Goal: Transaction & Acquisition: Purchase product/service

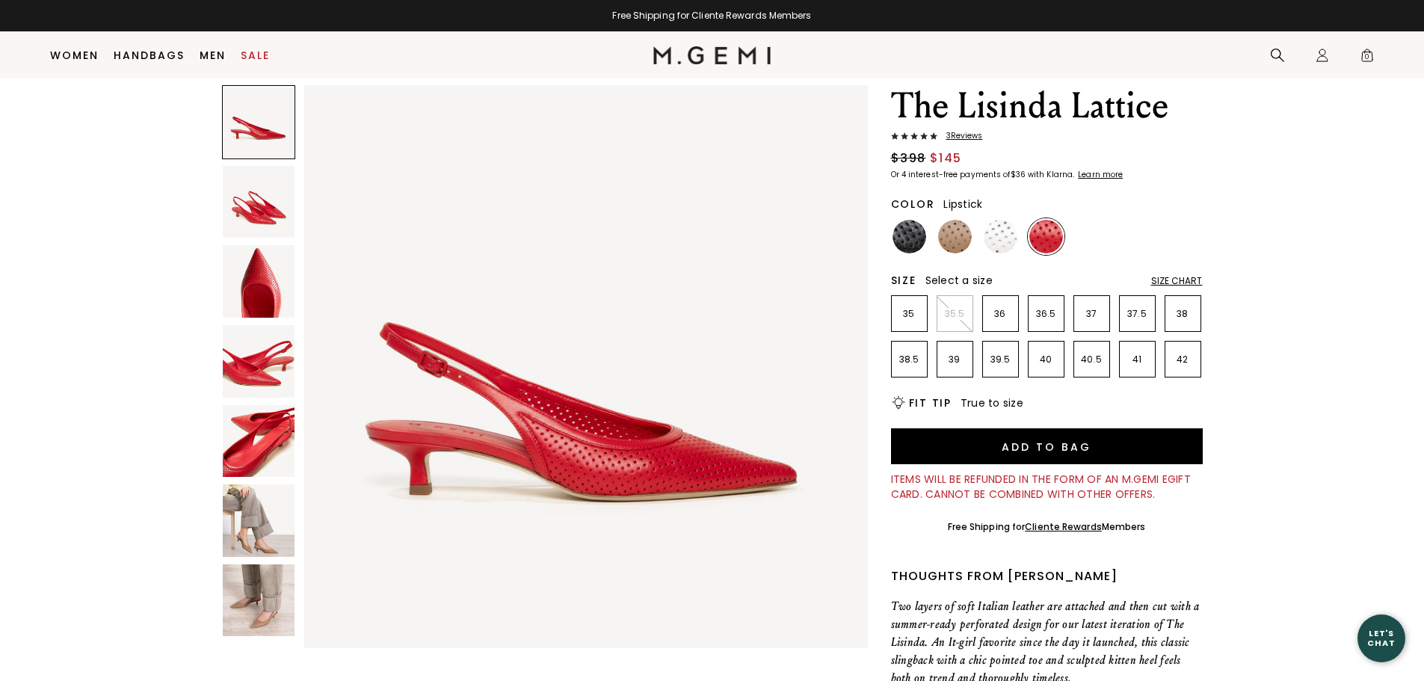
scroll to position [34, 0]
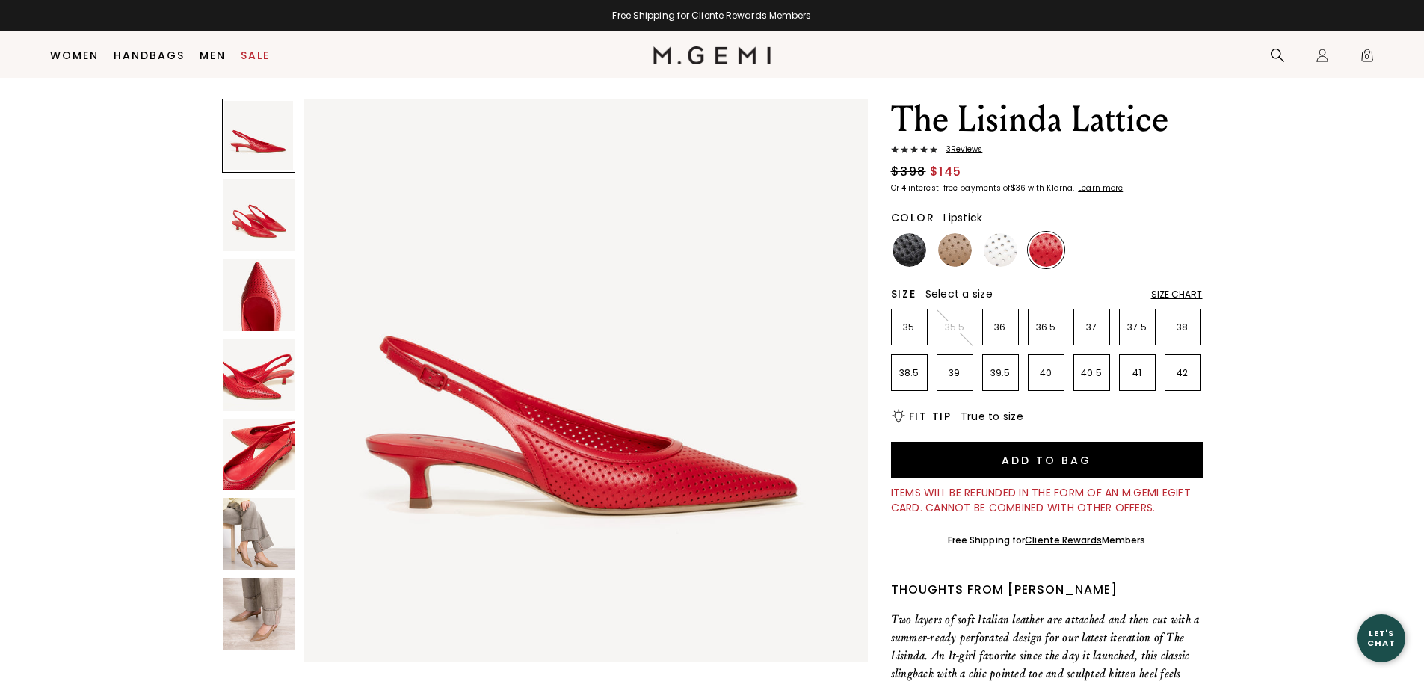
click at [1192, 289] on div "Size Chart" at bounding box center [1177, 295] width 52 height 12
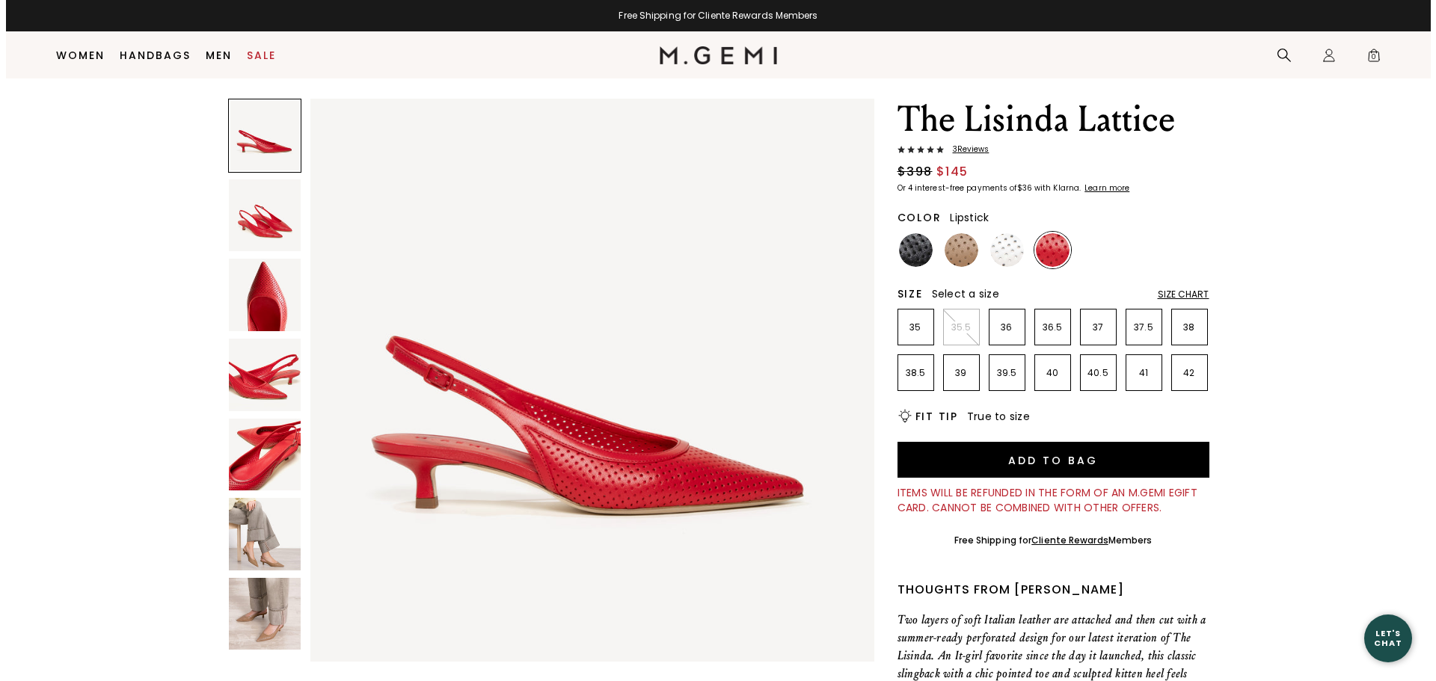
scroll to position [0, 0]
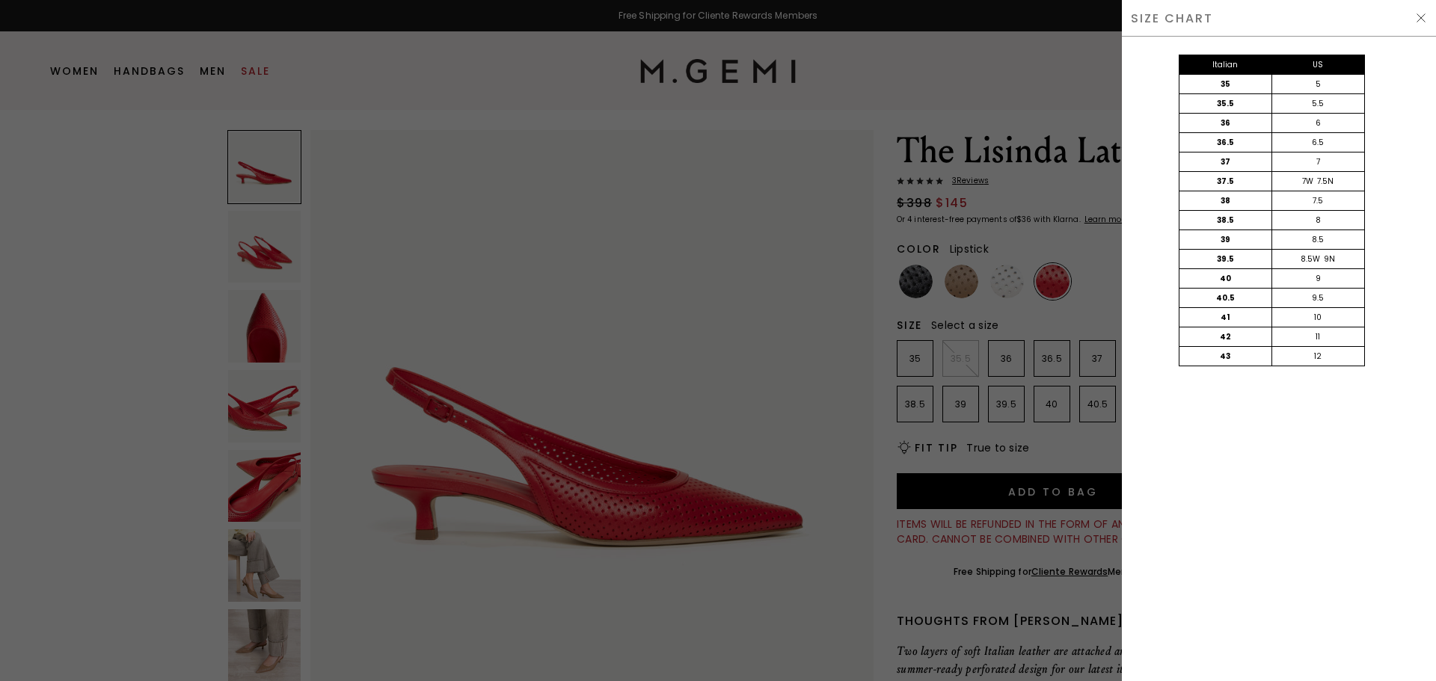
click at [1421, 18] on img at bounding box center [1421, 18] width 12 height 12
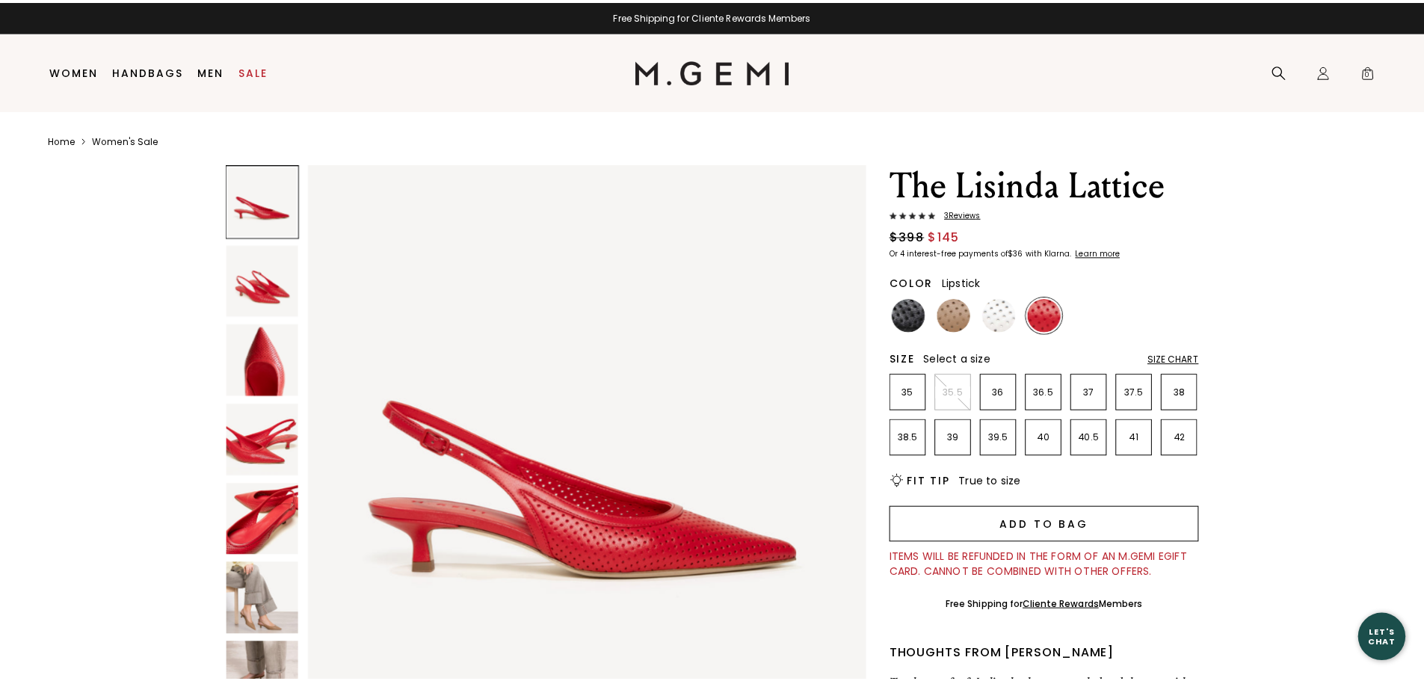
scroll to position [34, 0]
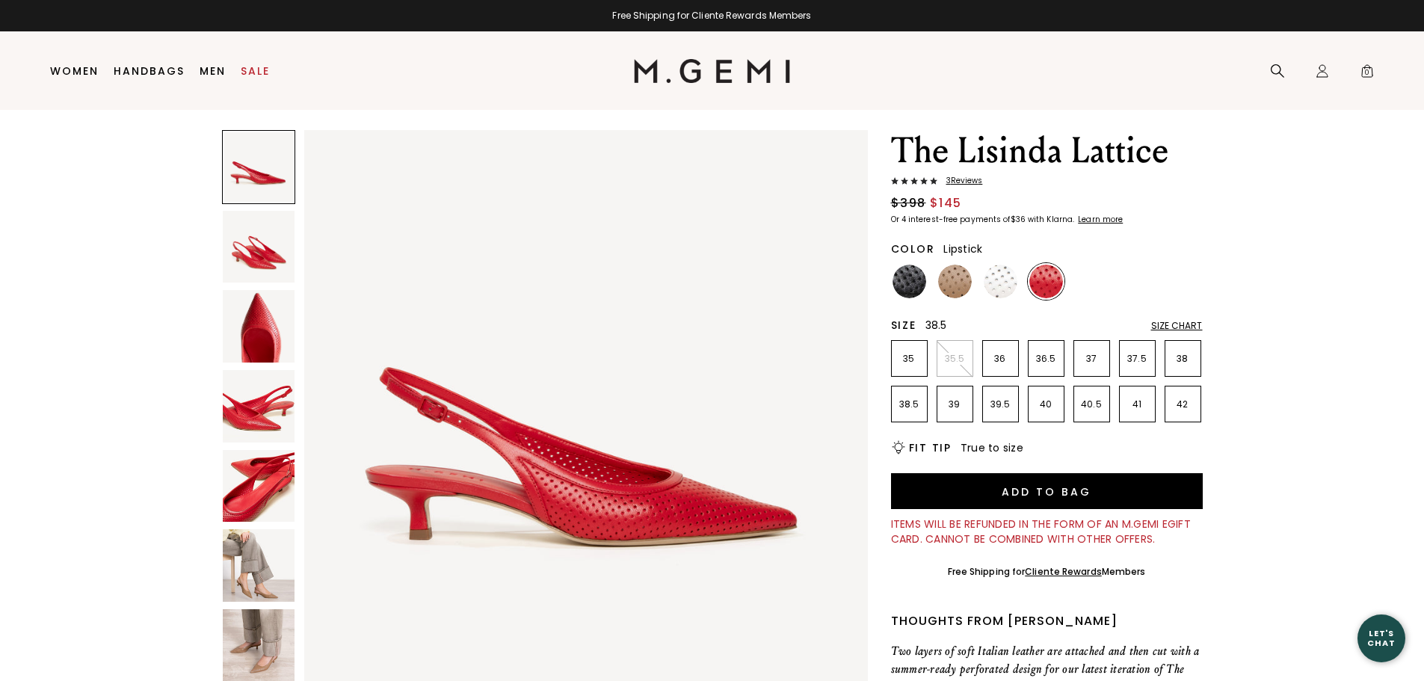
click at [911, 413] on li "38.5" at bounding box center [909, 404] width 37 height 37
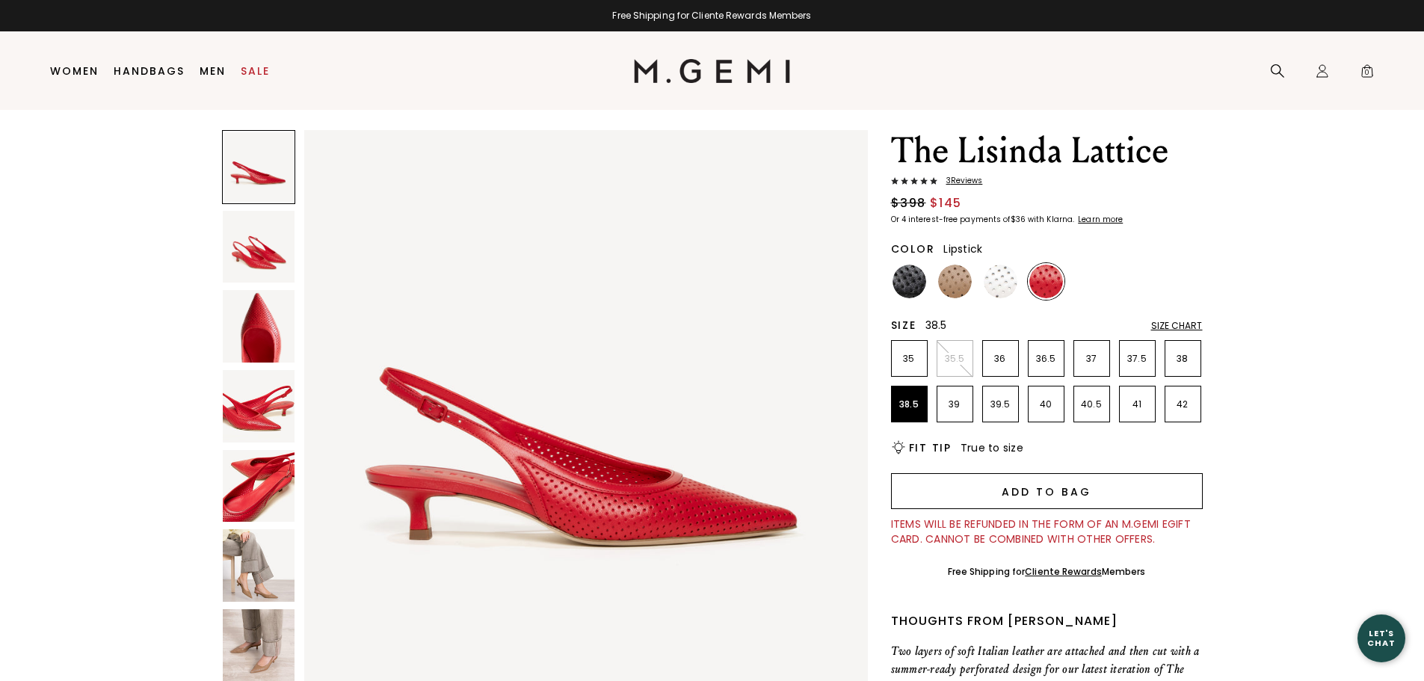
click at [1026, 491] on button "Add to Bag" at bounding box center [1047, 491] width 312 height 36
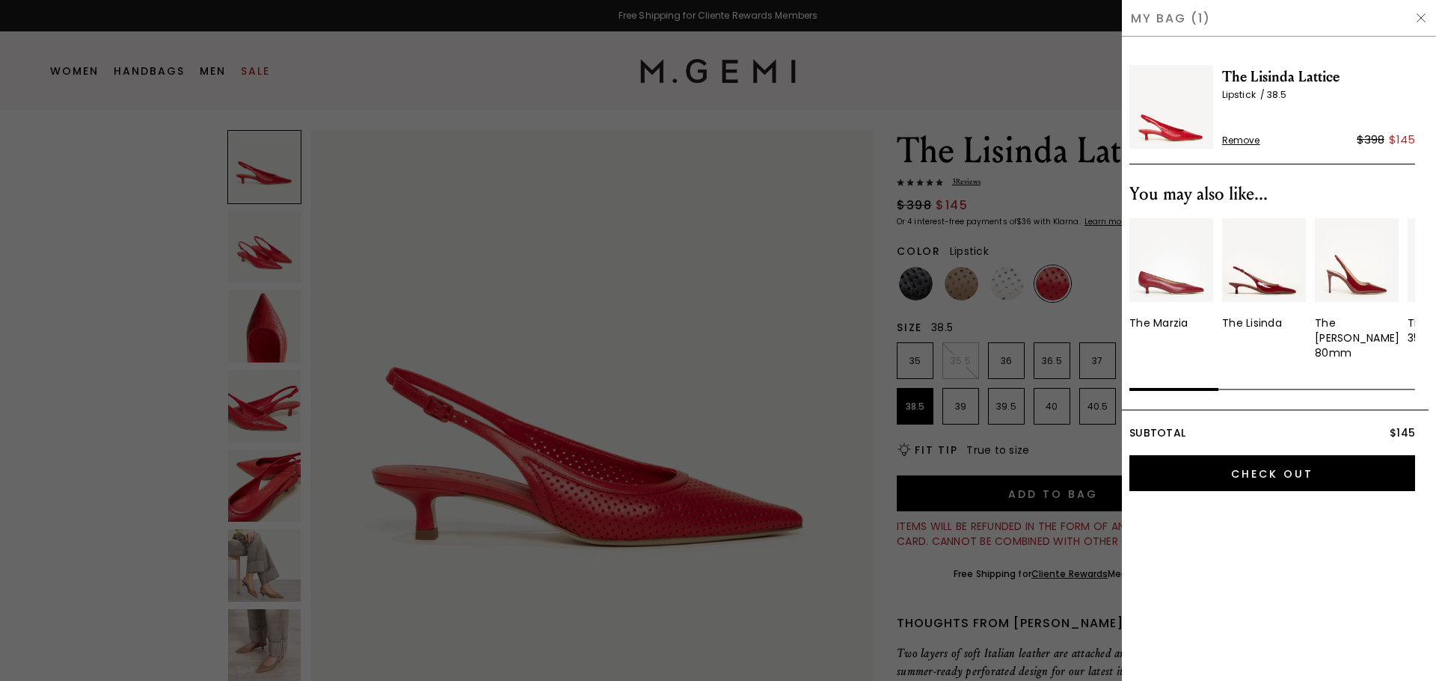
click at [1419, 17] on img at bounding box center [1421, 18] width 12 height 12
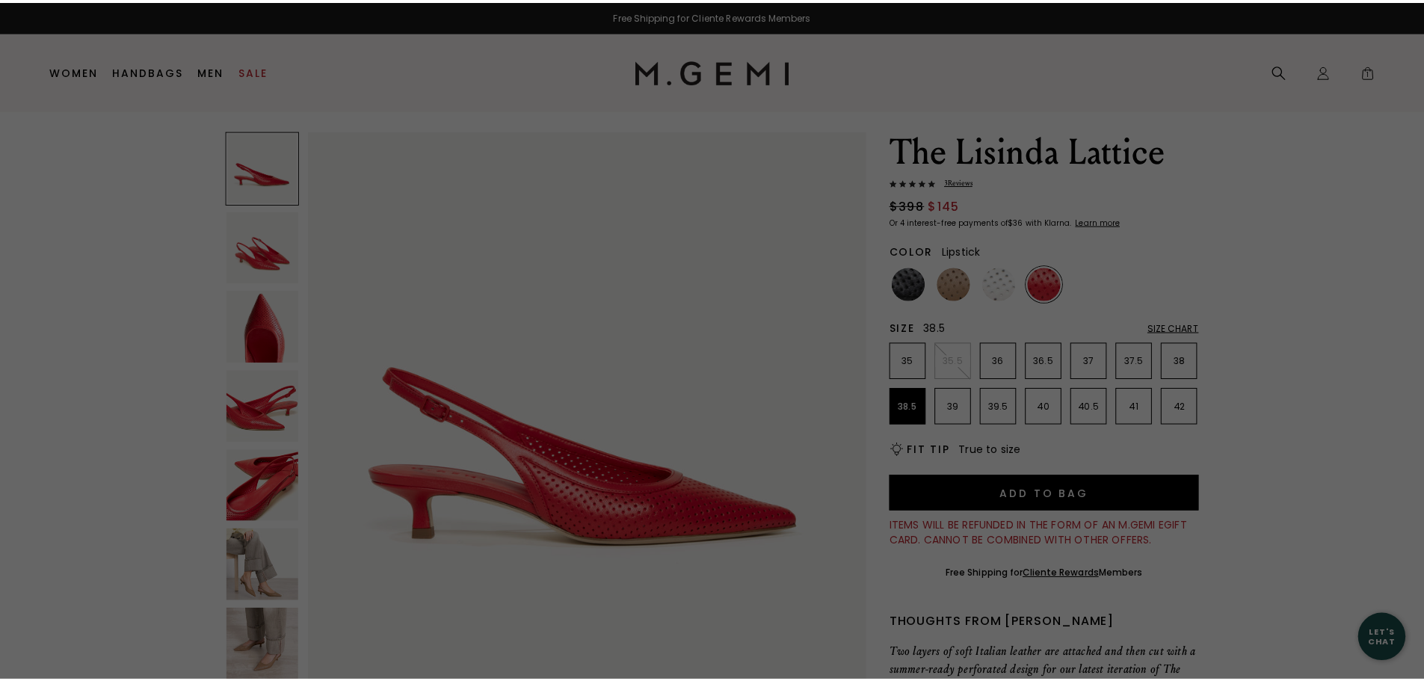
scroll to position [34, 0]
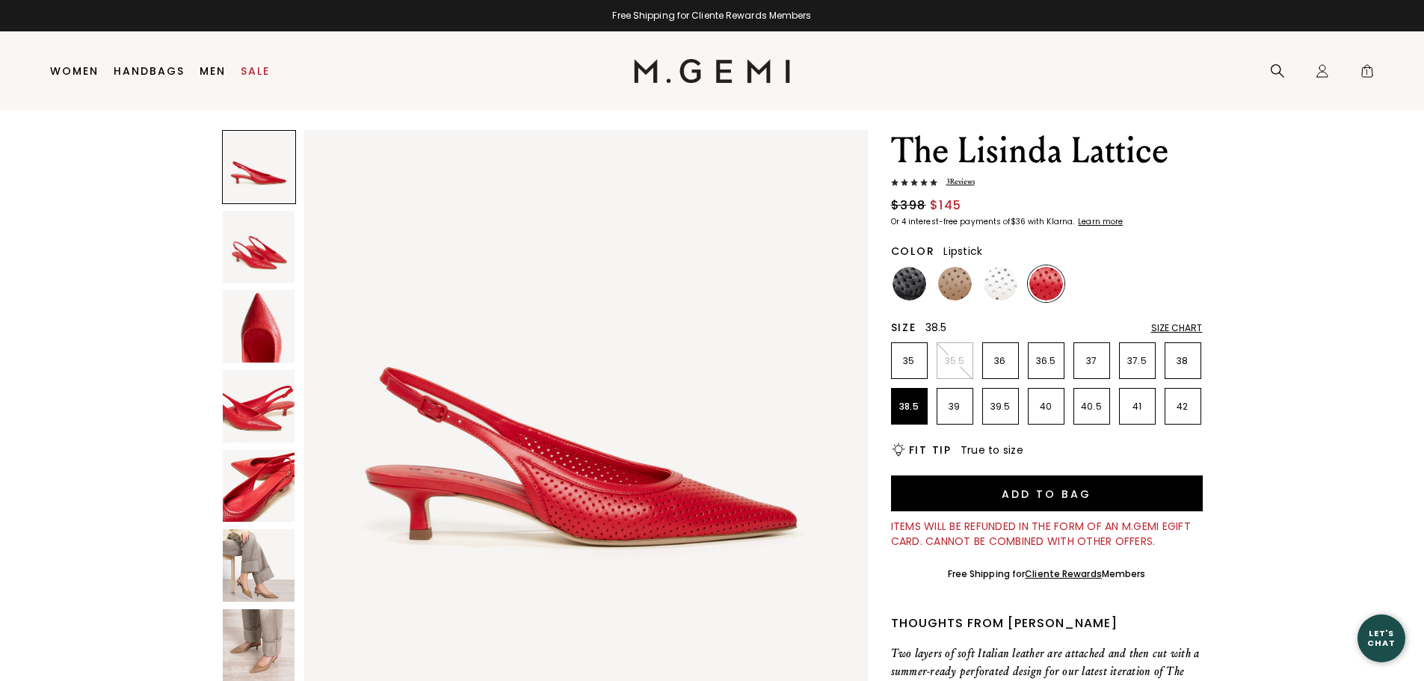
click at [1186, 326] on div "Size Chart" at bounding box center [1177, 328] width 52 height 12
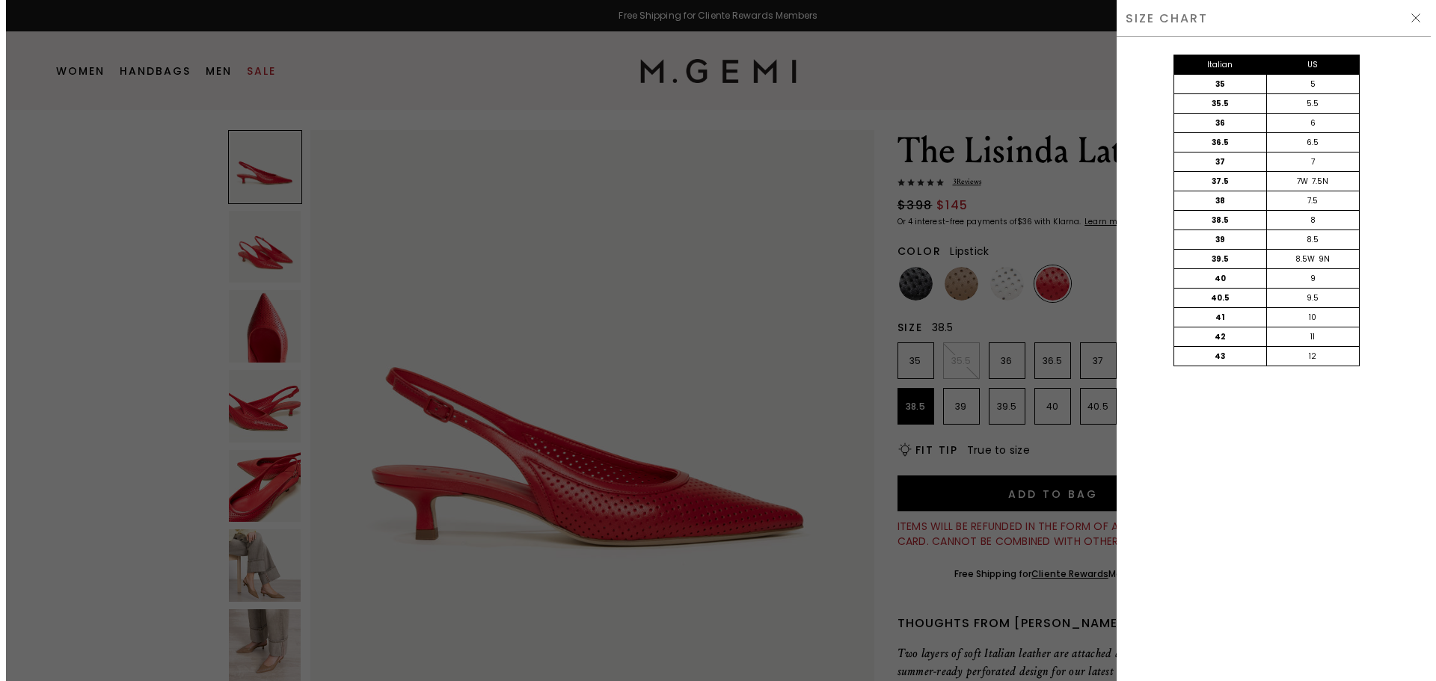
scroll to position [0, 0]
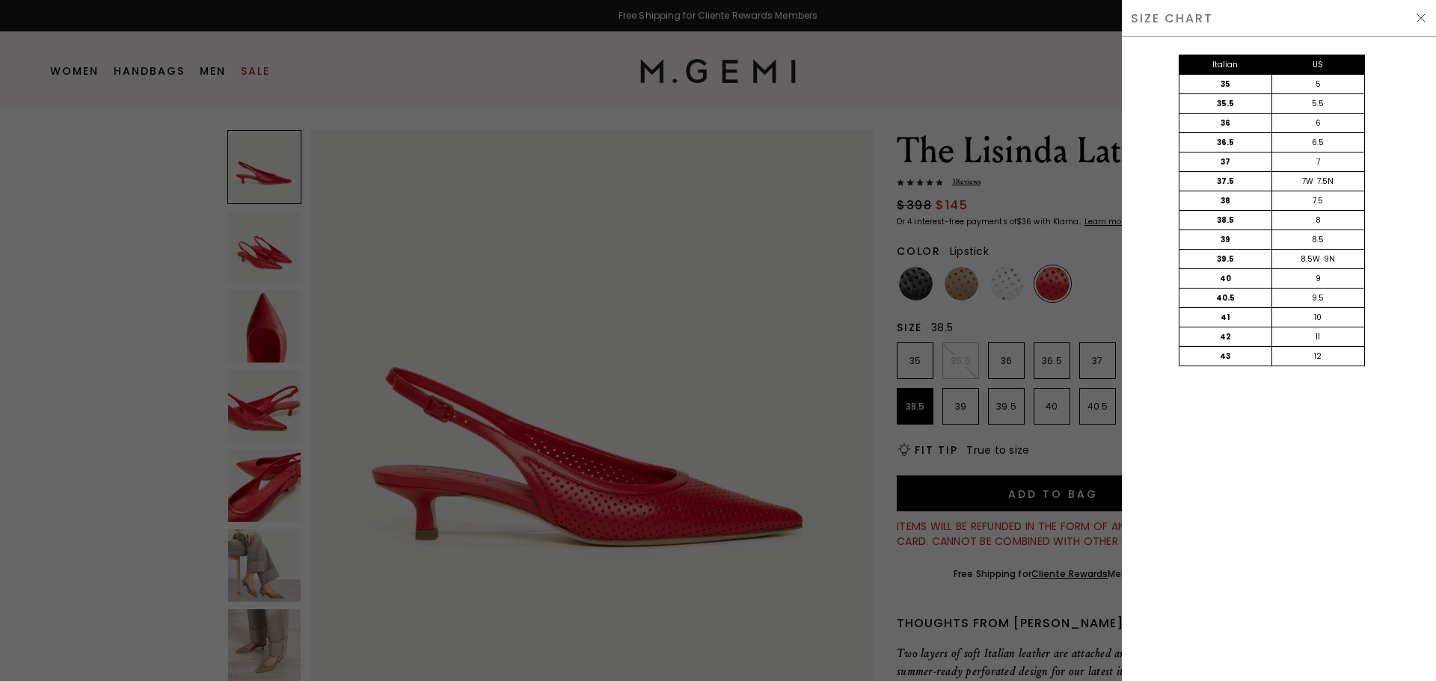
click at [1424, 19] on img at bounding box center [1421, 18] width 12 height 12
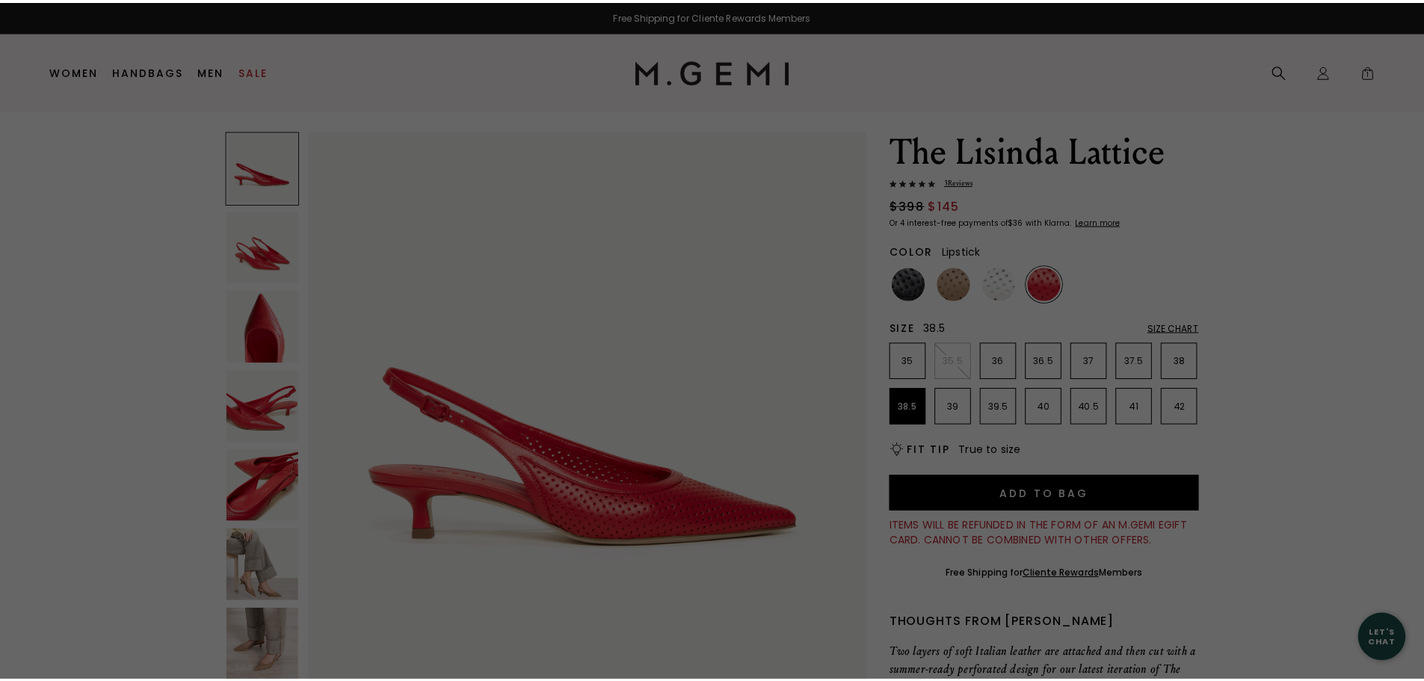
scroll to position [34, 0]
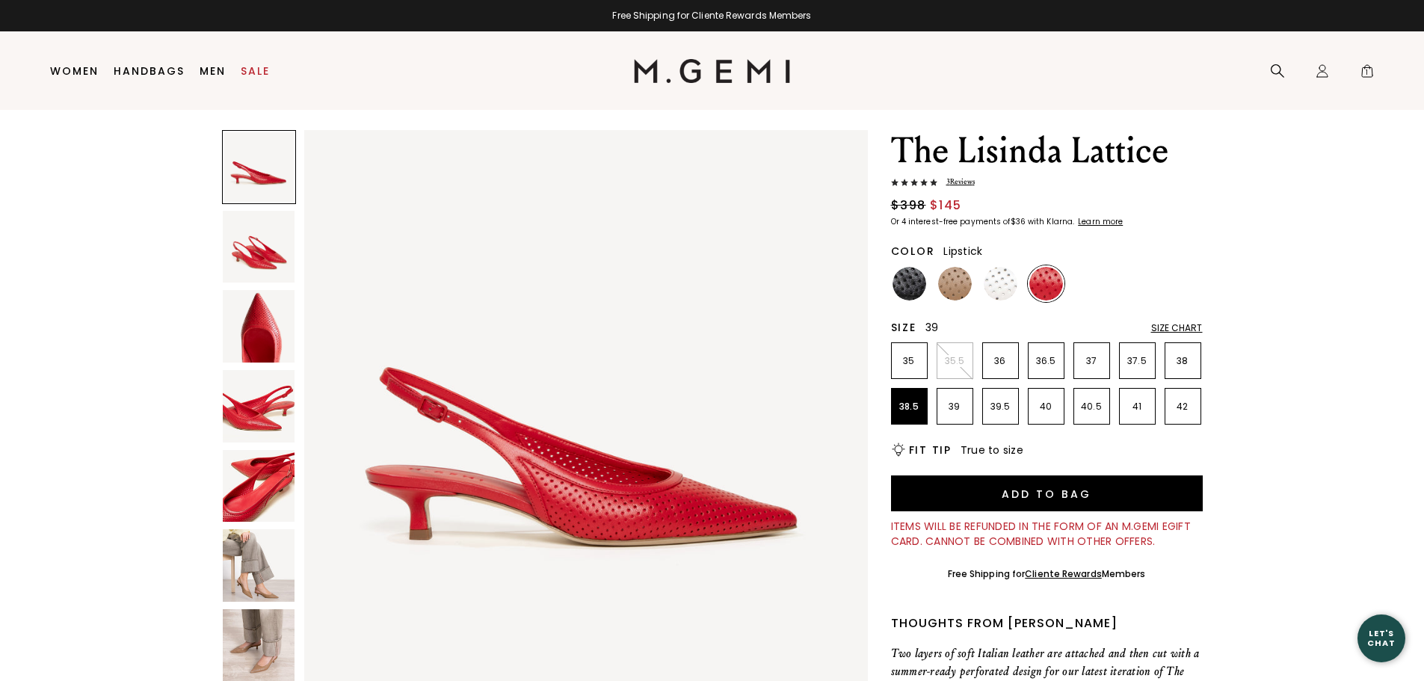
click at [954, 410] on p "39" at bounding box center [955, 407] width 35 height 12
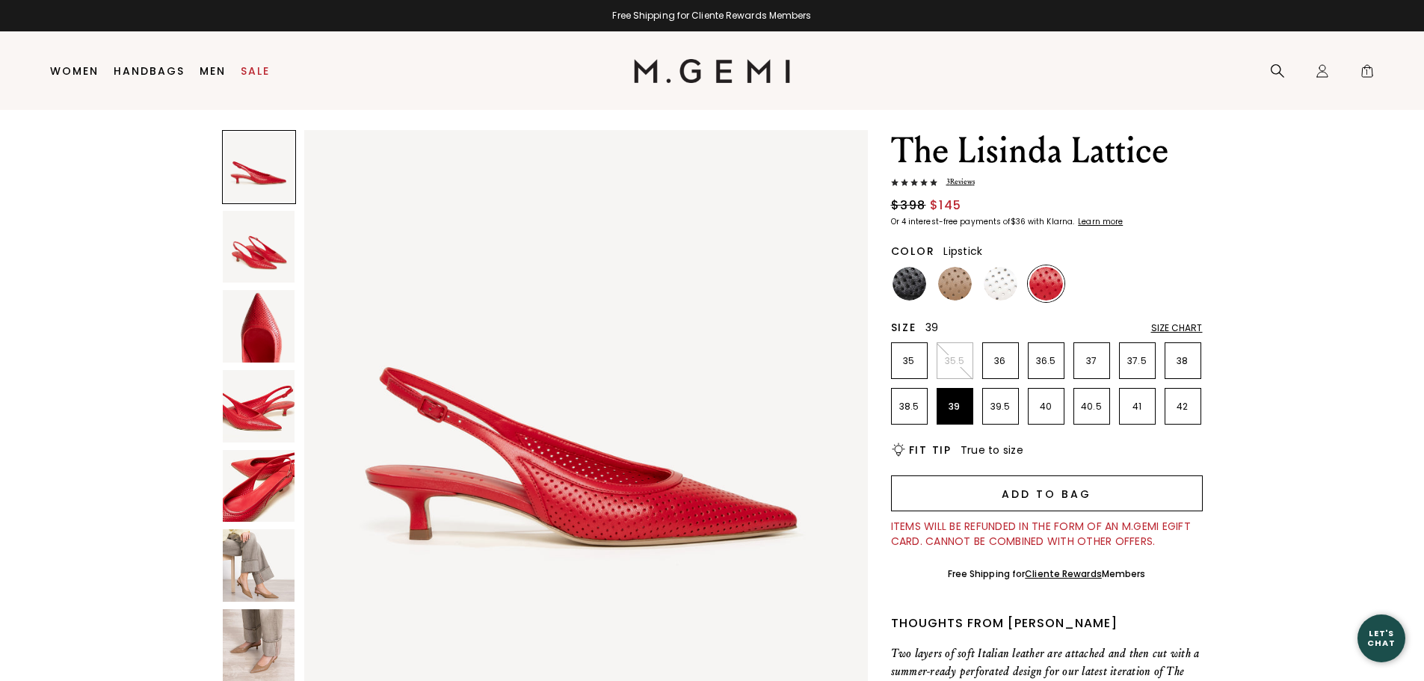
scroll to position [0, 0]
click at [975, 496] on button "Add to Bag" at bounding box center [1047, 494] width 312 height 36
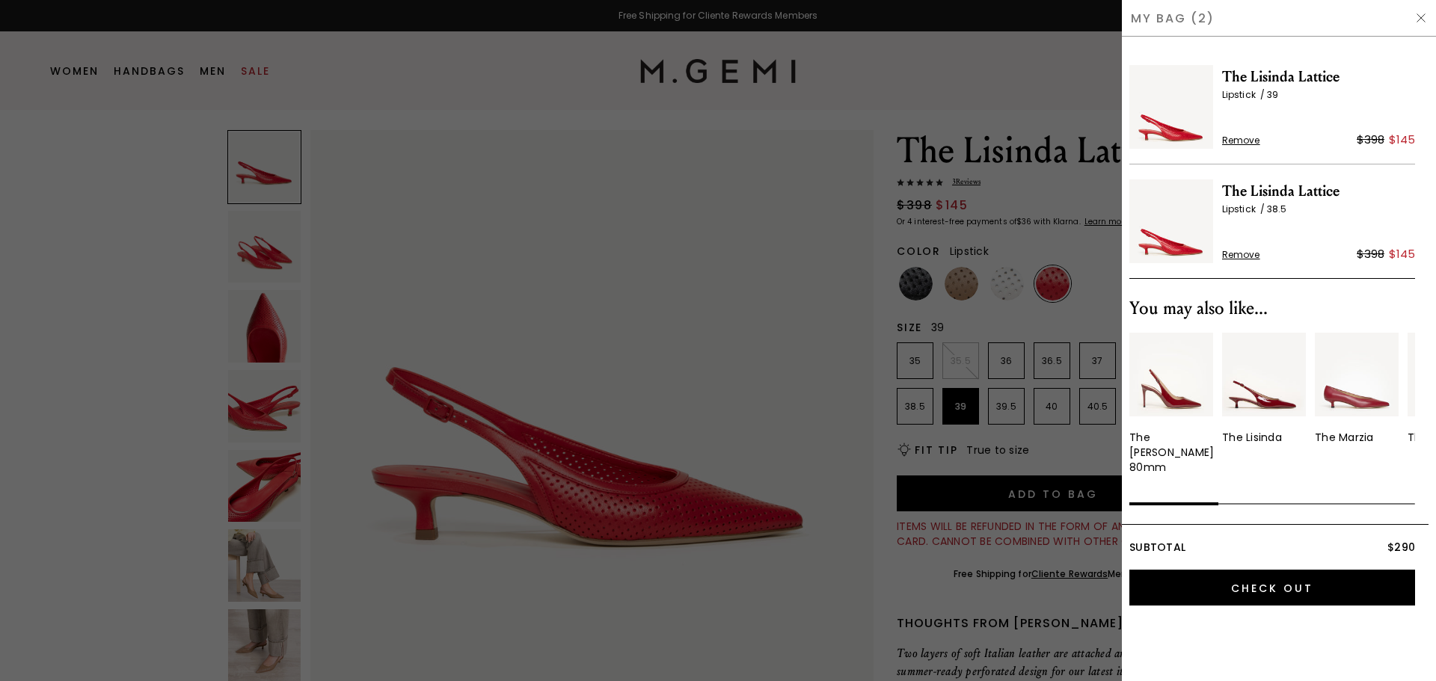
click at [555, 82] on div at bounding box center [718, 340] width 1436 height 681
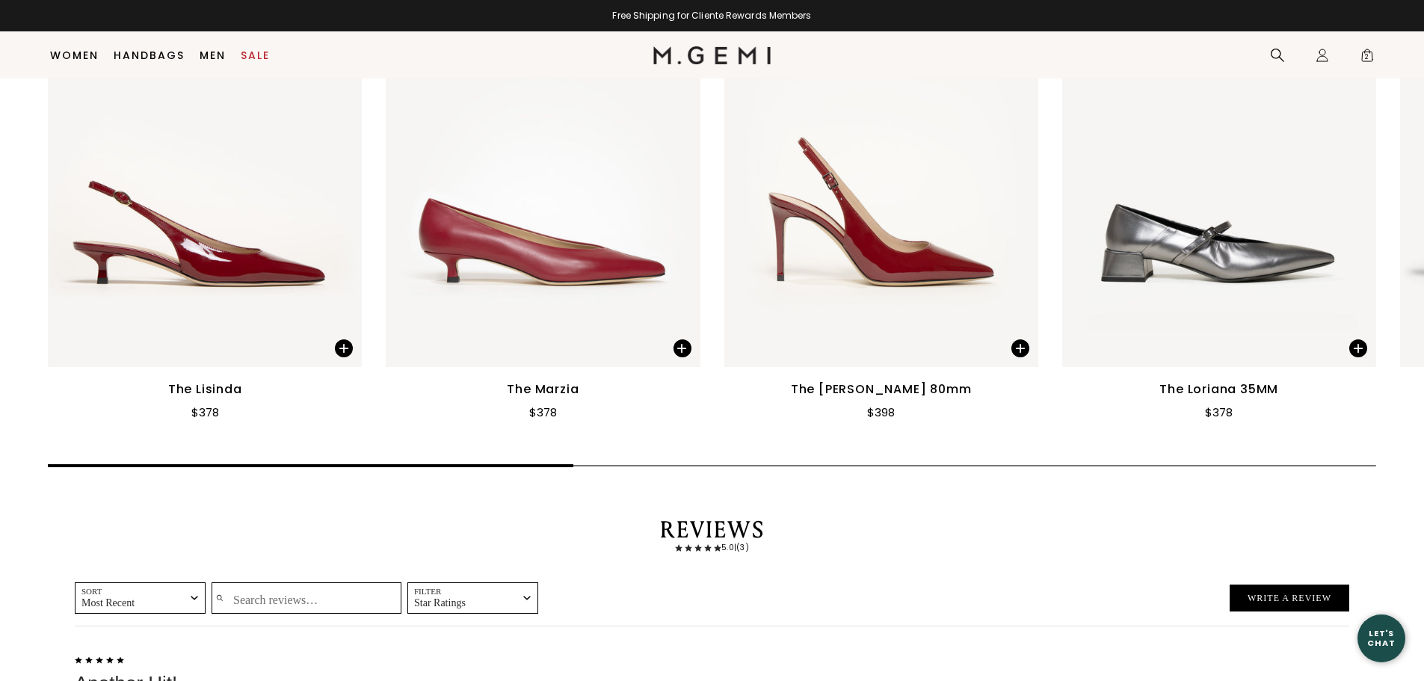
scroll to position [2154, 0]
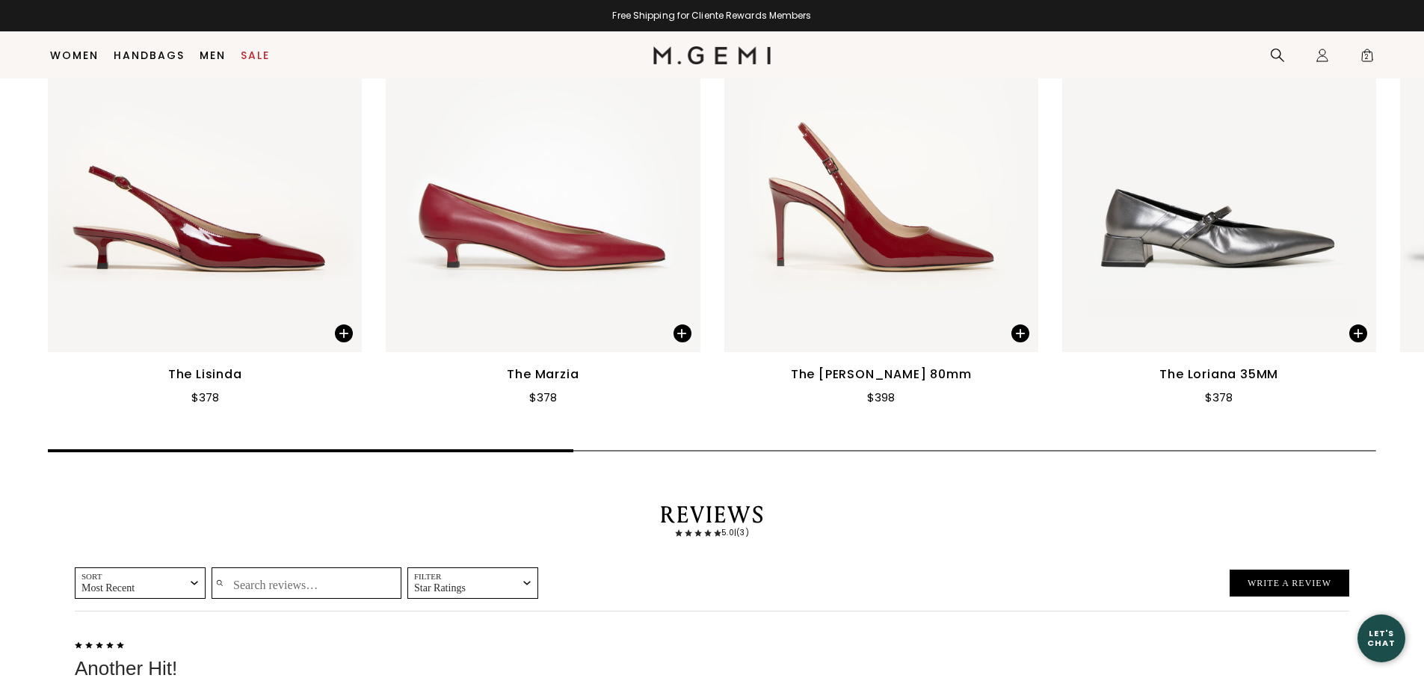
click at [245, 286] on img at bounding box center [205, 142] width 314 height 419
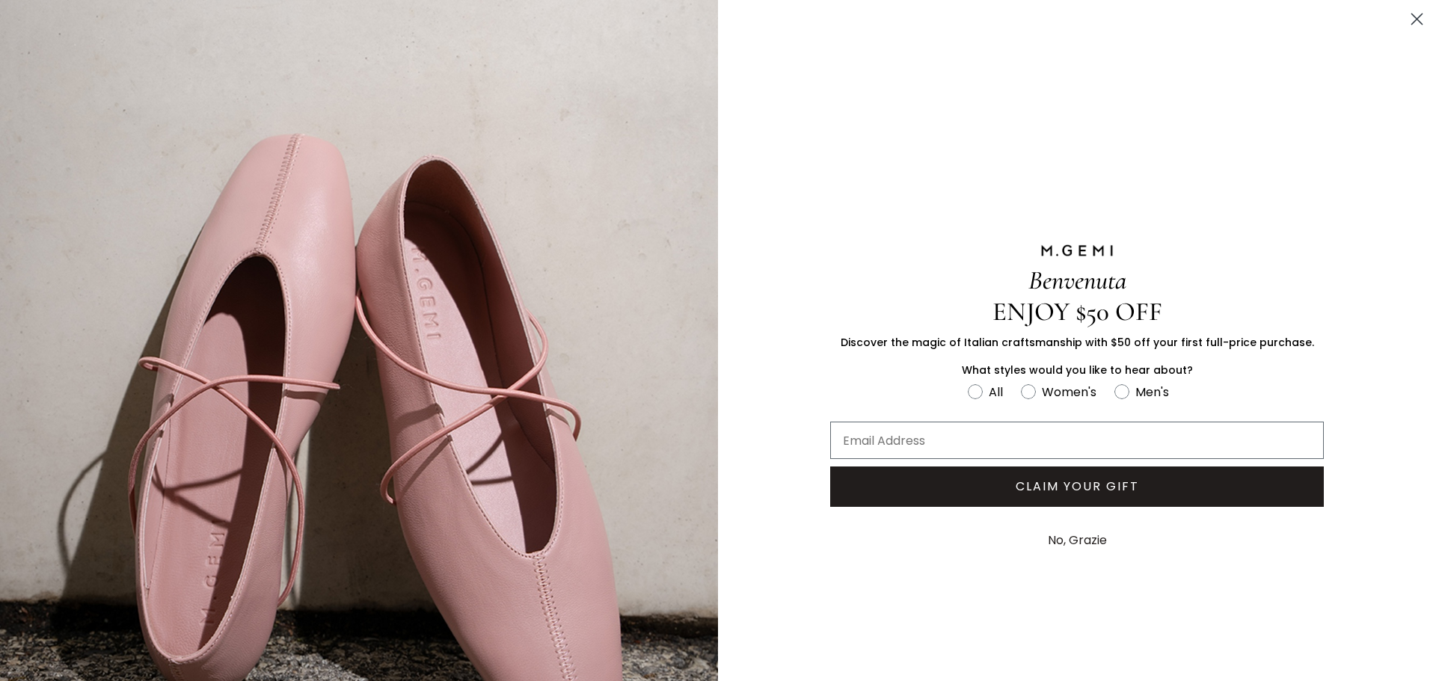
click at [1412, 19] on icon "Close dialog" at bounding box center [1417, 19] width 10 height 10
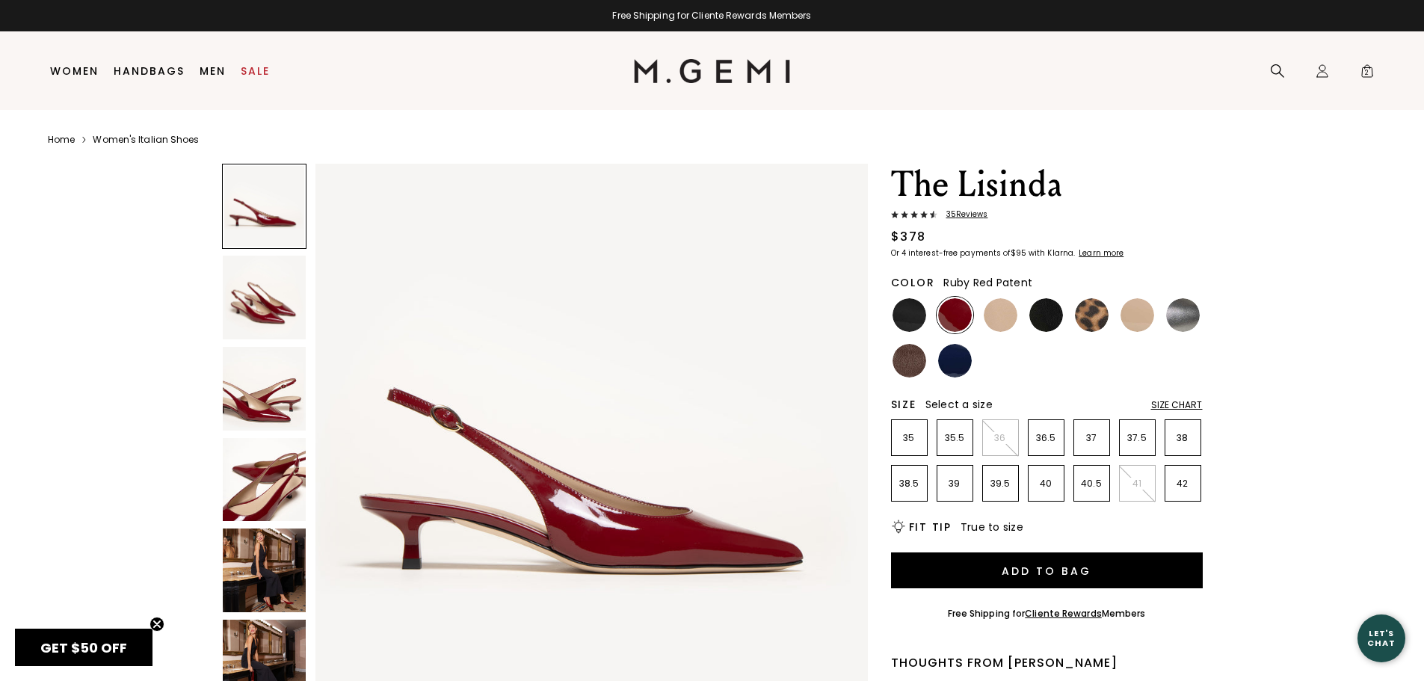
click at [1184, 401] on div "Size Chart" at bounding box center [1177, 405] width 52 height 12
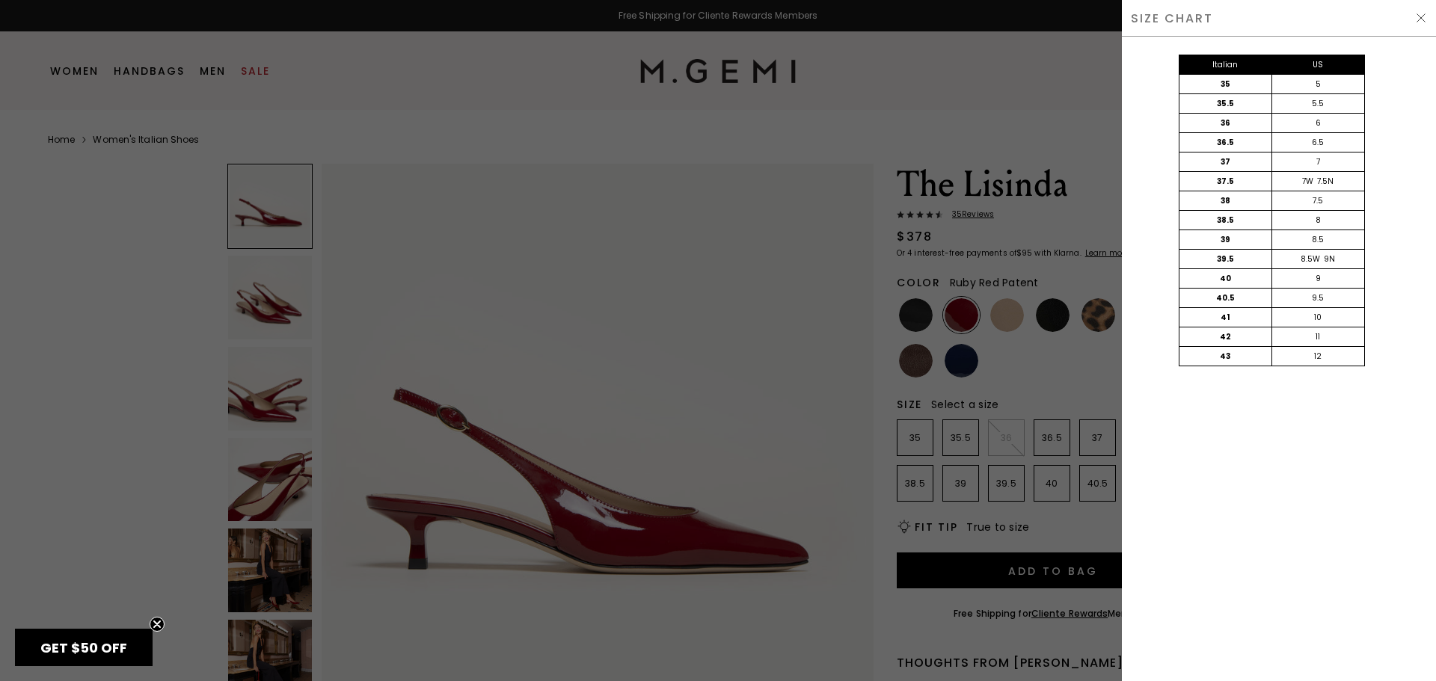
click at [1422, 18] on img at bounding box center [1421, 18] width 12 height 12
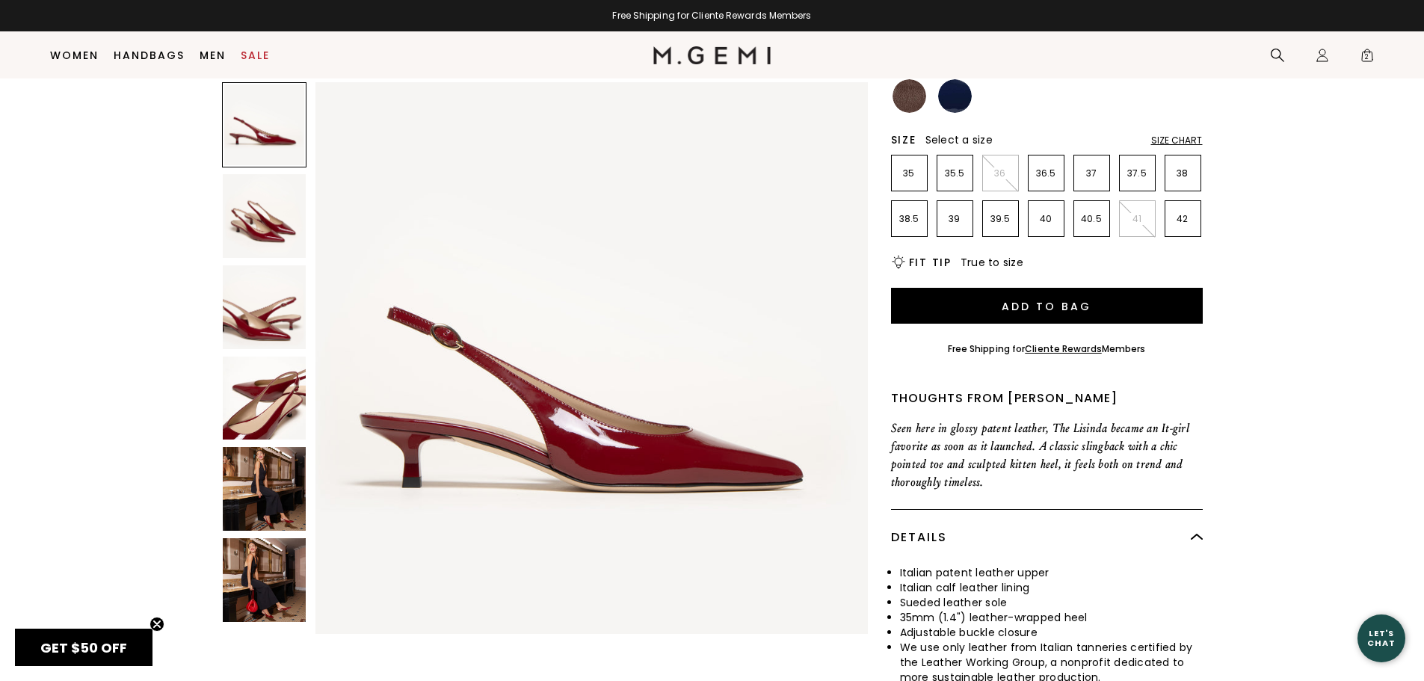
scroll to position [237, 0]
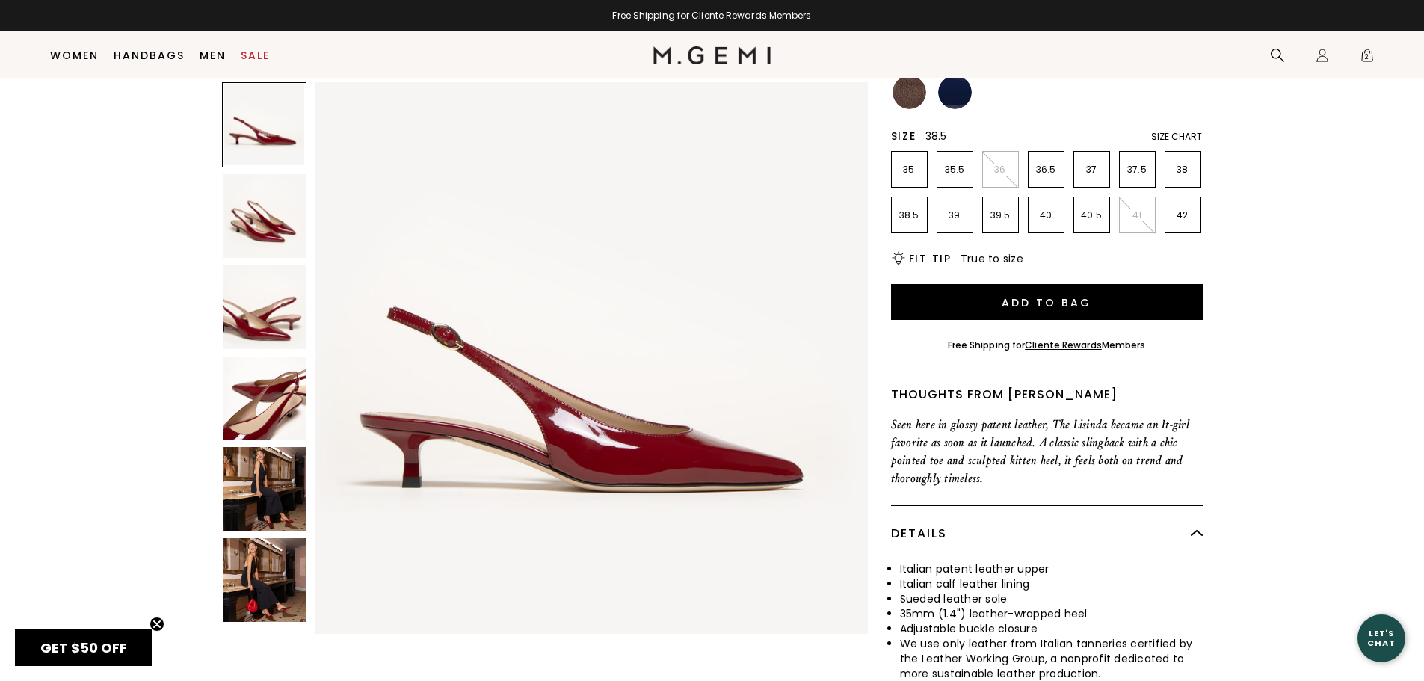
click at [913, 211] on p "38.5" at bounding box center [909, 215] width 35 height 12
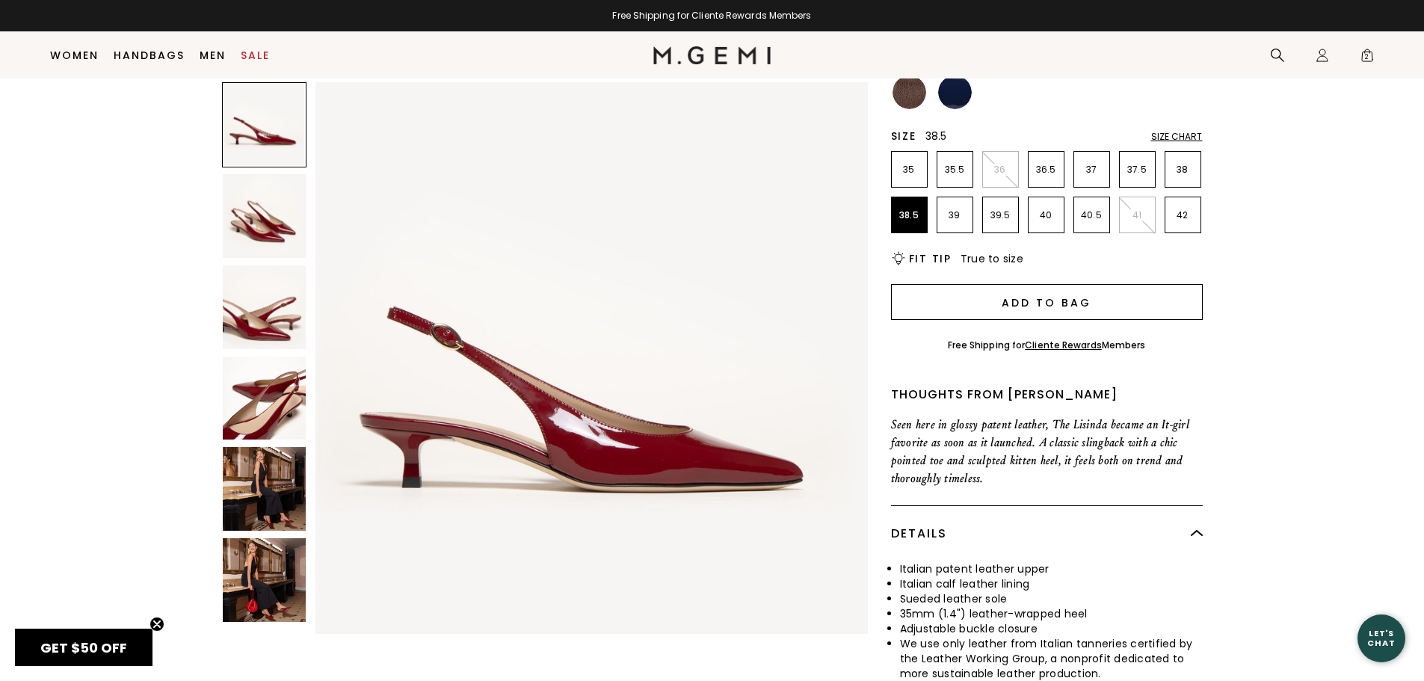
click at [1059, 311] on button "Add to Bag" at bounding box center [1047, 302] width 312 height 36
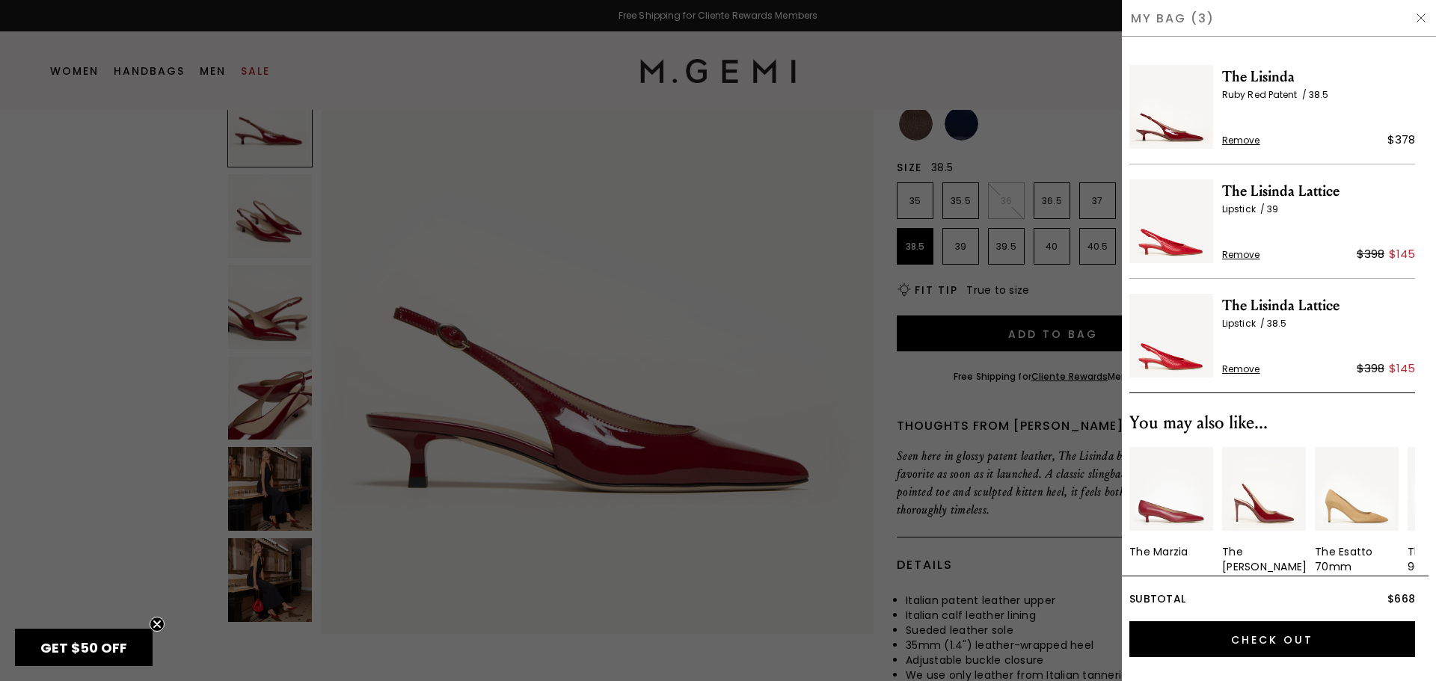
scroll to position [48, 0]
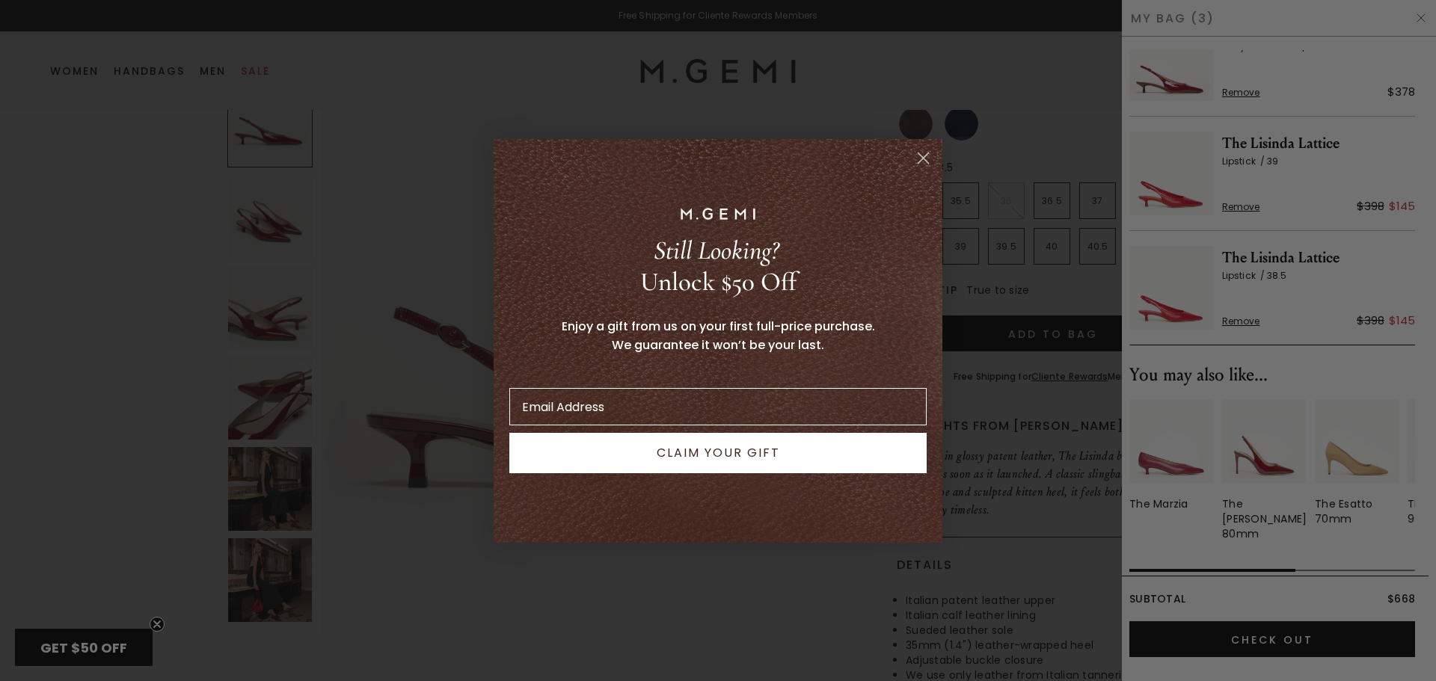
click at [922, 161] on circle "Close dialog" at bounding box center [923, 157] width 25 height 25
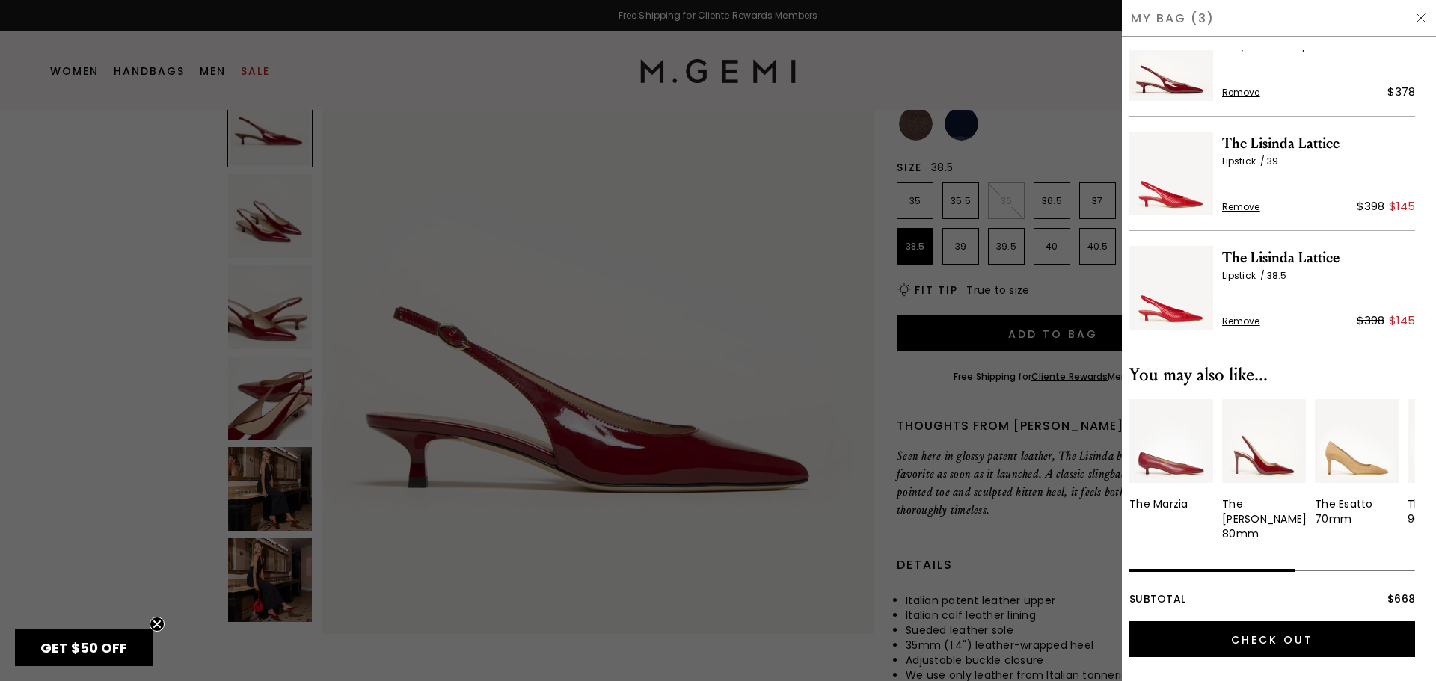
click at [275, 227] on div at bounding box center [718, 340] width 1436 height 681
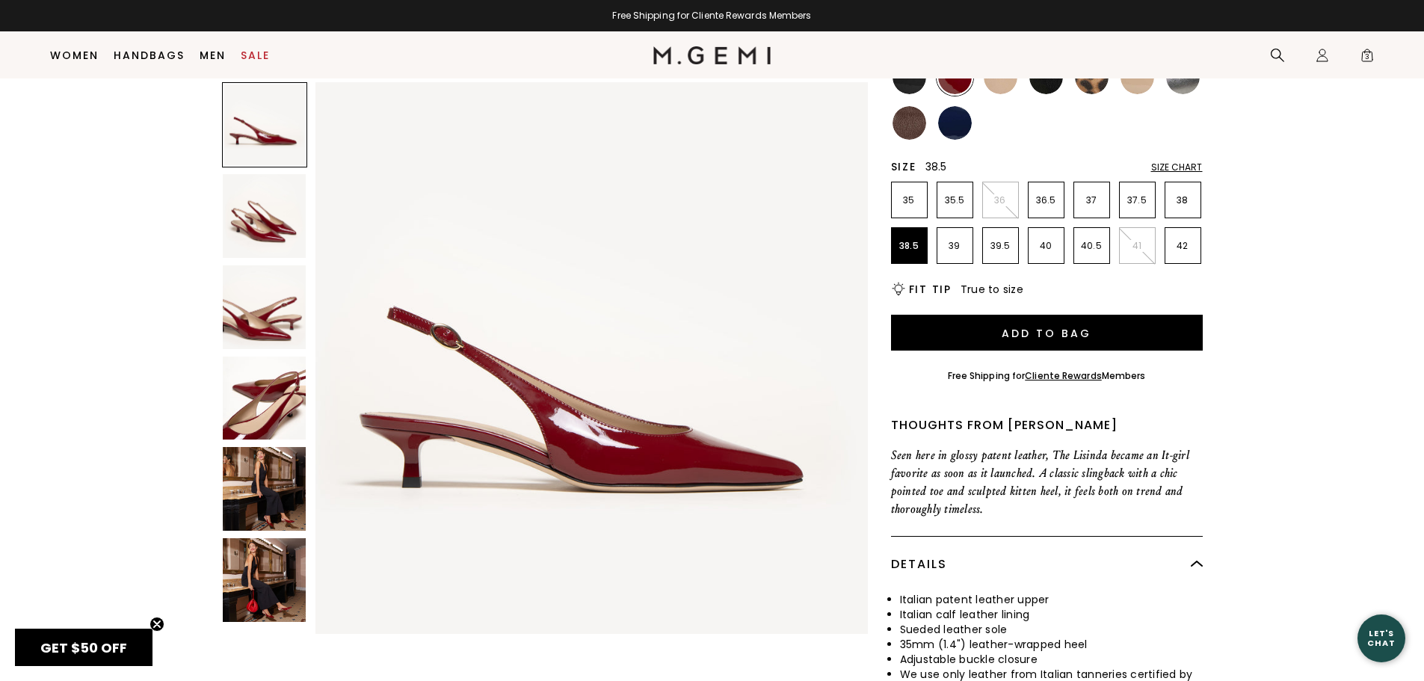
scroll to position [208, 0]
click at [270, 215] on img at bounding box center [265, 216] width 84 height 84
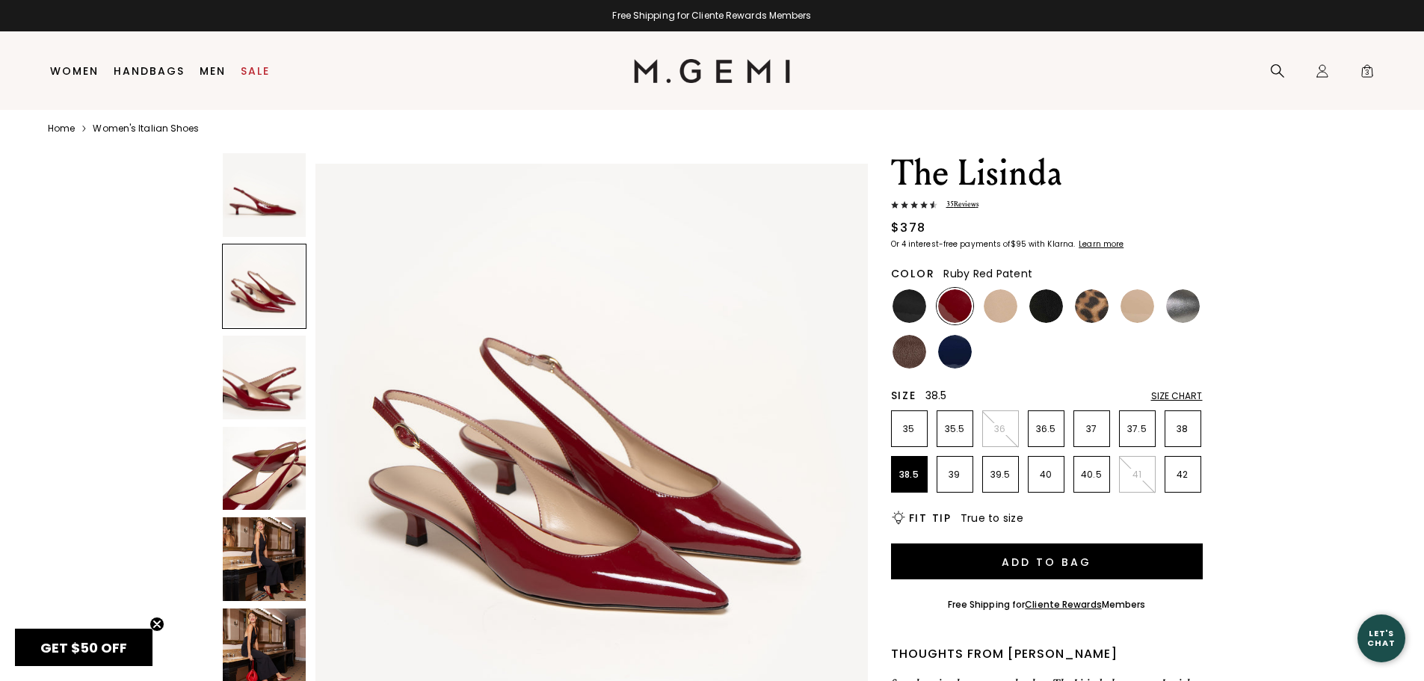
scroll to position [13, 0]
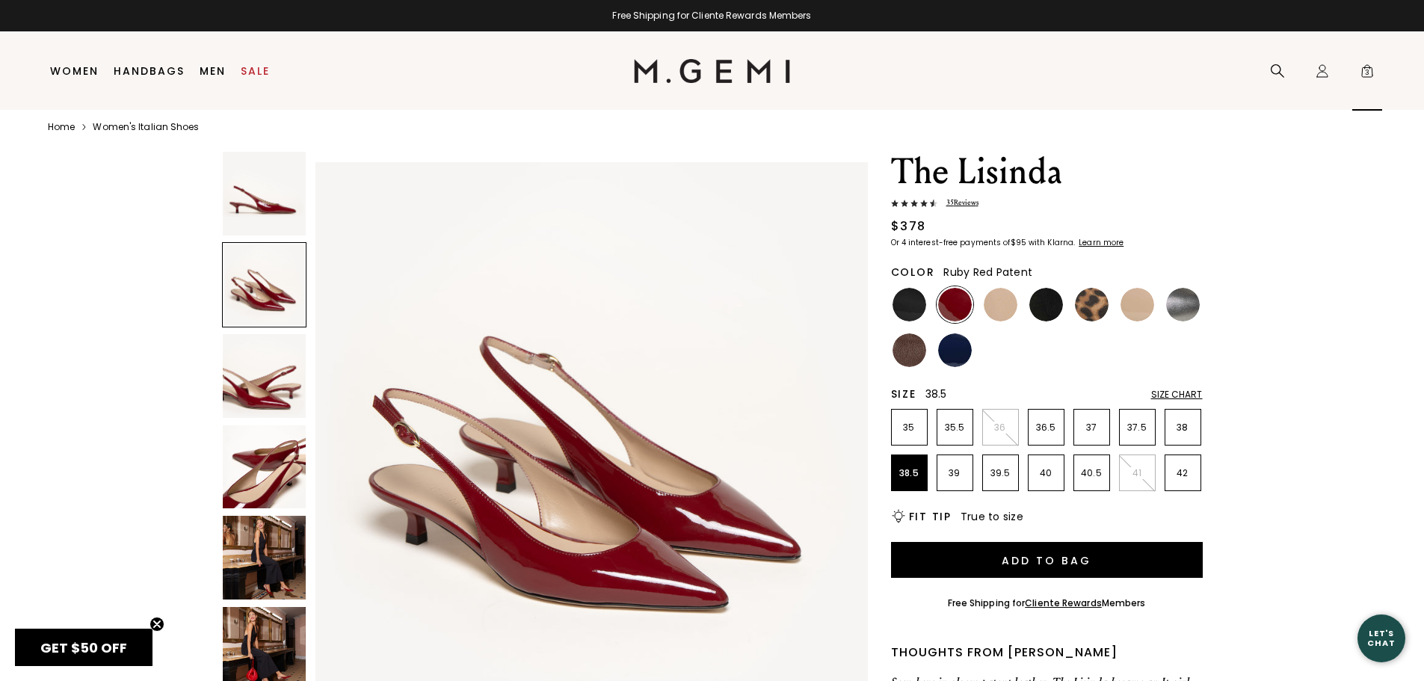
click at [1370, 72] on span "3" at bounding box center [1367, 74] width 15 height 15
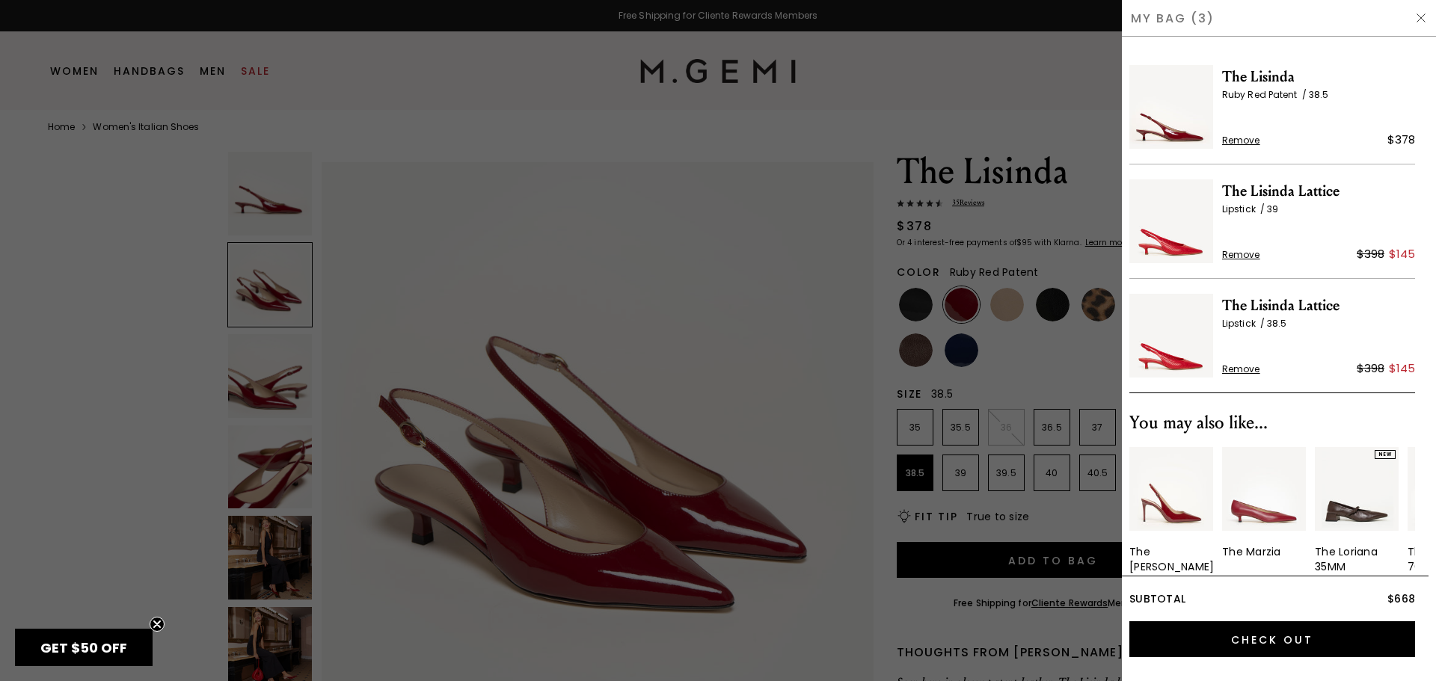
scroll to position [0, 0]
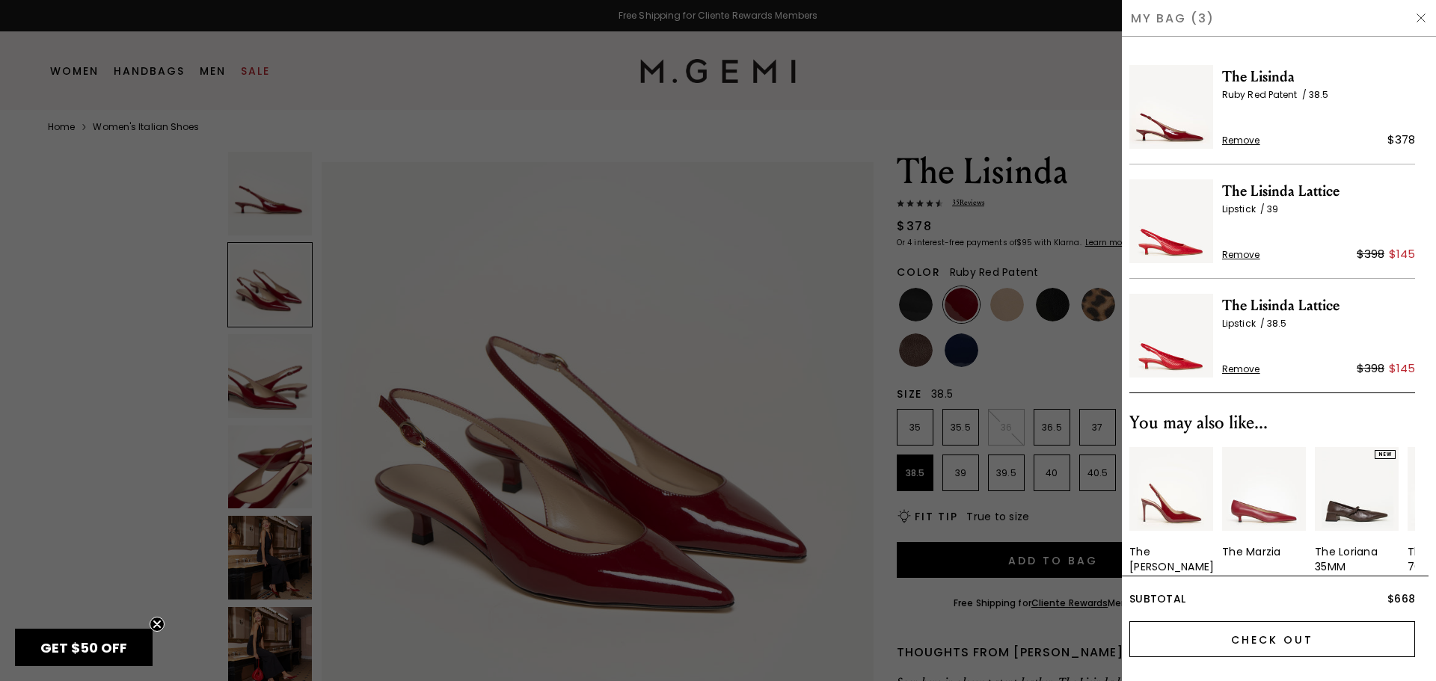
click at [1253, 647] on input "Check Out" at bounding box center [1272, 639] width 286 height 36
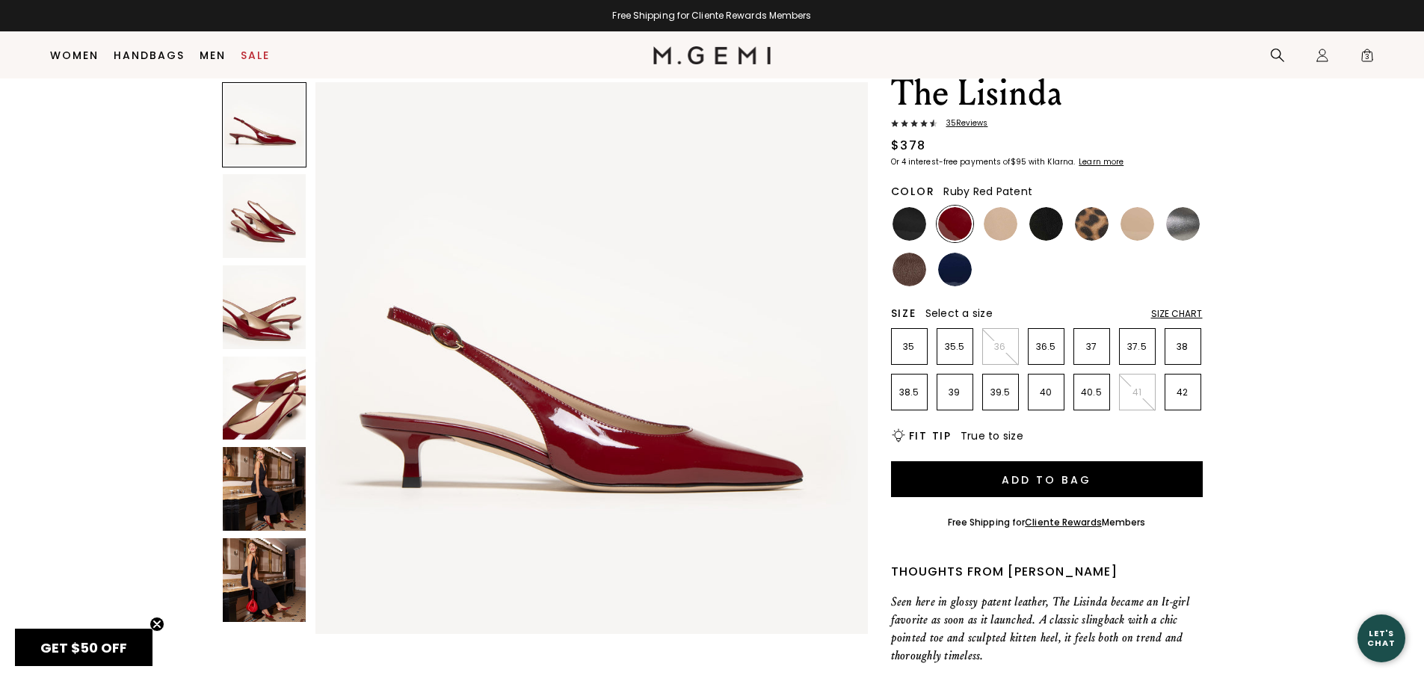
scroll to position [58, 0]
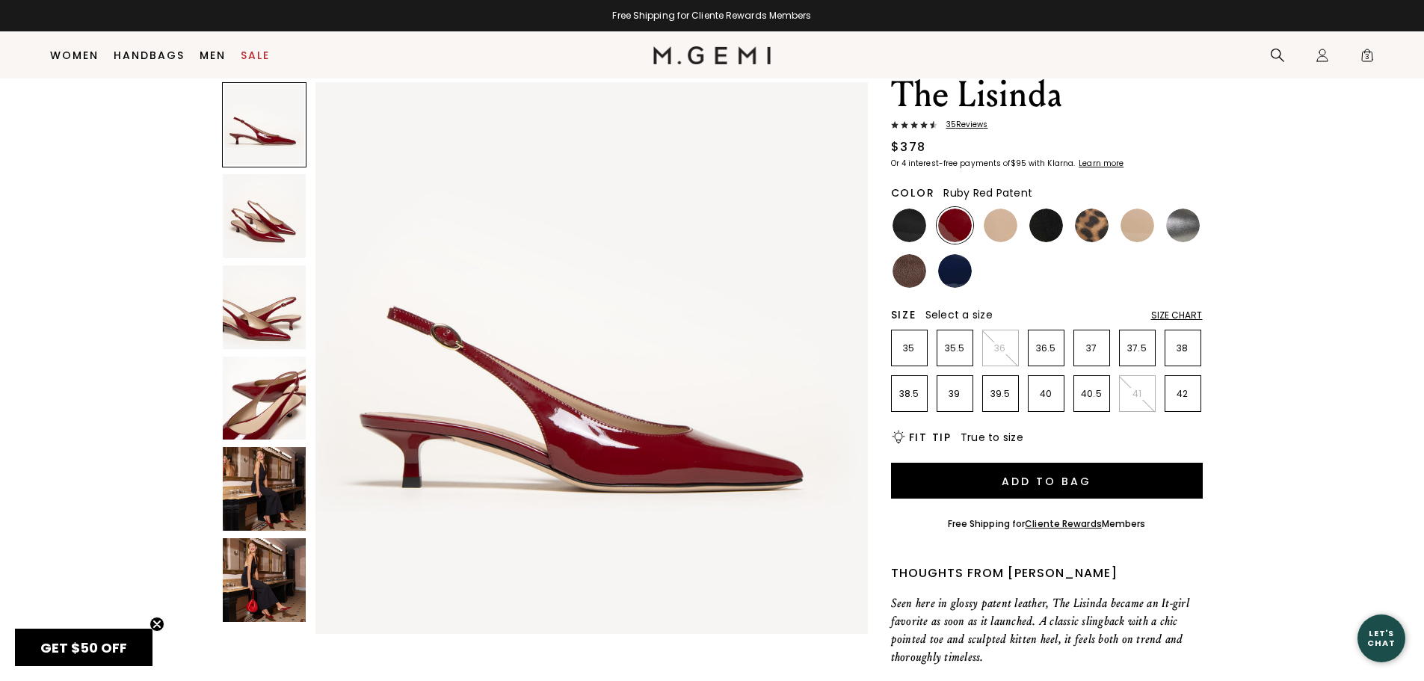
click at [261, 243] on img at bounding box center [265, 216] width 84 height 84
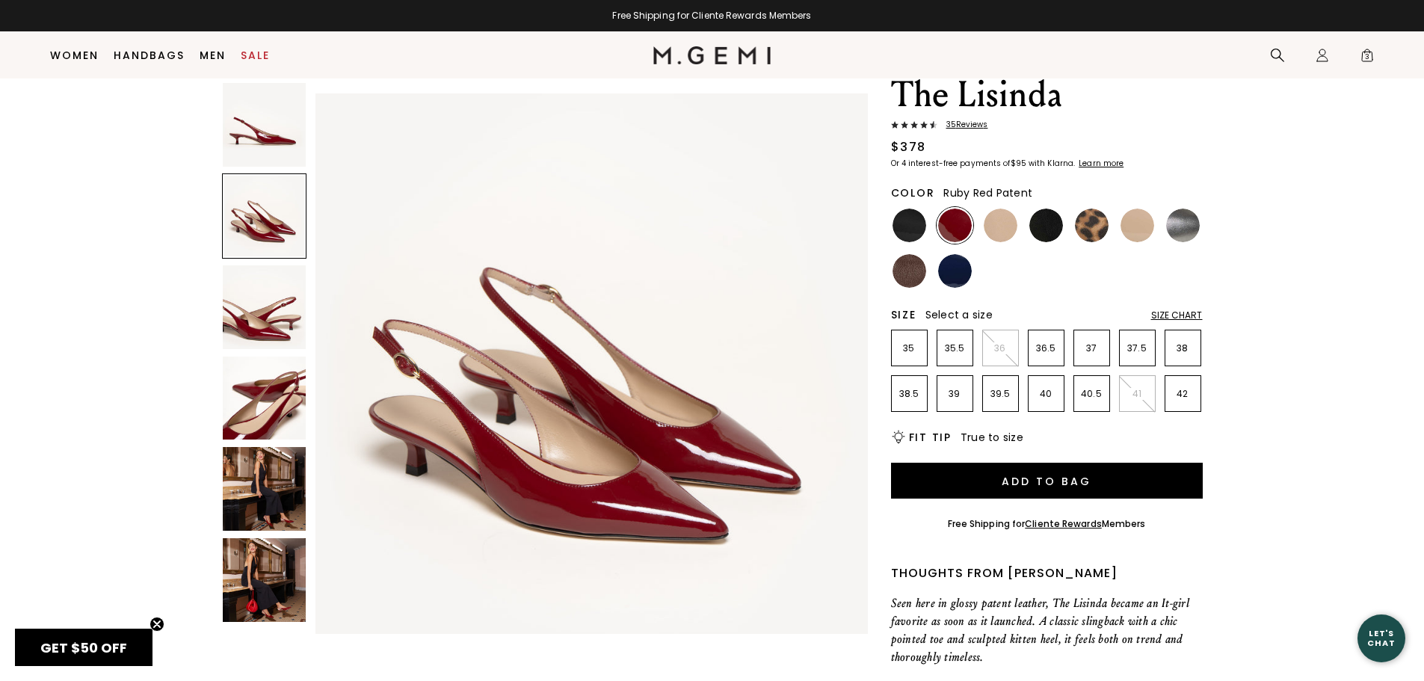
click at [253, 313] on img at bounding box center [265, 307] width 84 height 84
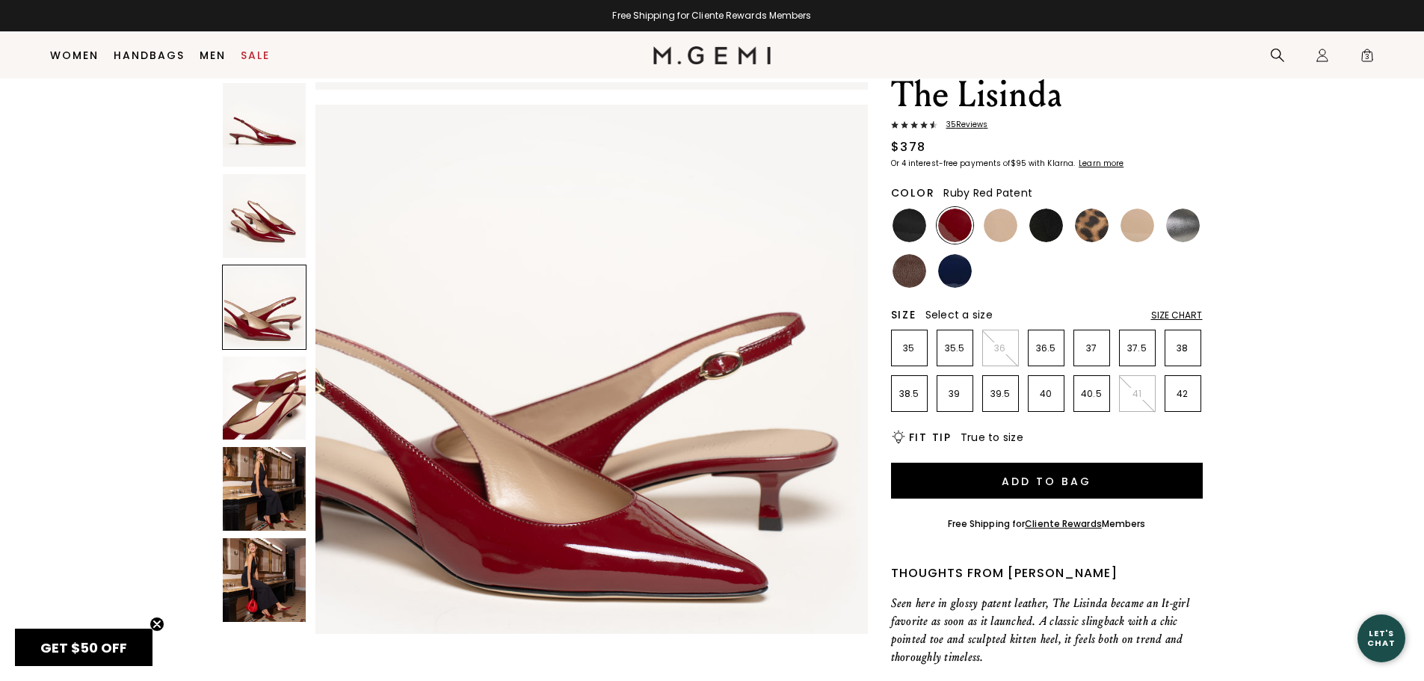
click at [257, 401] on img at bounding box center [265, 399] width 84 height 84
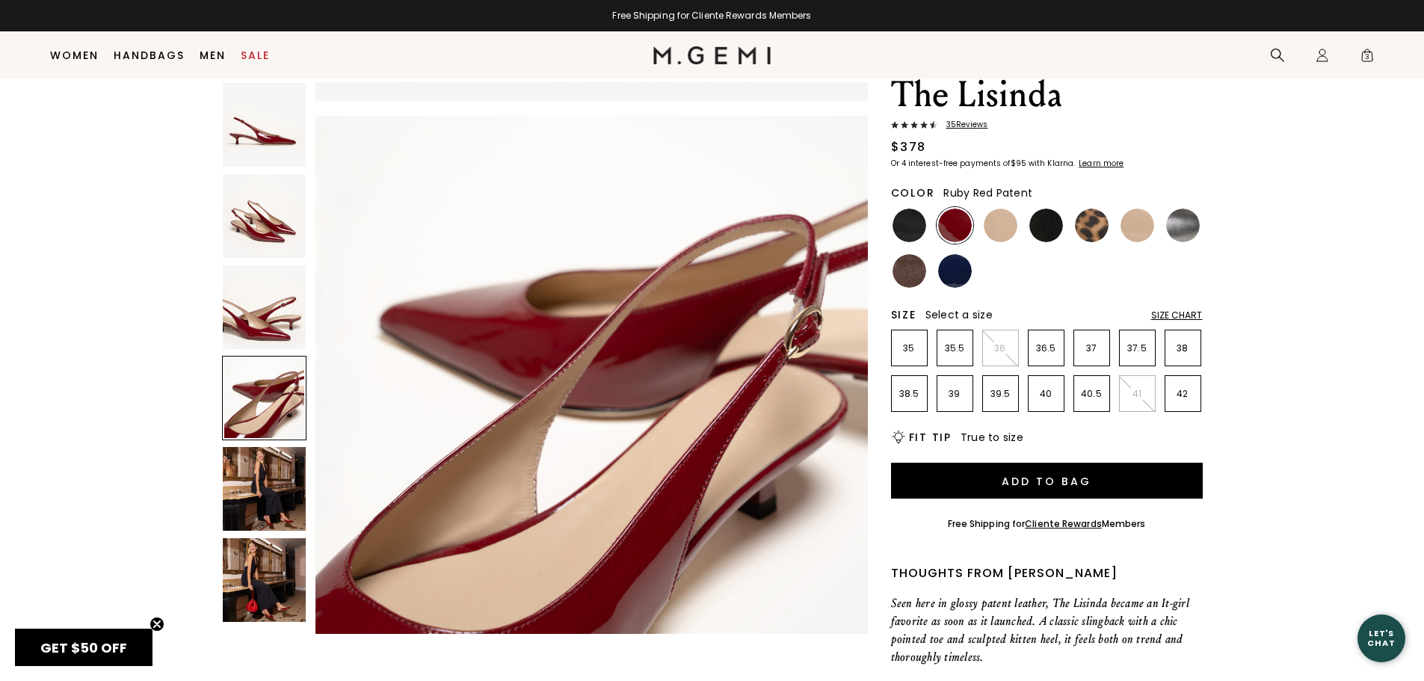
click at [259, 492] on img at bounding box center [265, 489] width 84 height 84
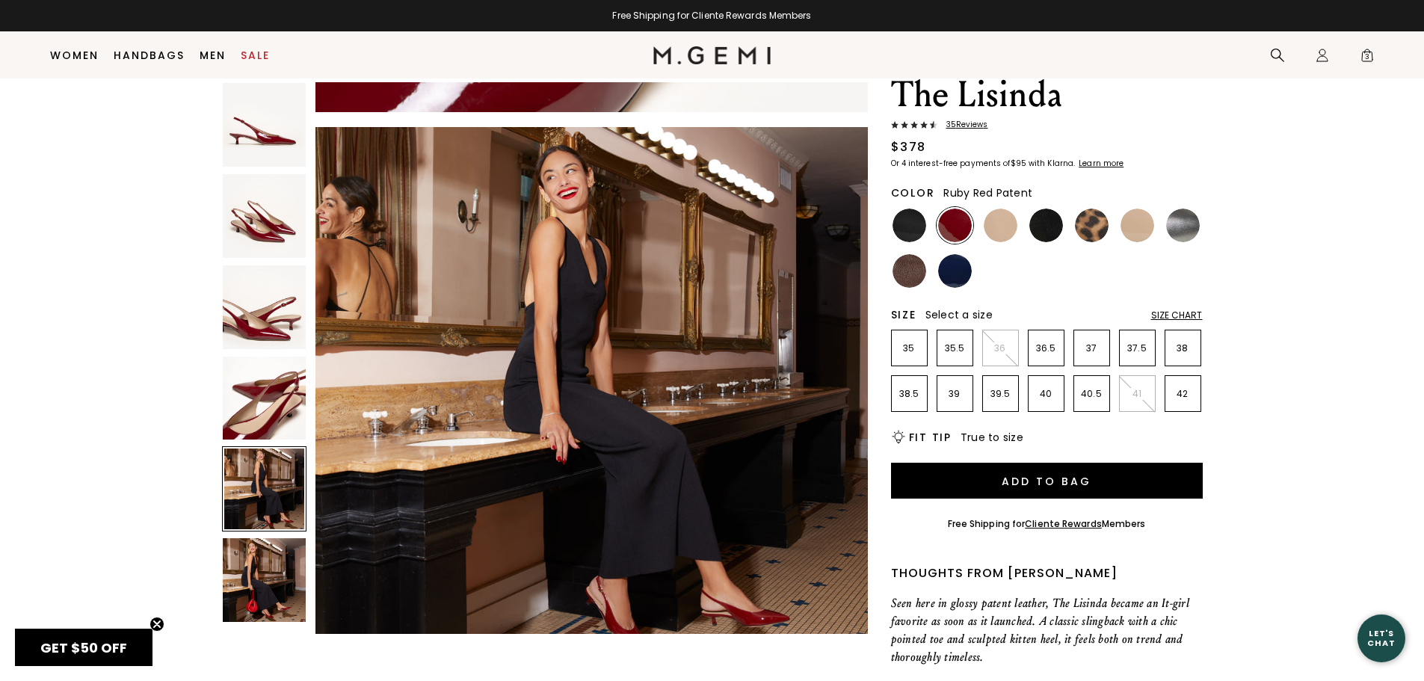
click at [260, 588] on img at bounding box center [265, 580] width 84 height 84
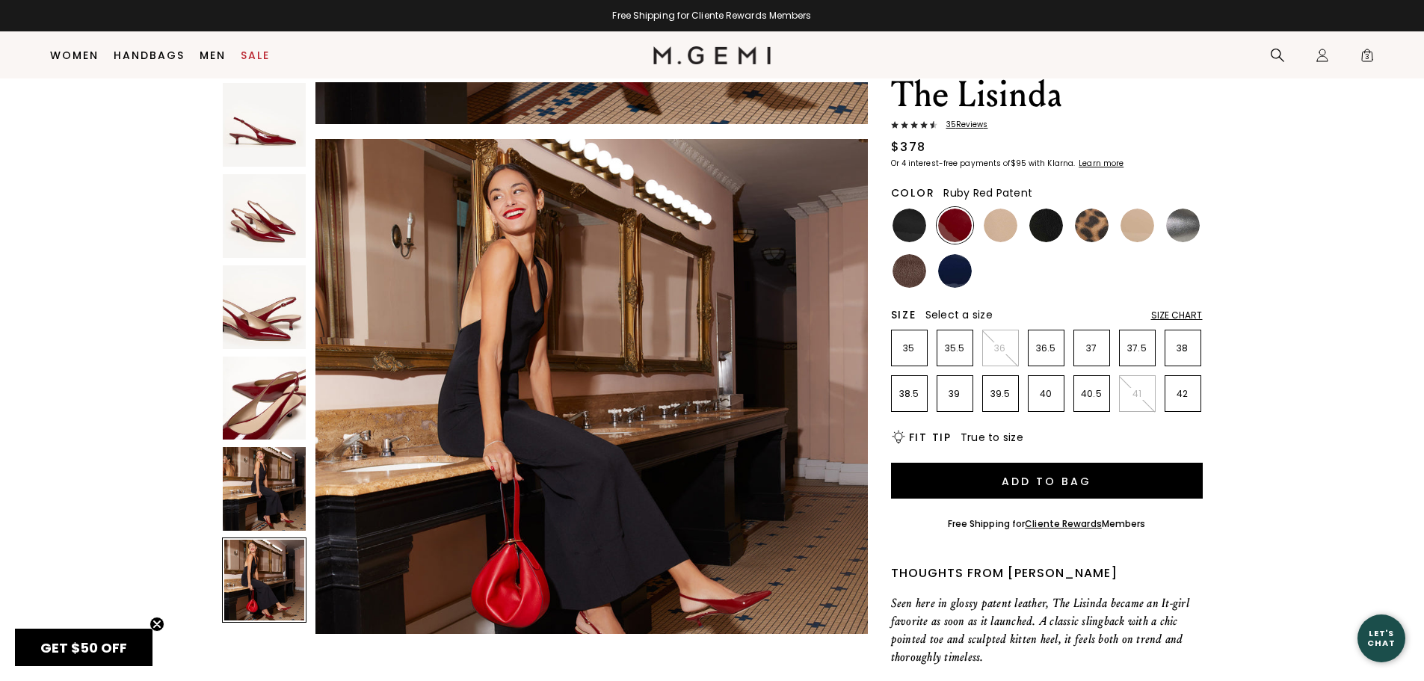
scroll to position [2778, 0]
click at [253, 120] on img at bounding box center [265, 125] width 84 height 84
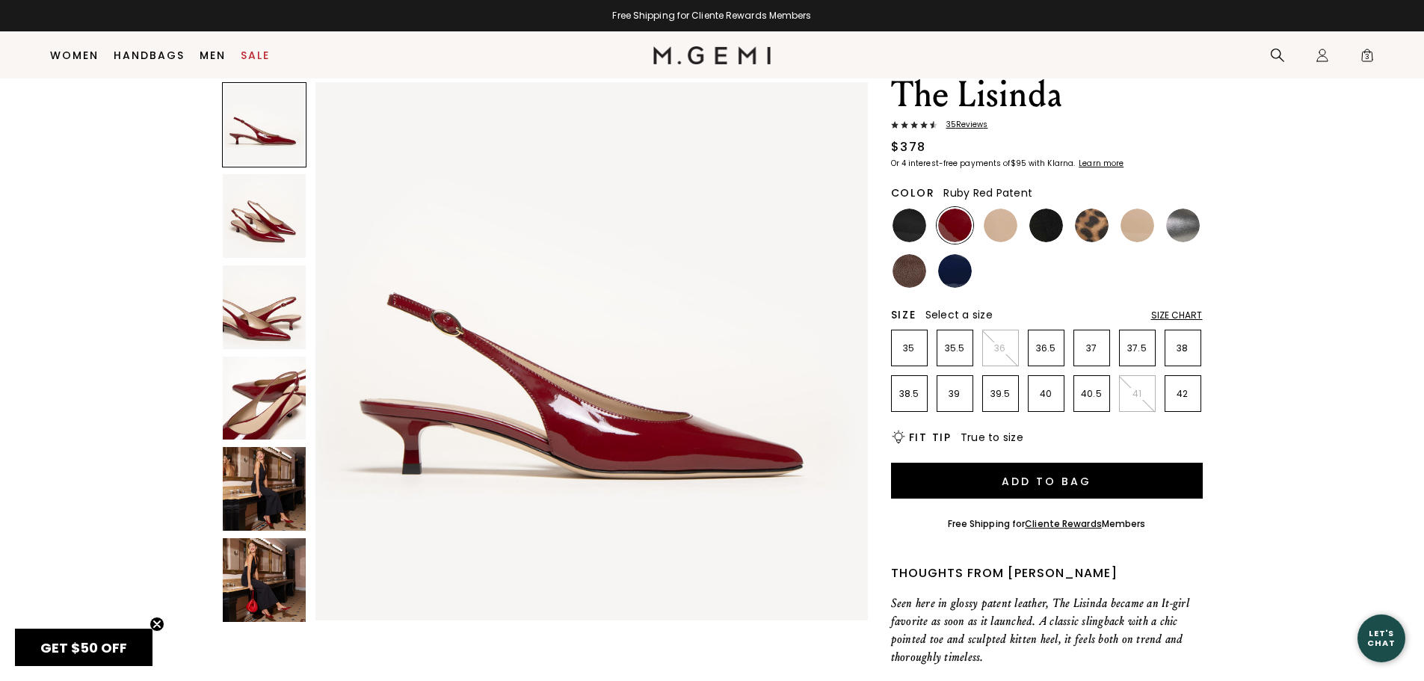
click at [249, 209] on img at bounding box center [265, 216] width 84 height 84
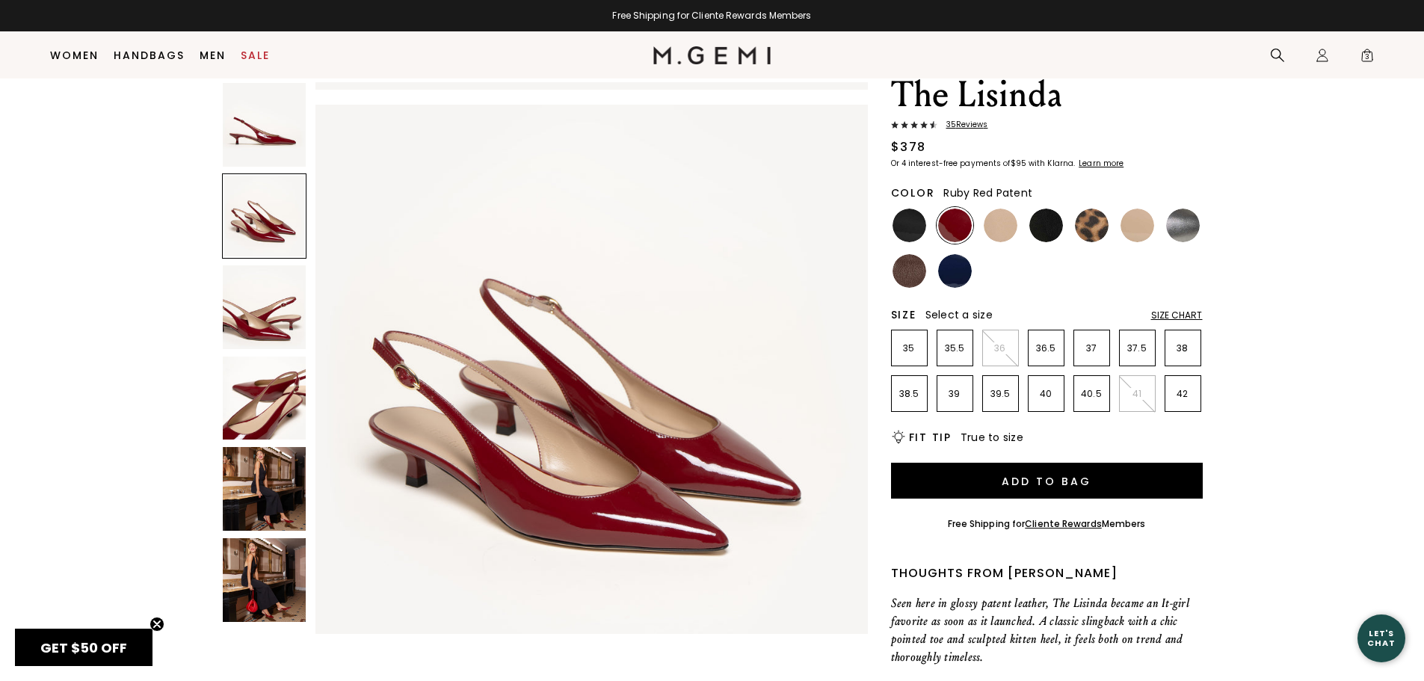
scroll to position [556, 0]
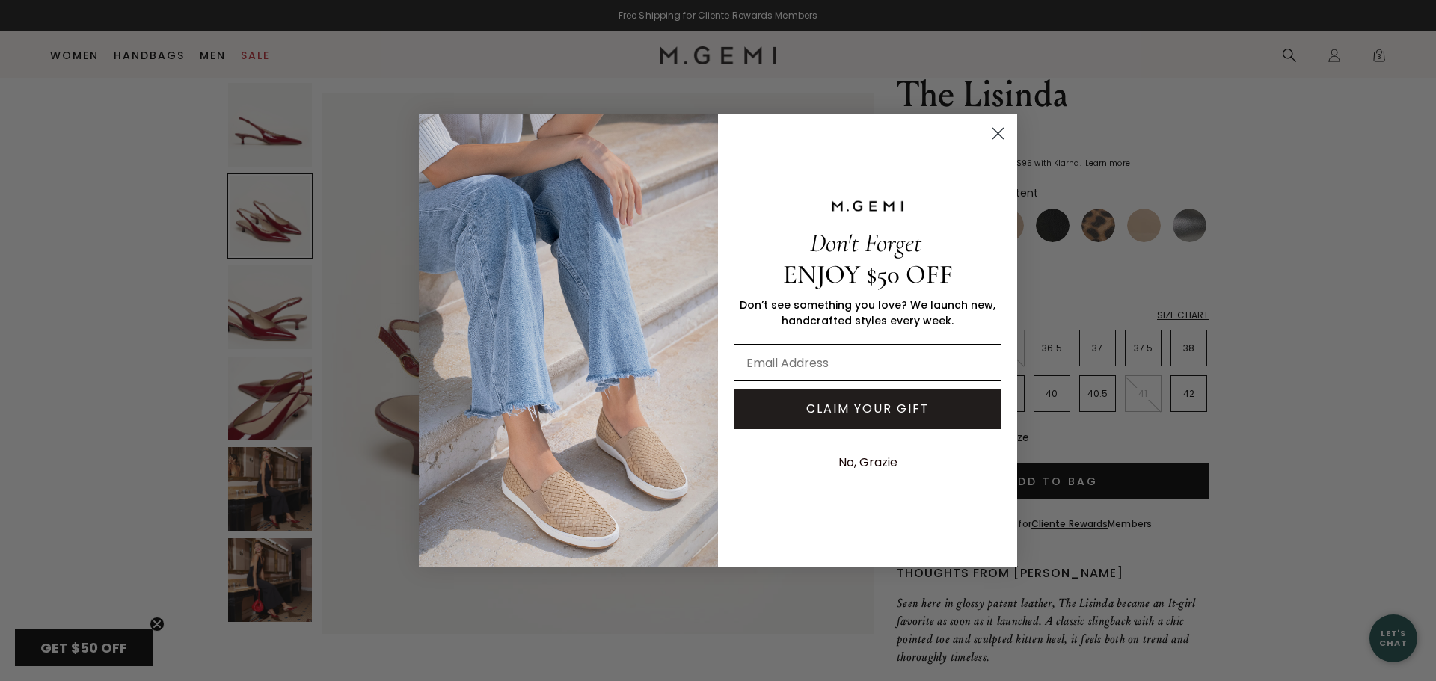
click at [879, 356] on input "Email Address" at bounding box center [867, 362] width 268 height 37
type input "rmrgoodlife@gmail.com"
click at [876, 410] on button "CLAIM YOUR GIFT" at bounding box center [867, 409] width 268 height 40
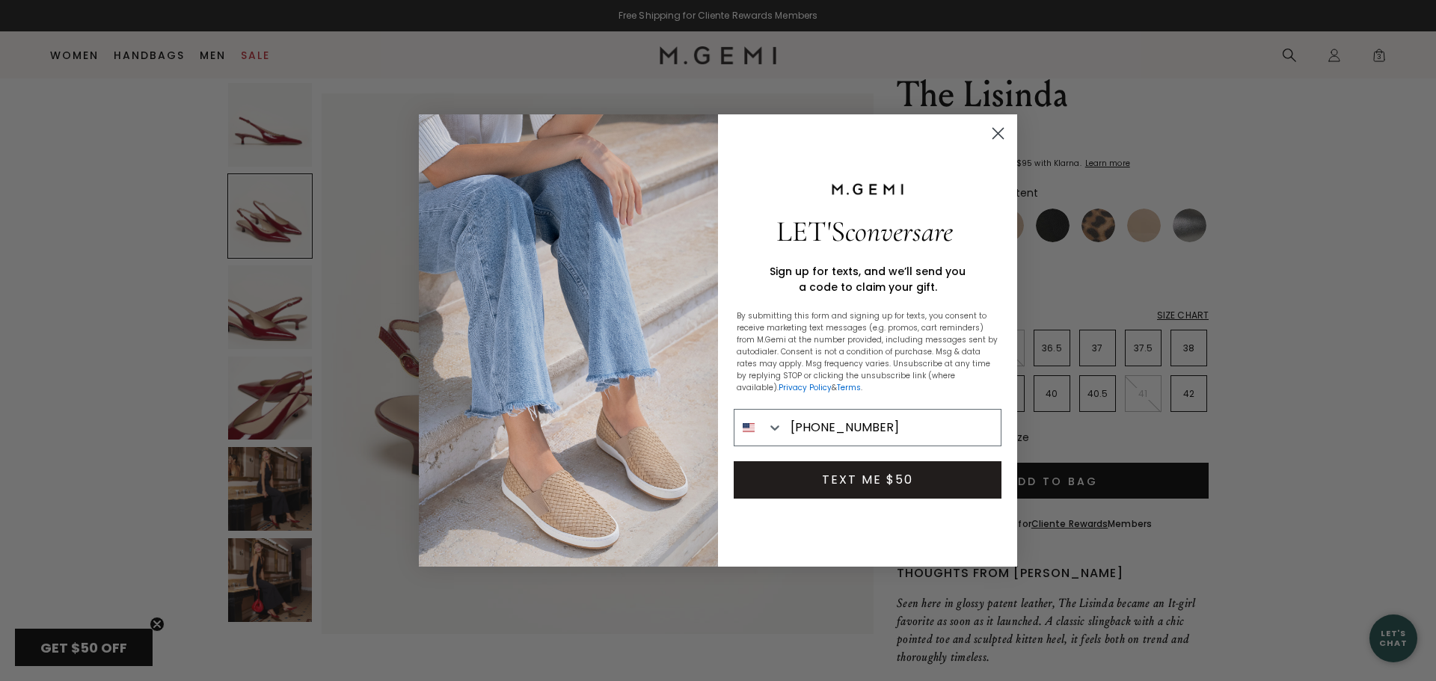
type input "248-296-1083"
click input "Submit" at bounding box center [0, 0] width 0 height 0
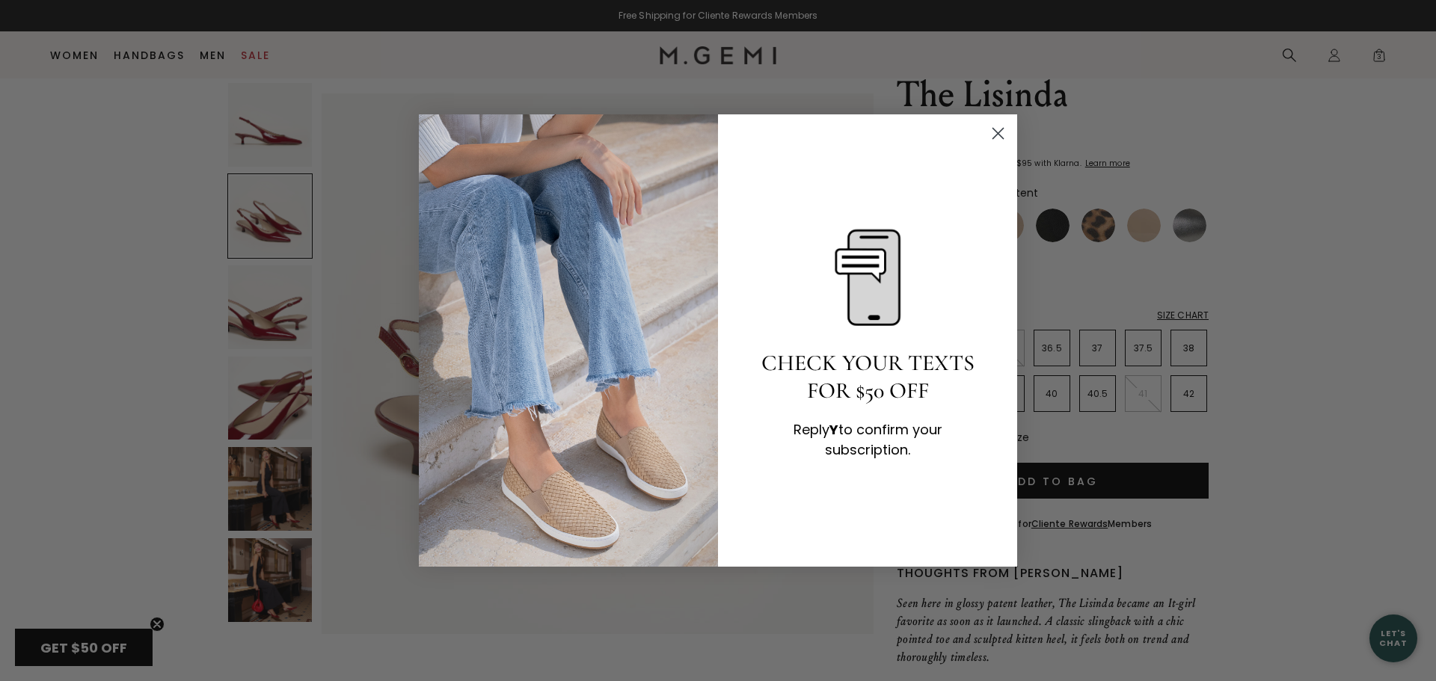
click at [1002, 138] on icon "Close dialog" at bounding box center [998, 134] width 10 height 10
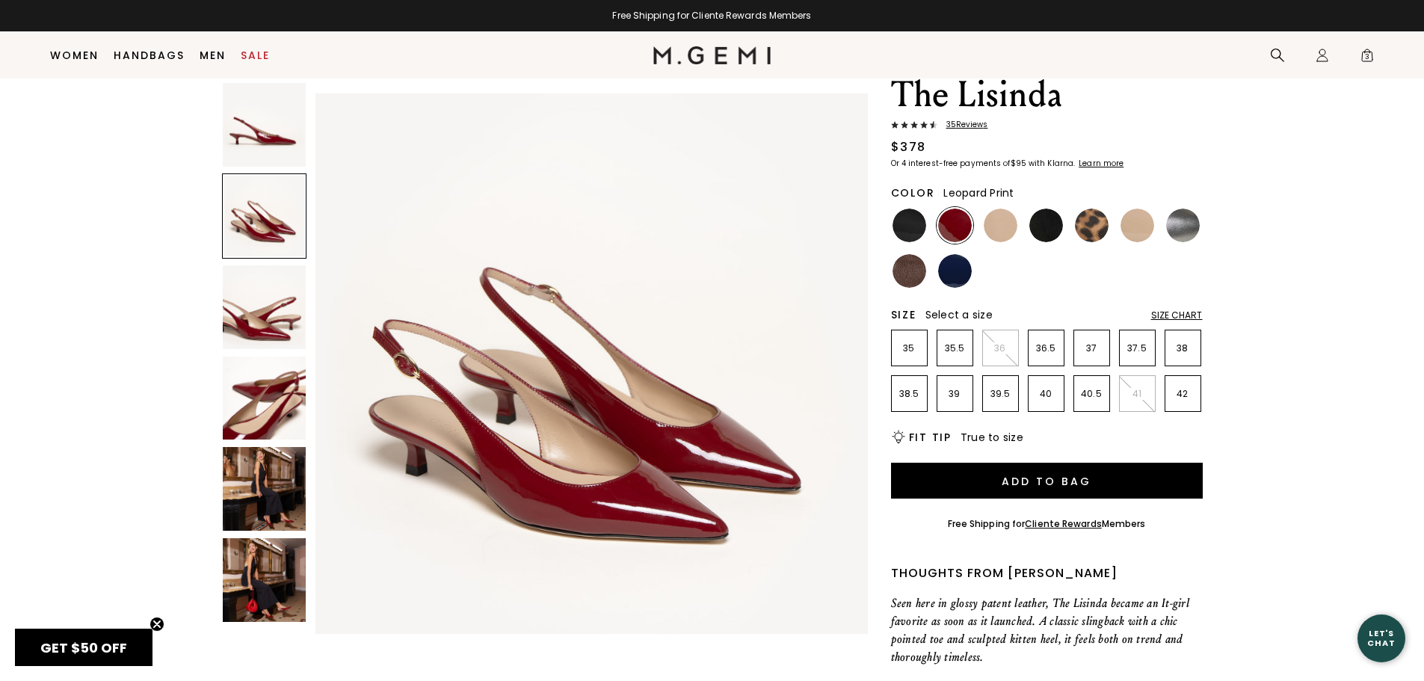
click at [1103, 236] on img at bounding box center [1092, 226] width 34 height 34
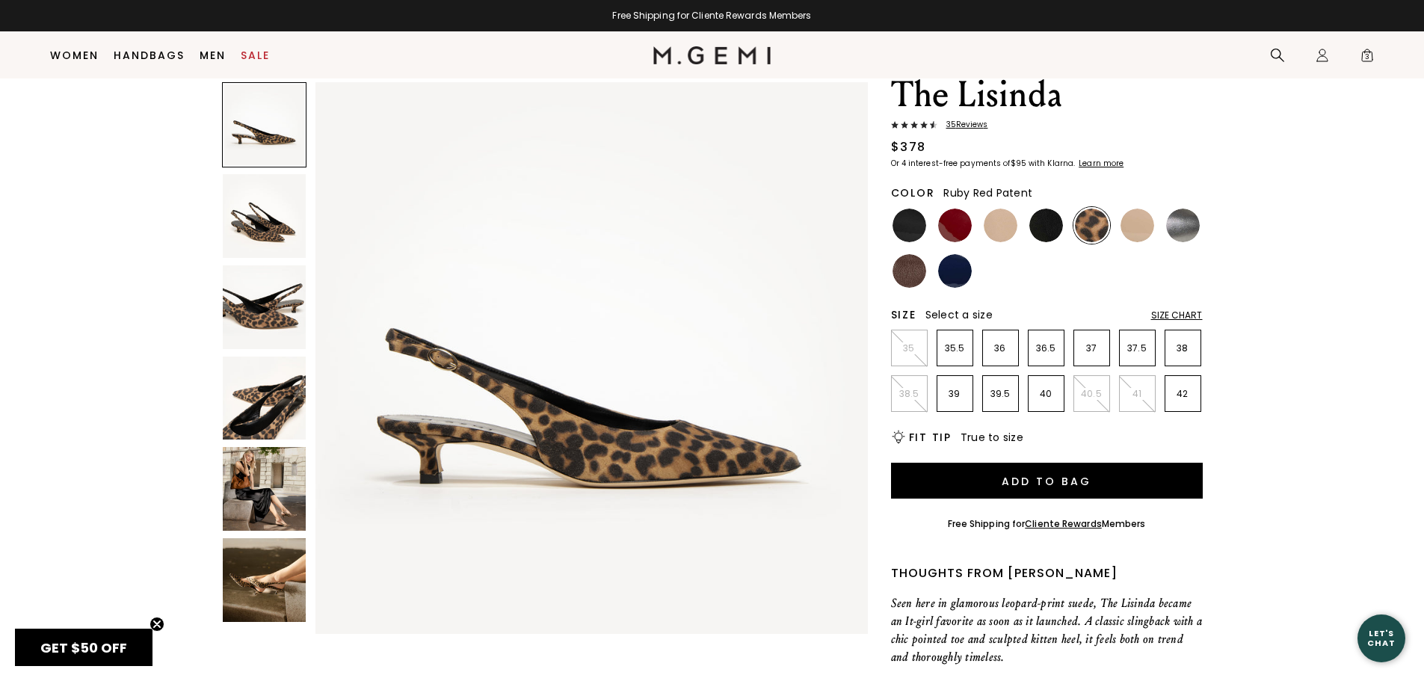
click at [963, 217] on img at bounding box center [955, 226] width 34 height 34
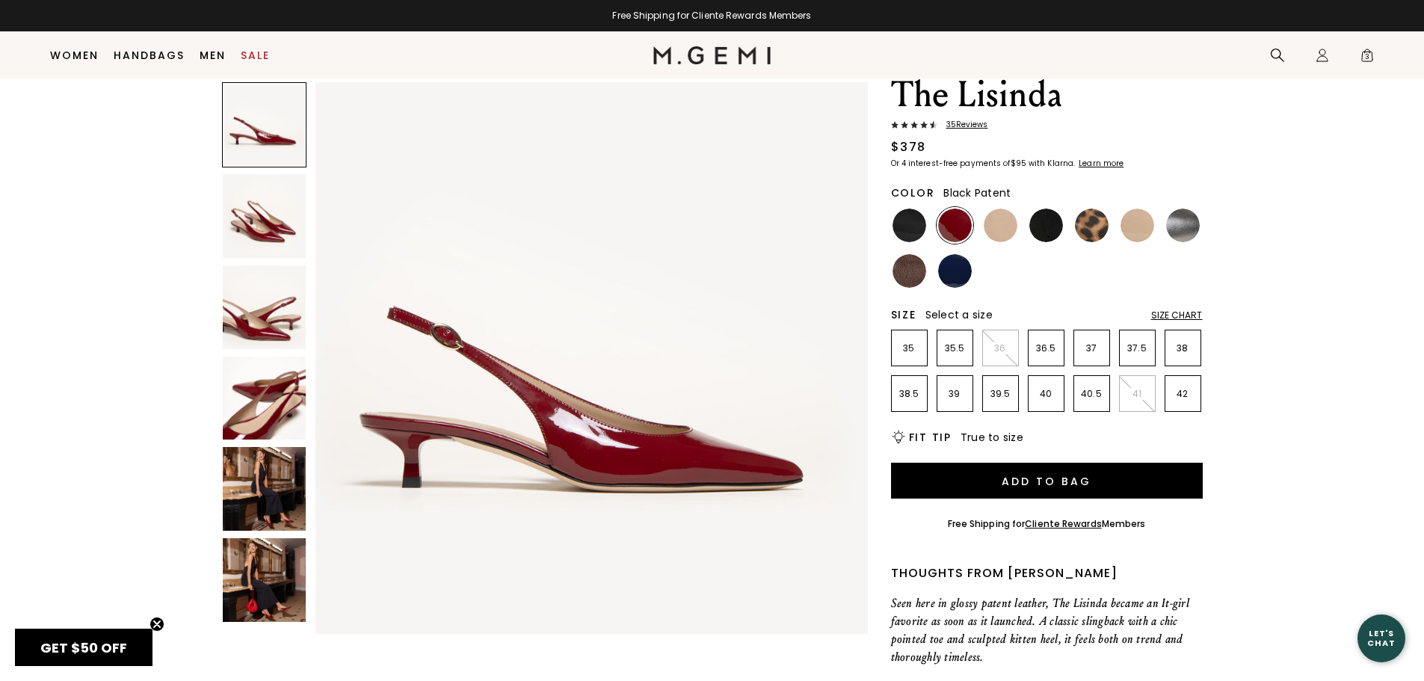
click at [900, 214] on img at bounding box center [910, 226] width 34 height 34
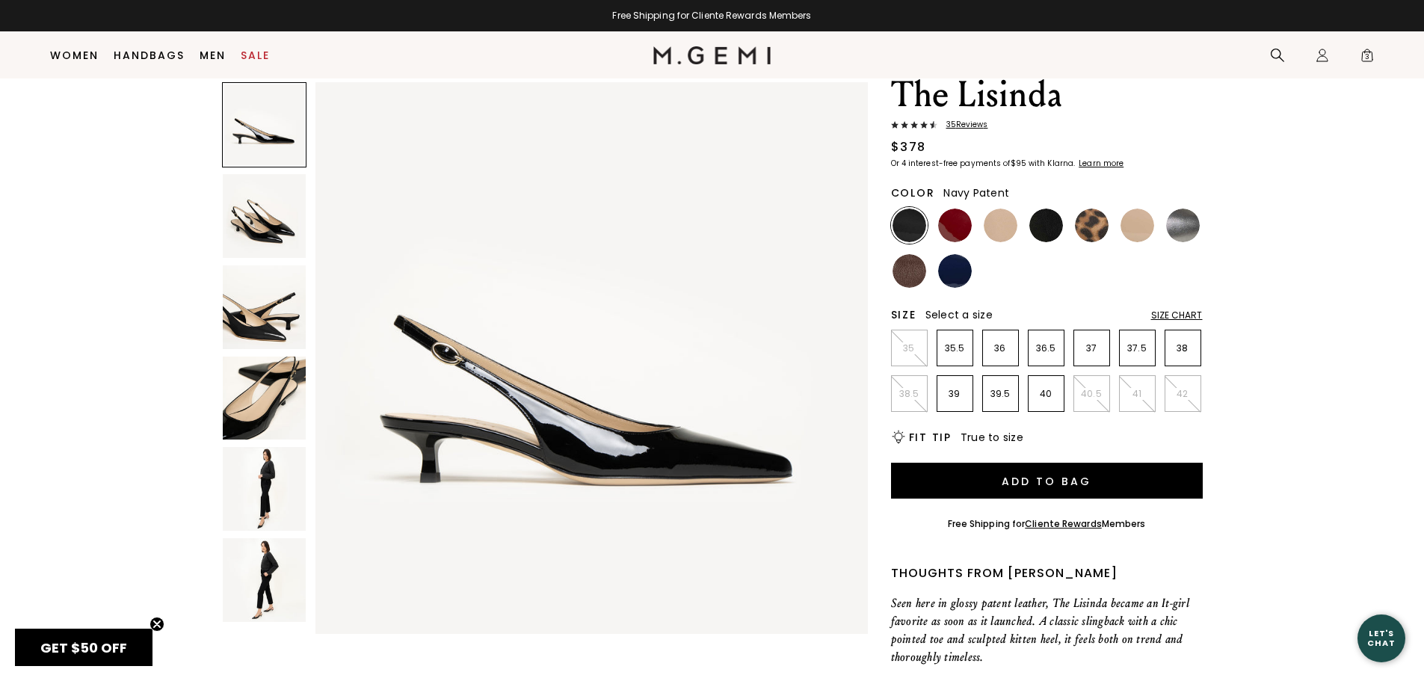
click at [956, 276] on img at bounding box center [955, 271] width 34 height 34
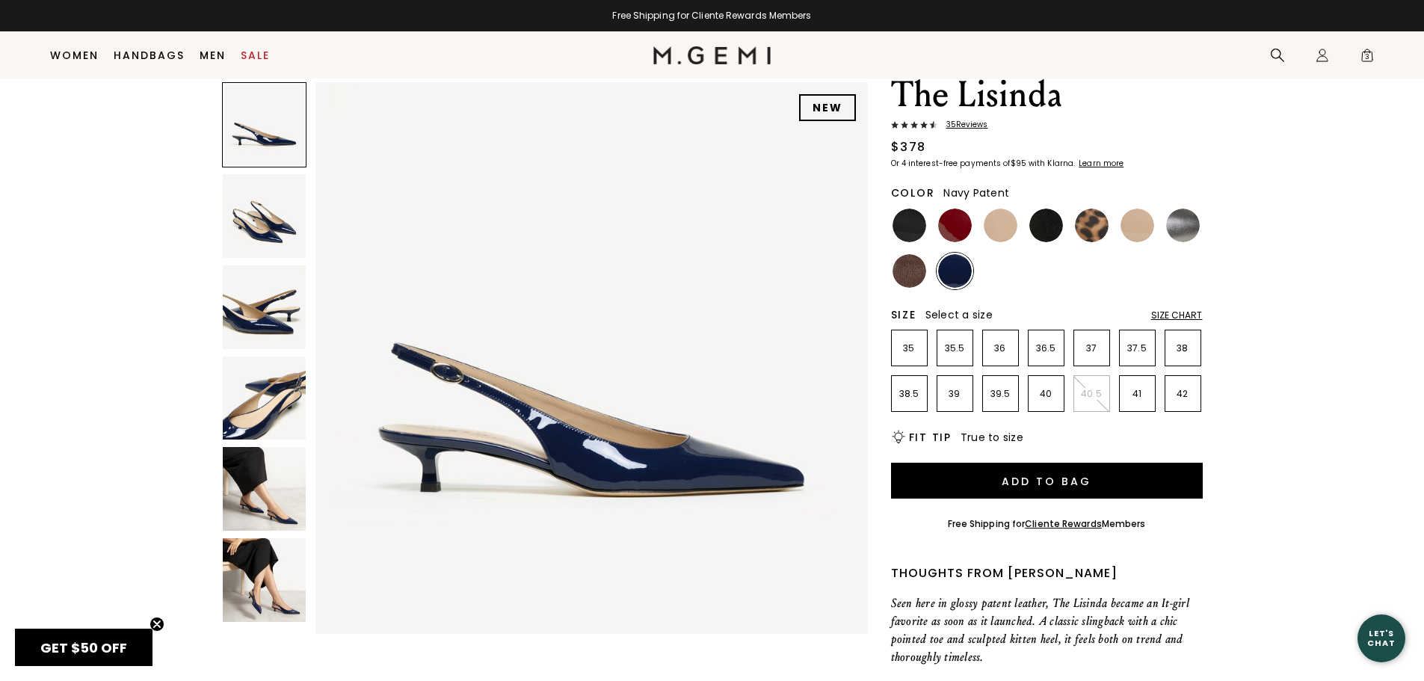
click at [282, 304] on img at bounding box center [265, 307] width 84 height 84
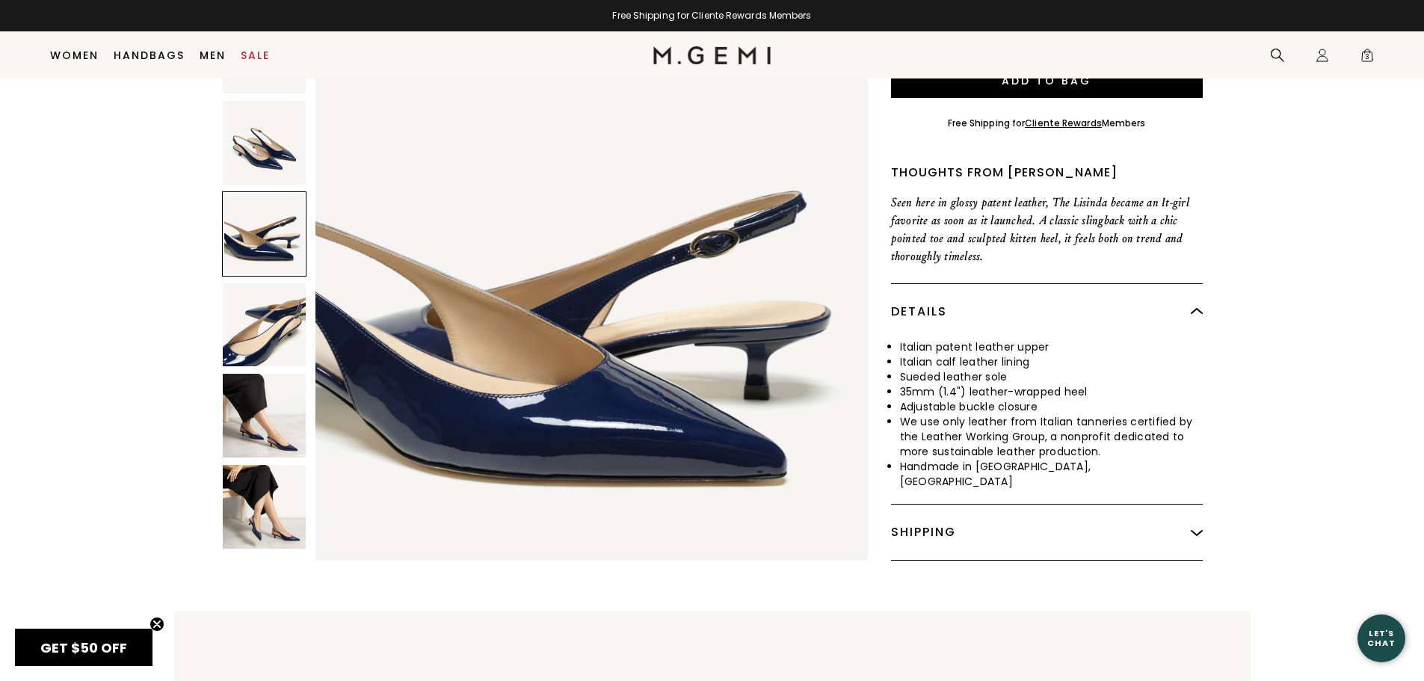
scroll to position [467, 0]
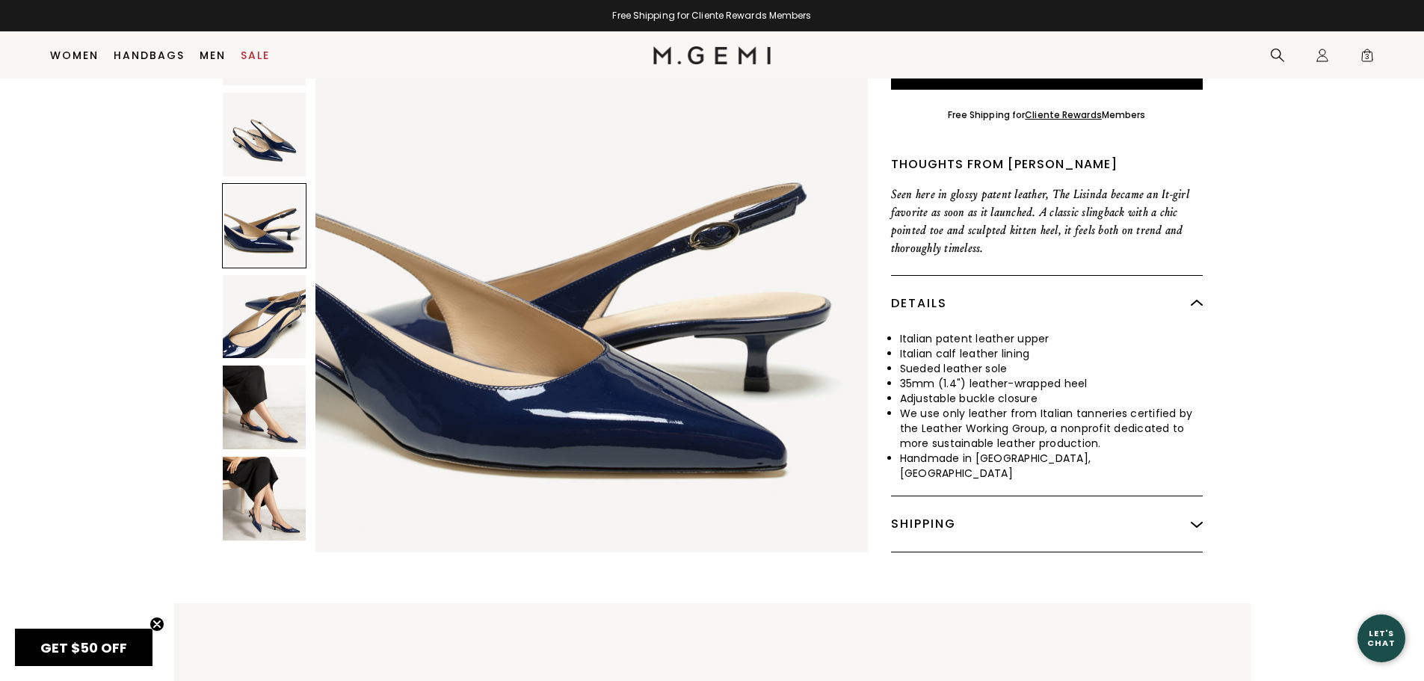
click at [1196, 518] on img at bounding box center [1197, 524] width 12 height 12
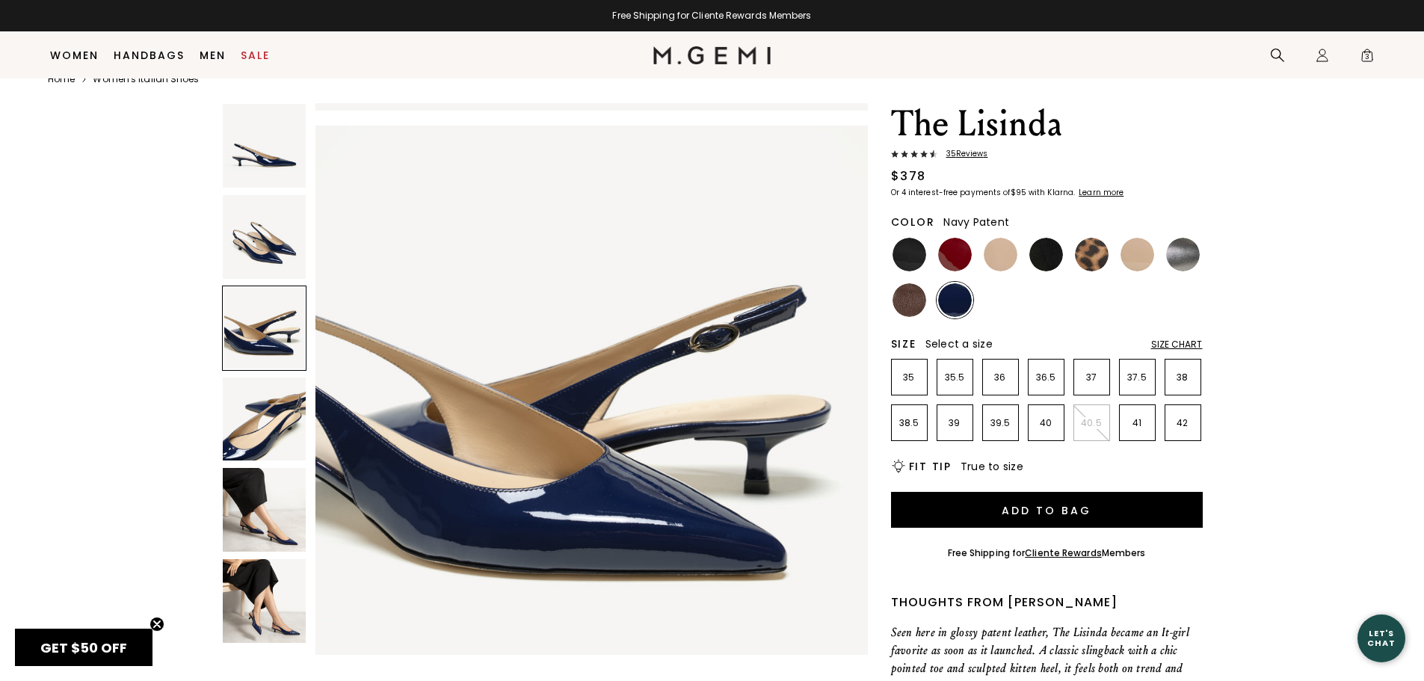
scroll to position [7, 0]
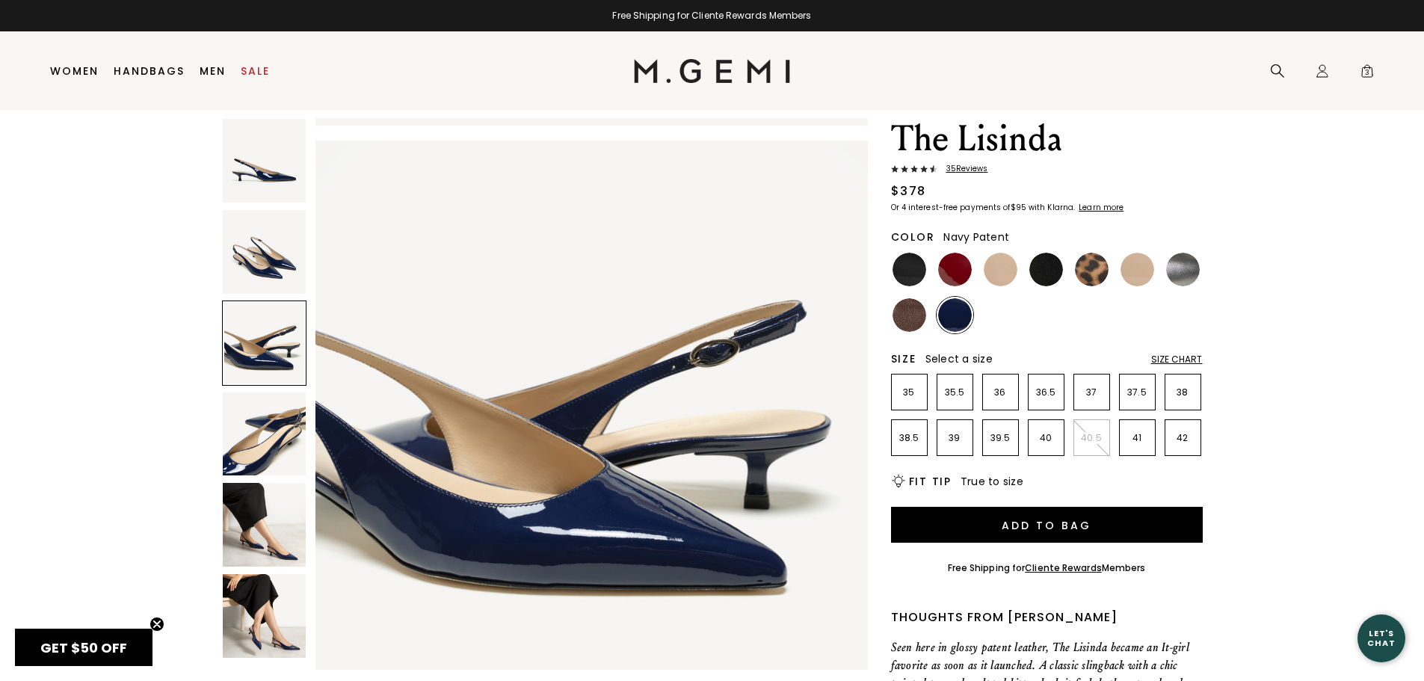
click at [253, 331] on div at bounding box center [264, 343] width 85 height 85
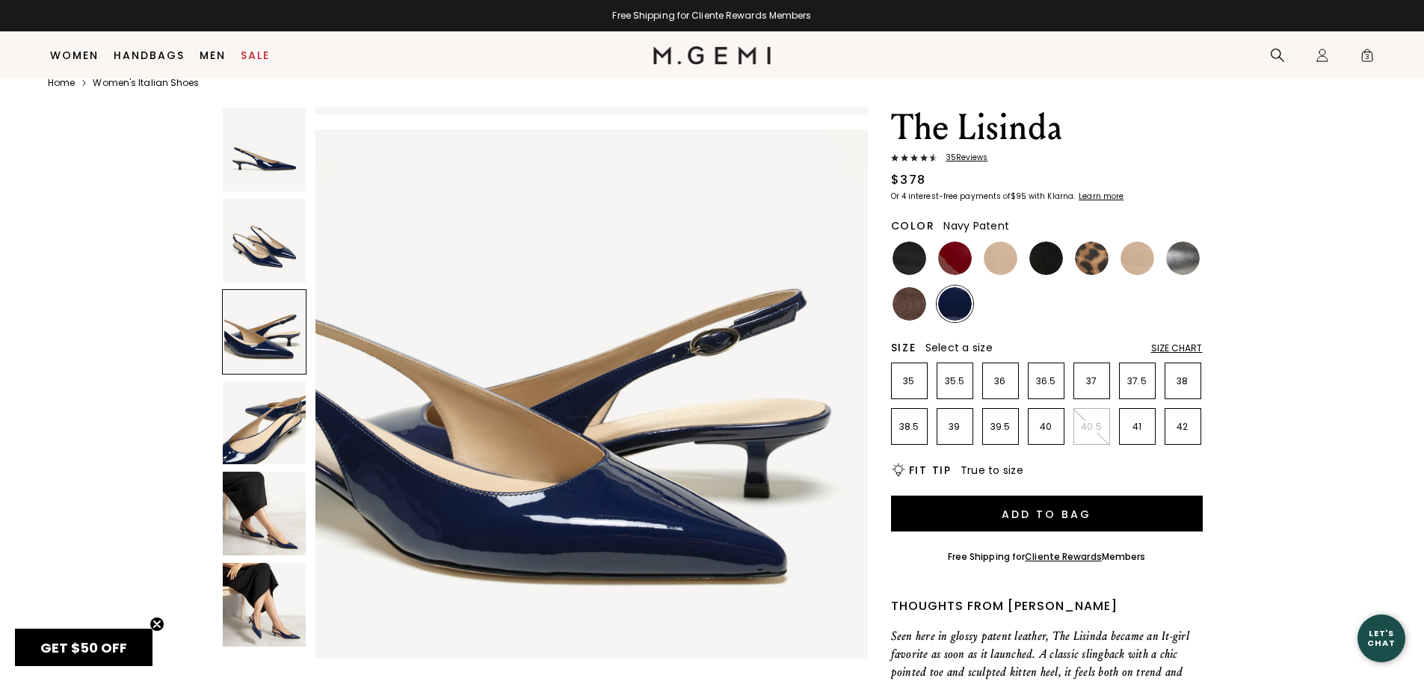
click at [286, 261] on img at bounding box center [265, 241] width 84 height 84
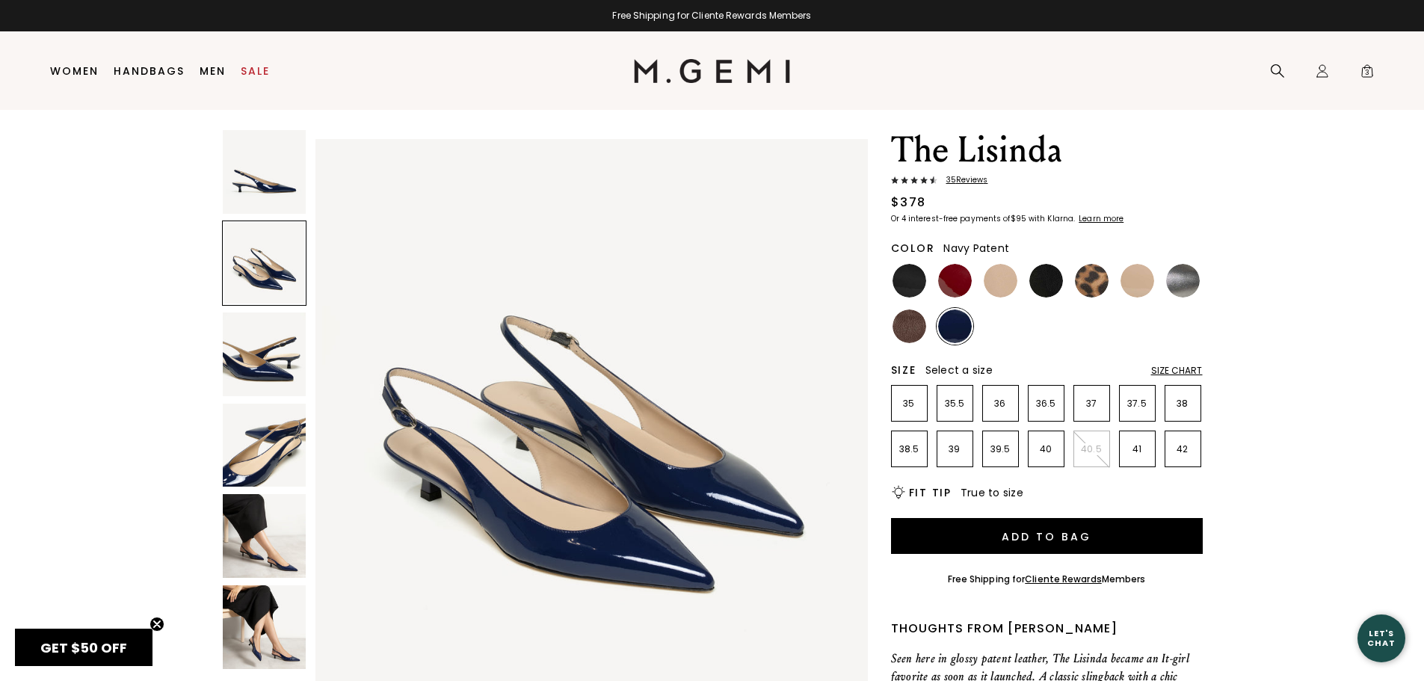
scroll to position [556, 0]
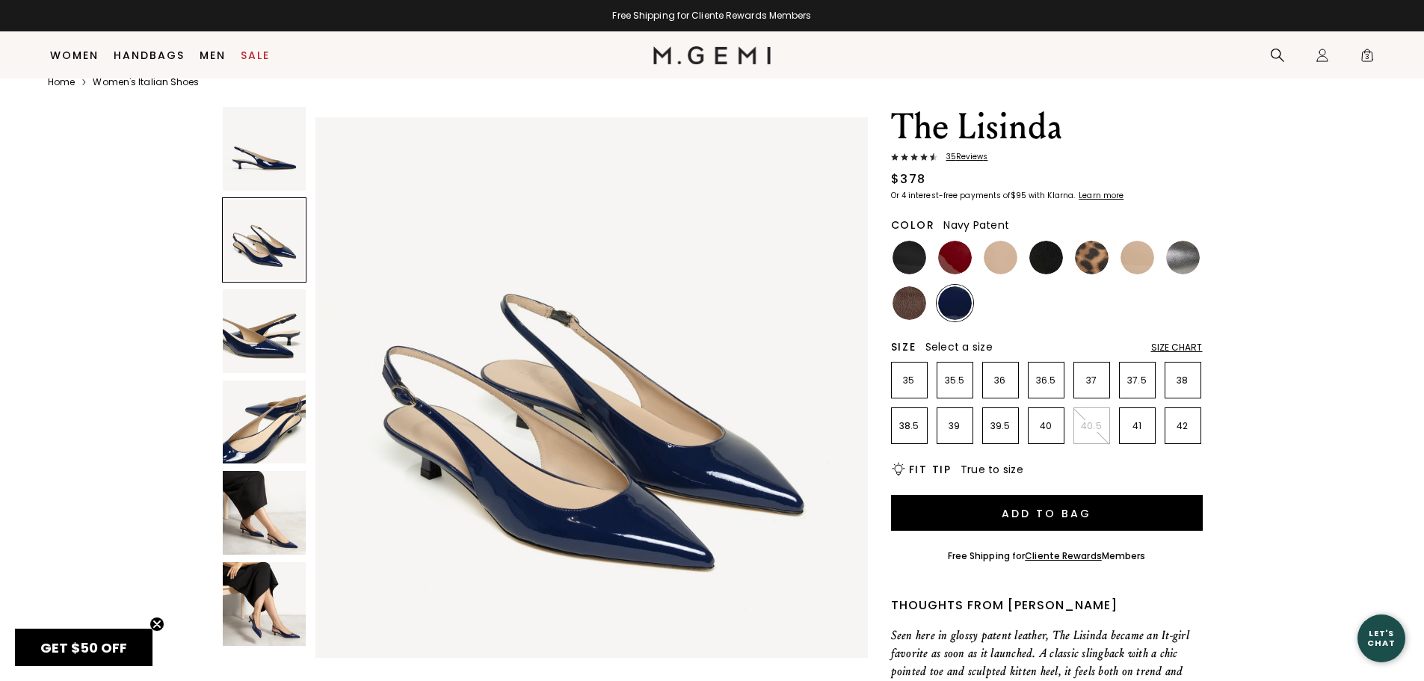
click at [287, 185] on img at bounding box center [265, 149] width 84 height 84
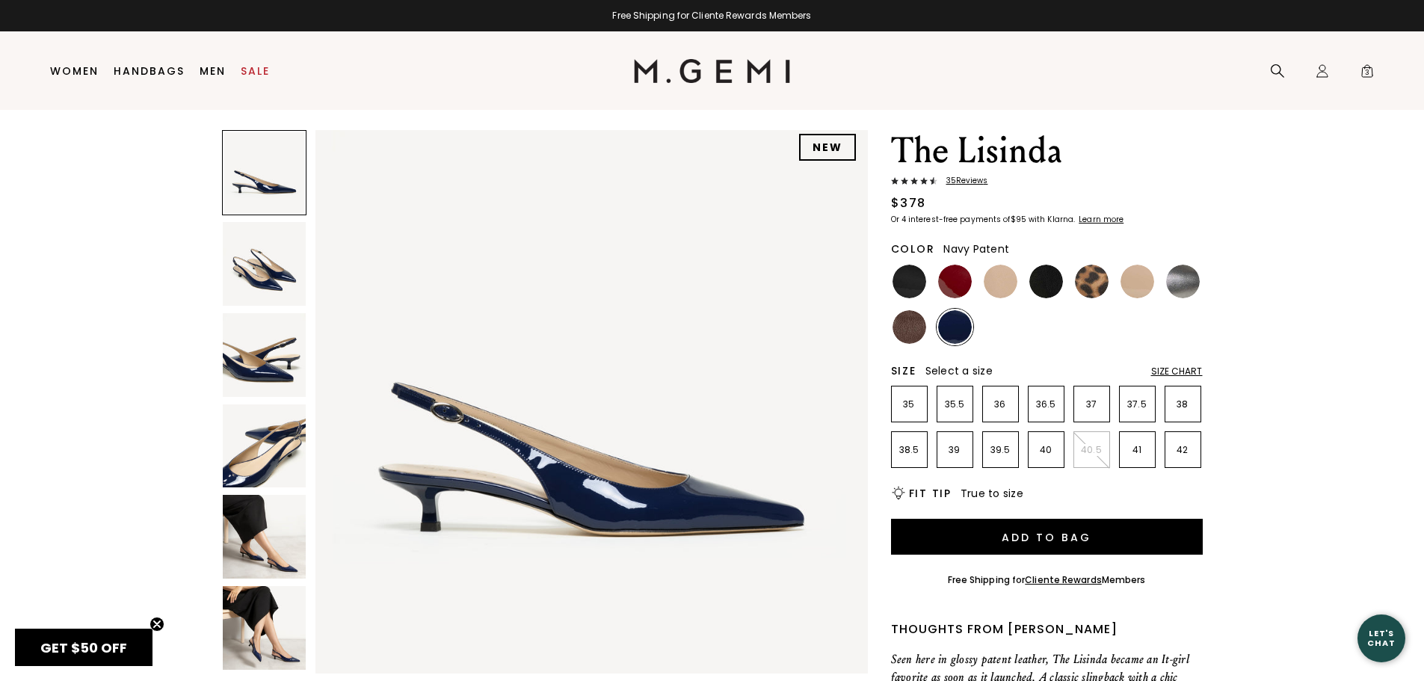
scroll to position [0, 0]
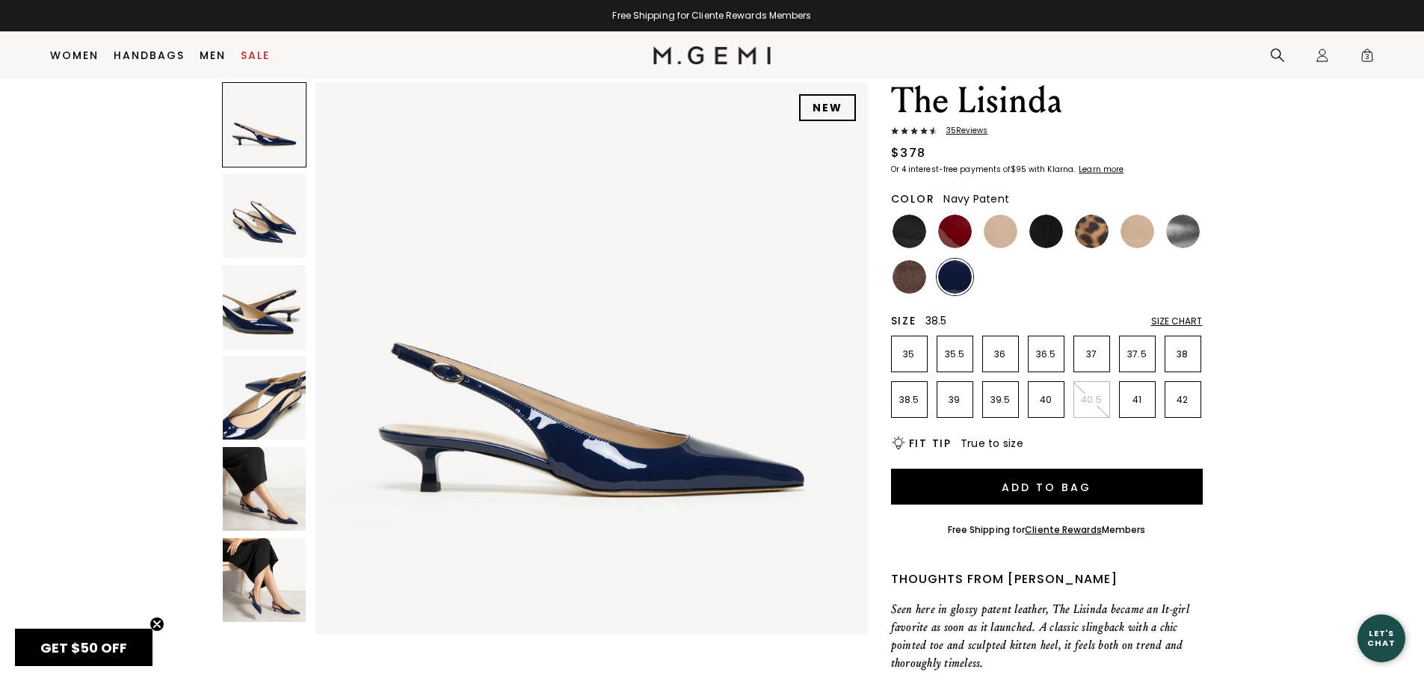
click at [911, 406] on p "38.5" at bounding box center [909, 400] width 35 height 12
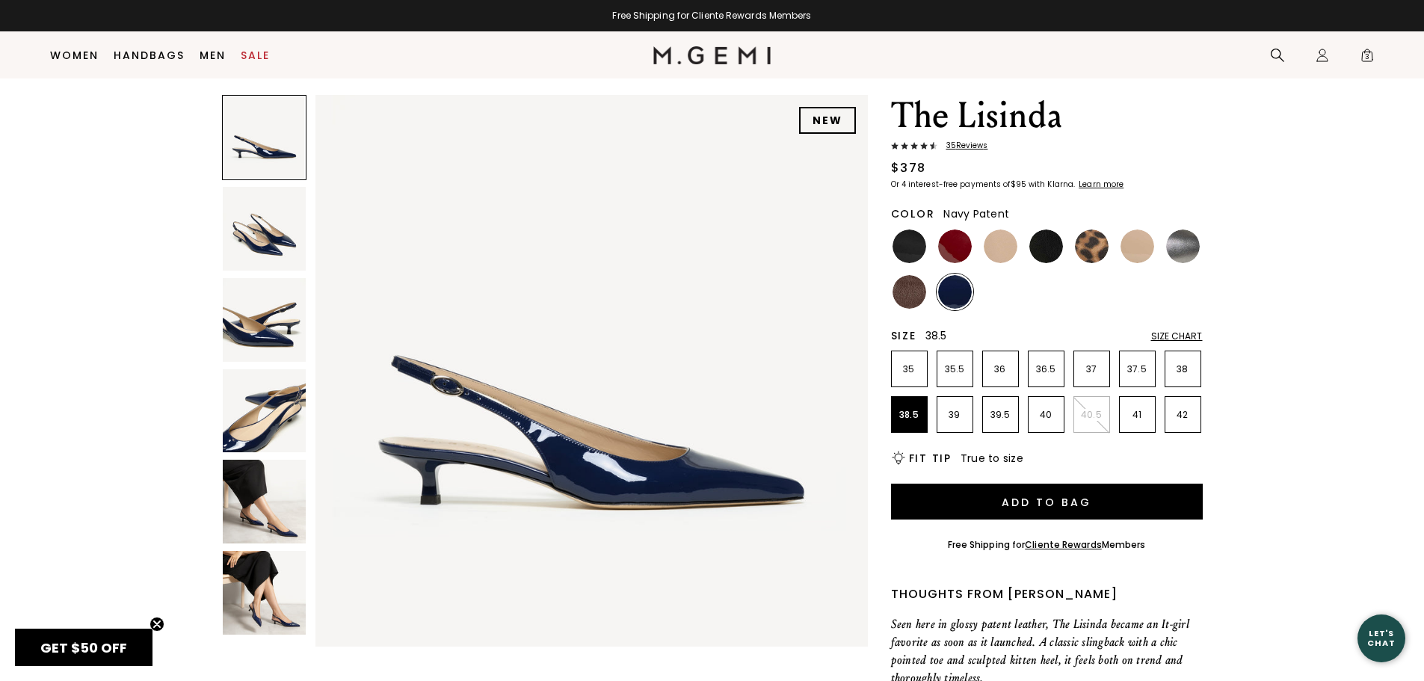
scroll to position [52, 0]
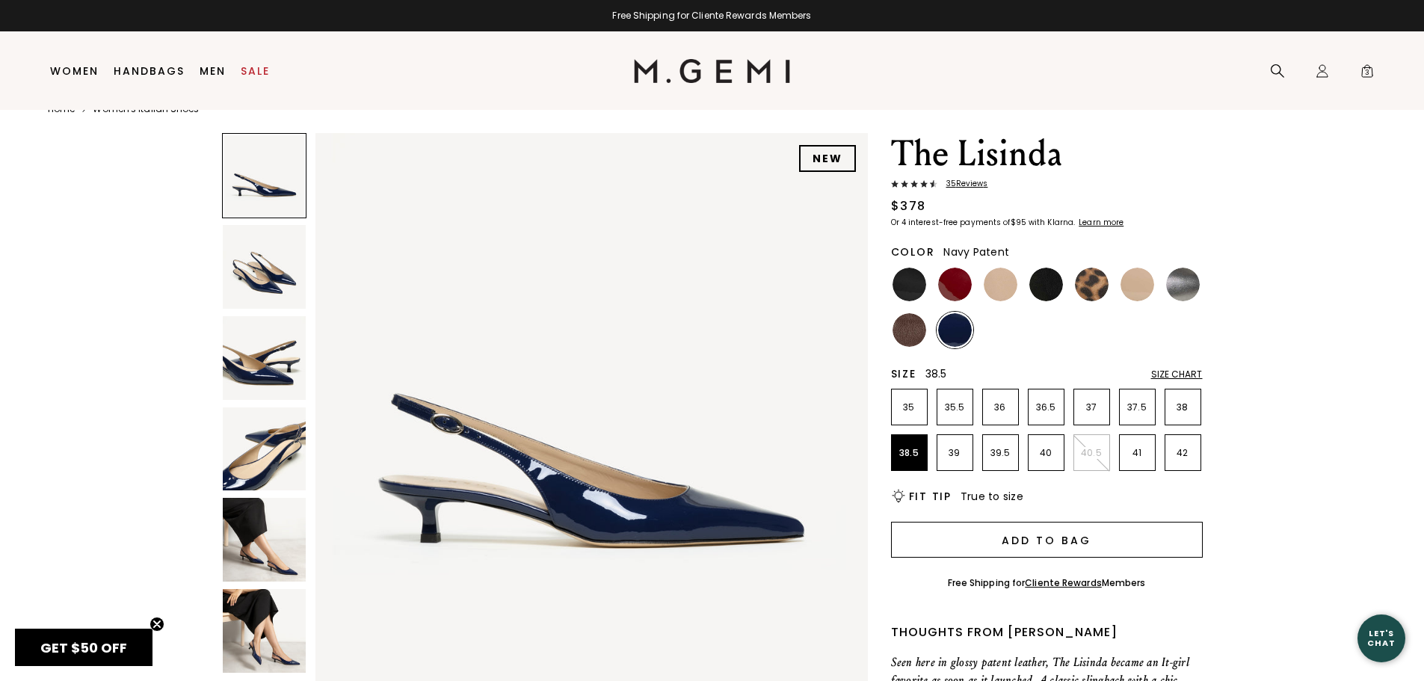
click at [1024, 528] on button "Add to Bag" at bounding box center [1047, 540] width 312 height 36
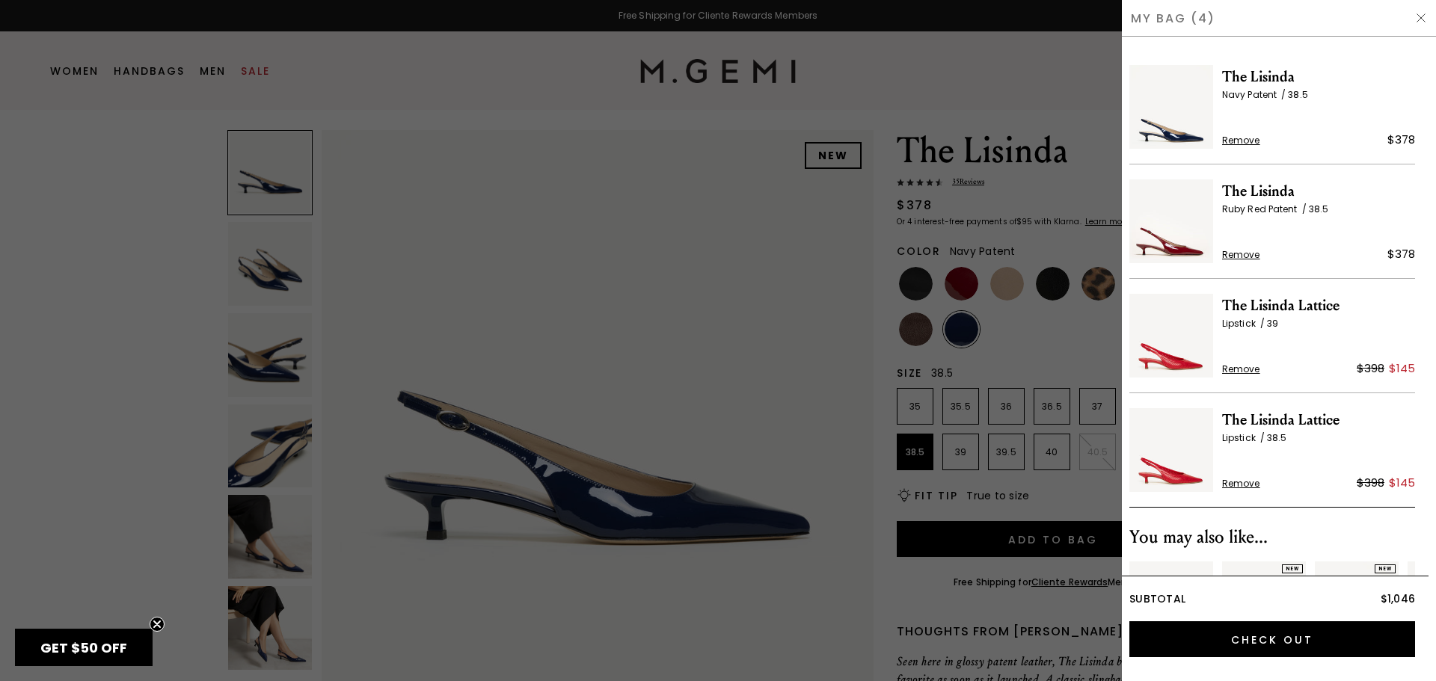
scroll to position [0, 0]
click at [1422, 22] on img at bounding box center [1421, 18] width 12 height 12
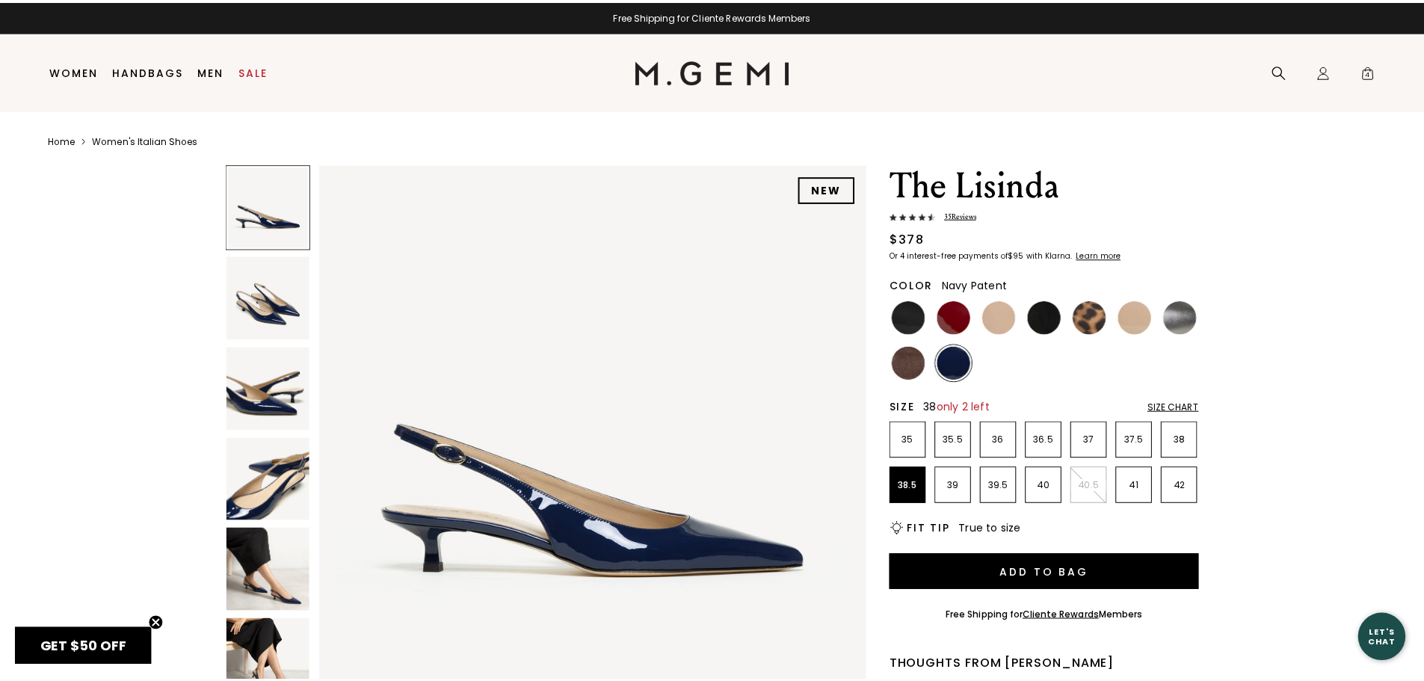
scroll to position [34, 0]
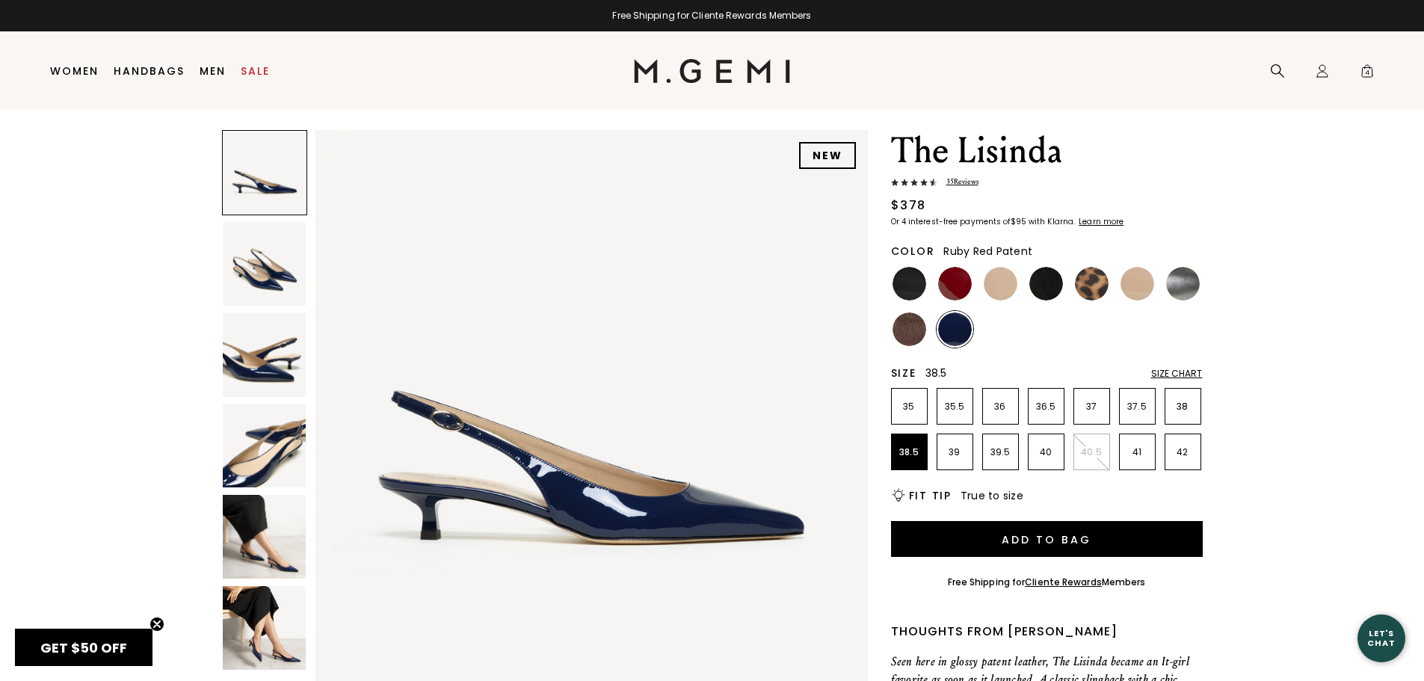
click at [959, 283] on img at bounding box center [955, 284] width 34 height 34
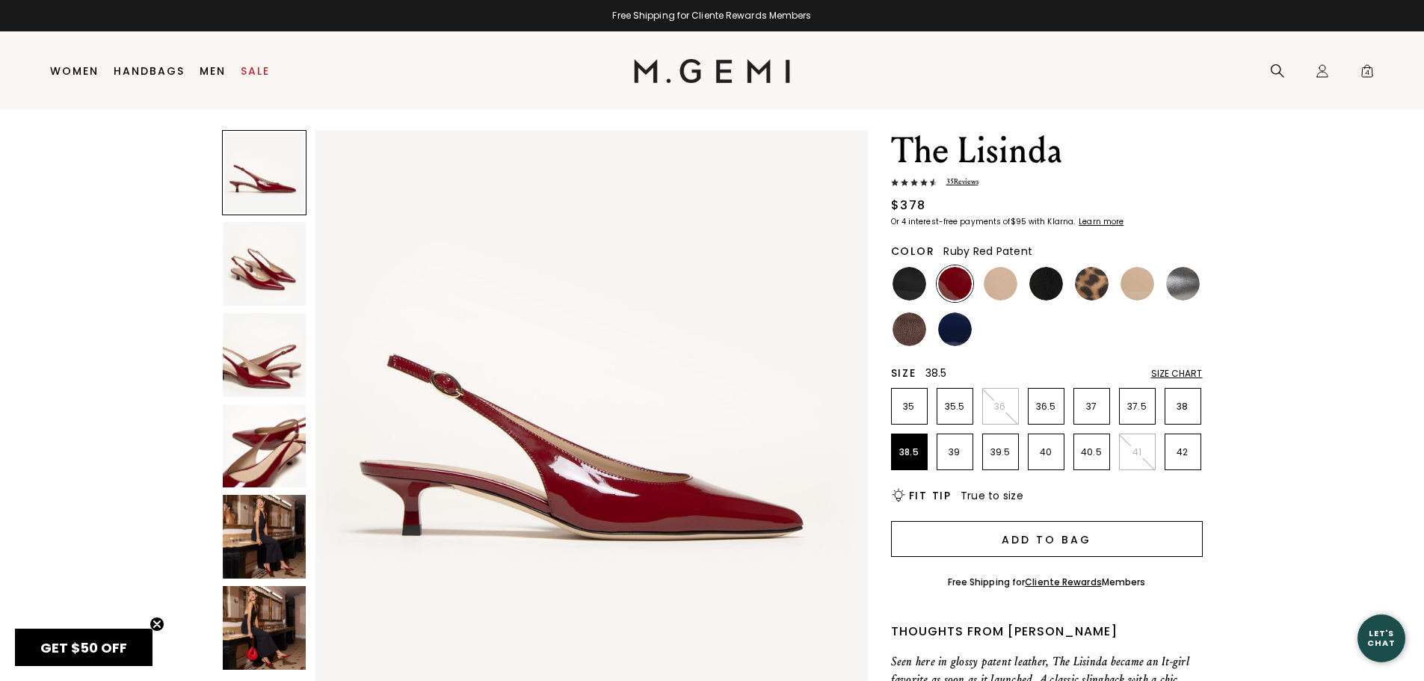
click at [973, 541] on button "Add to Bag" at bounding box center [1047, 539] width 312 height 36
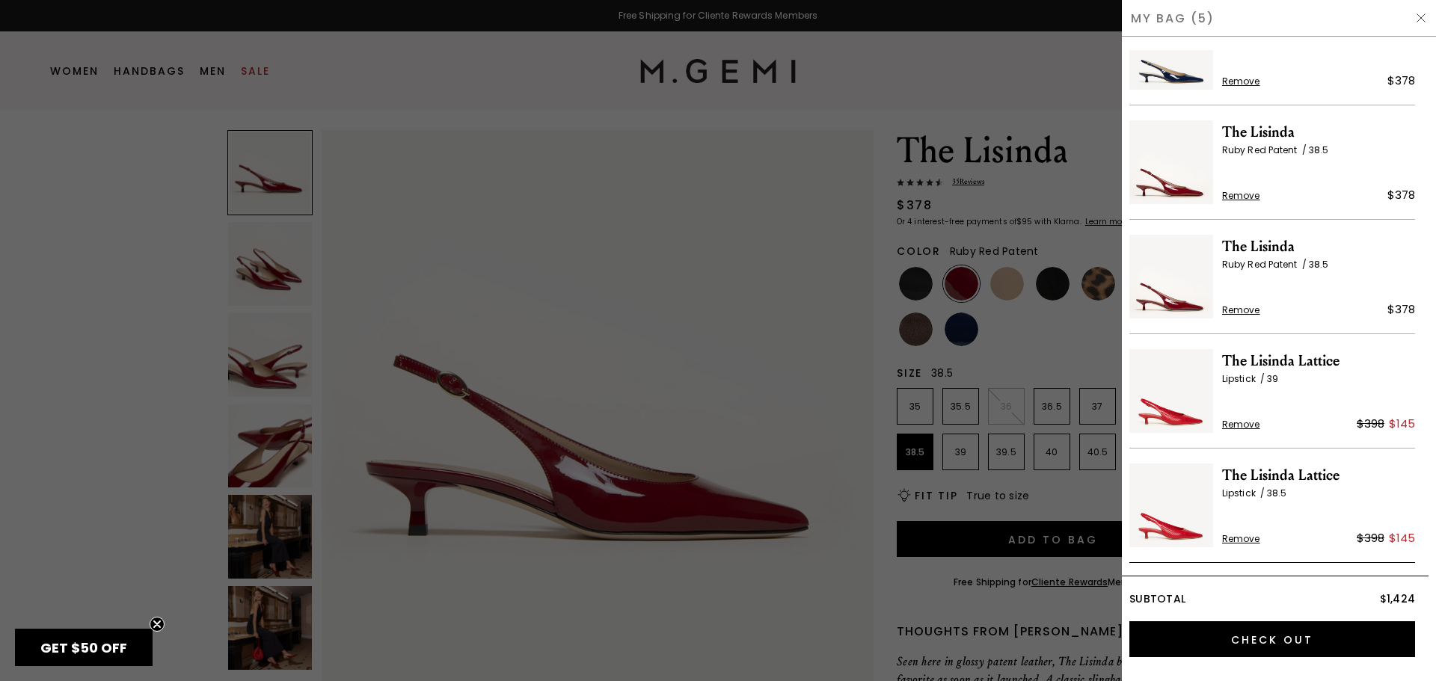
scroll to position [57, 0]
click at [1238, 197] on span "Remove" at bounding box center [1241, 198] width 38 height 12
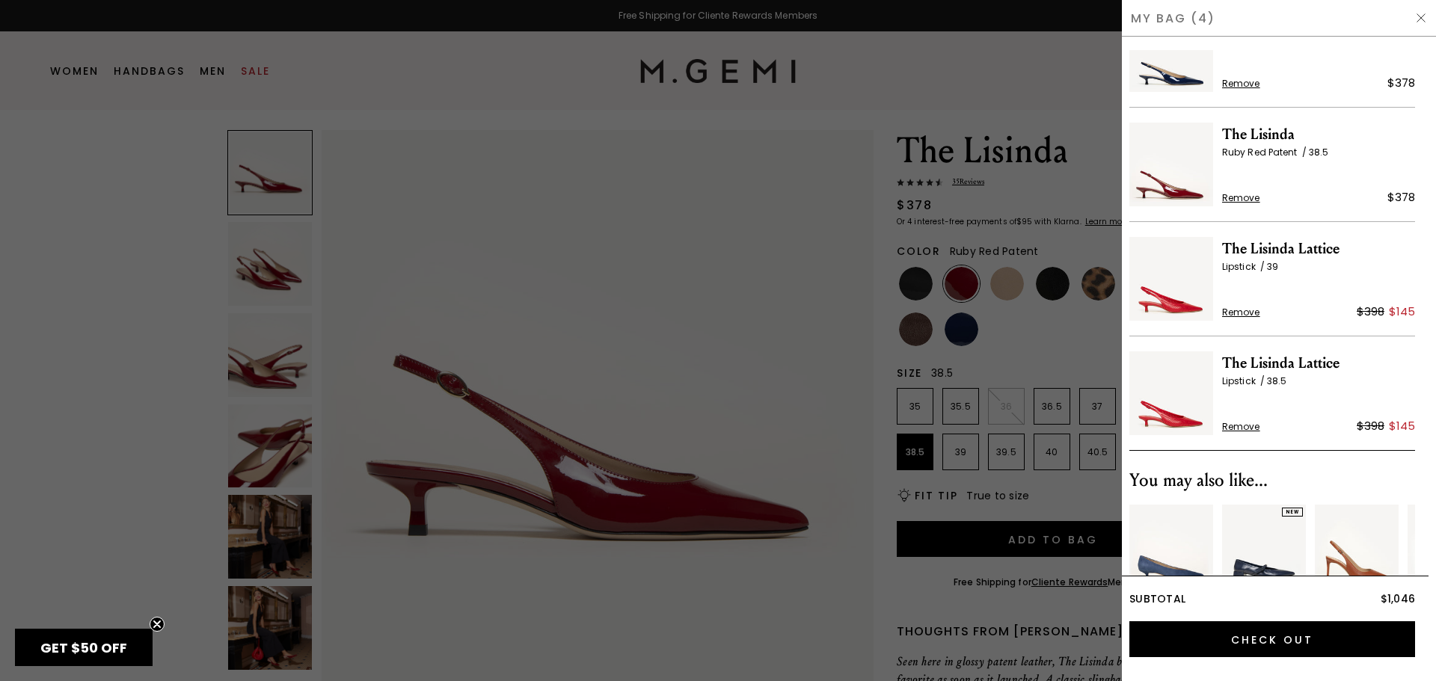
scroll to position [0, 0]
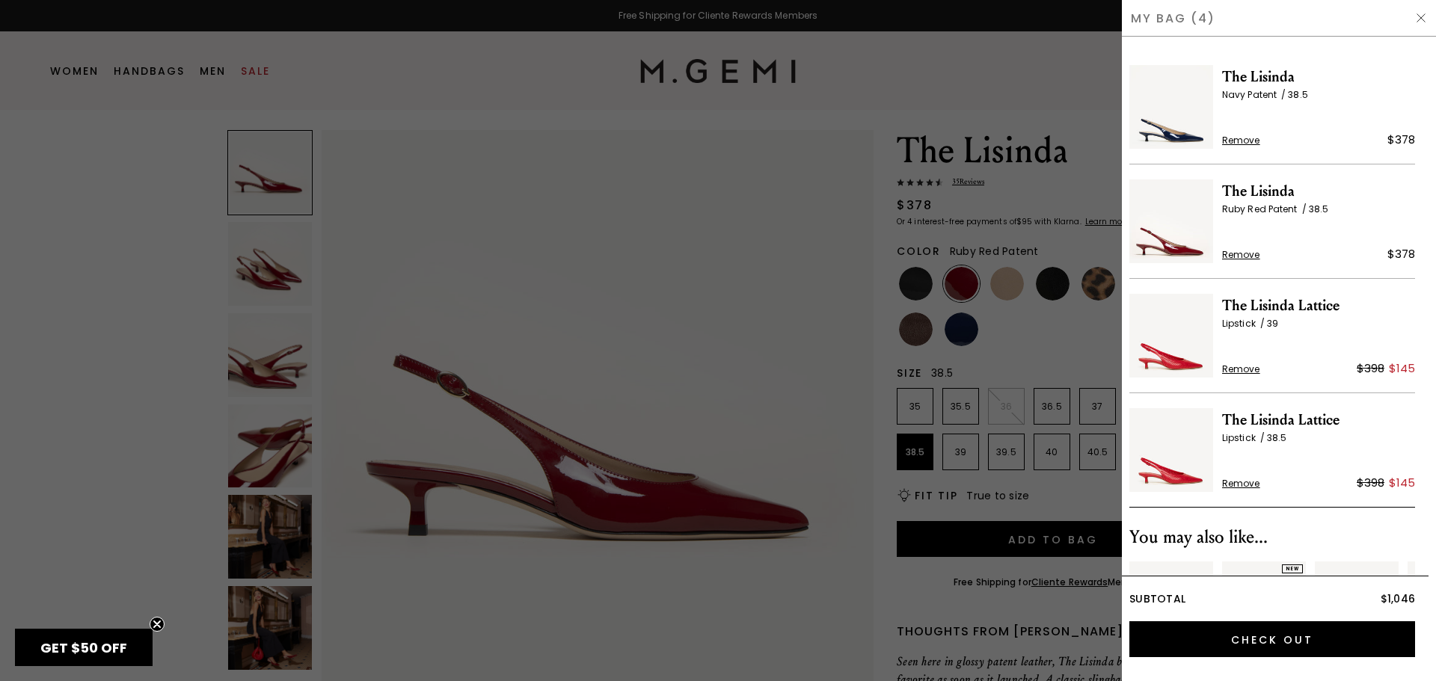
click at [703, 264] on div at bounding box center [718, 340] width 1436 height 681
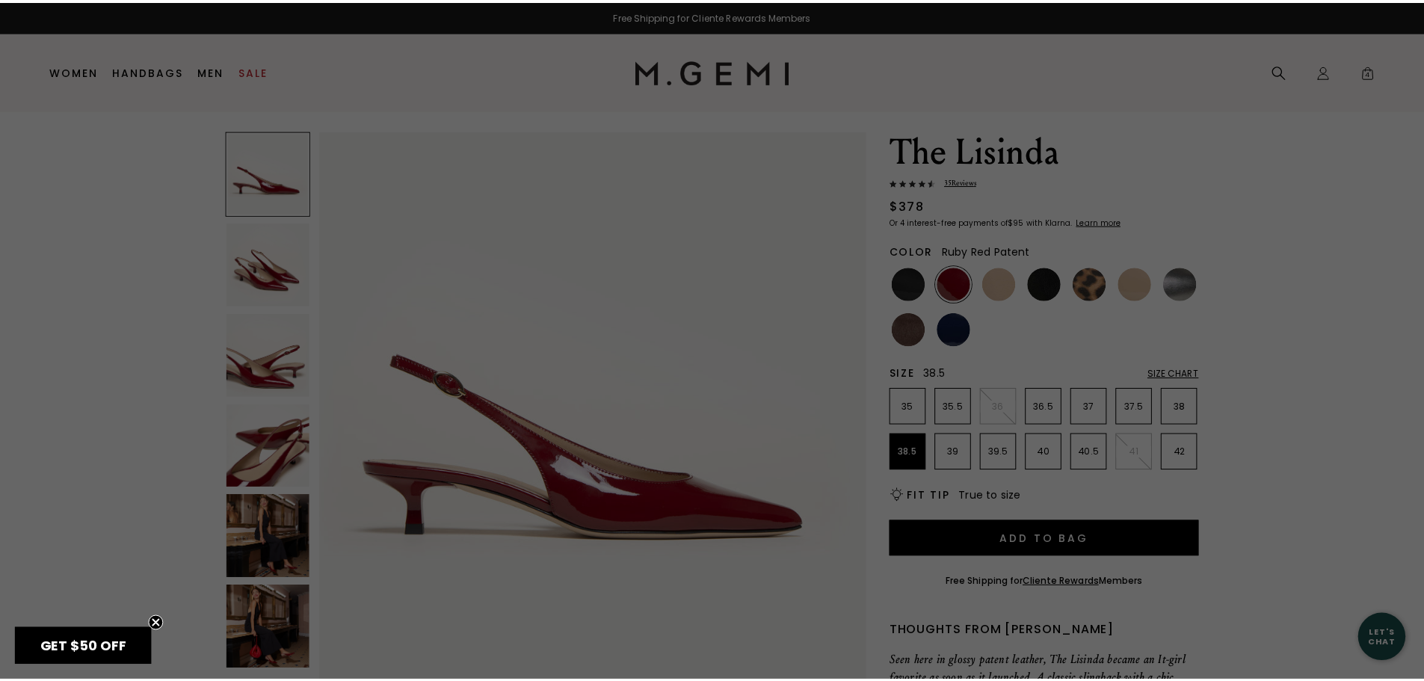
scroll to position [34, 0]
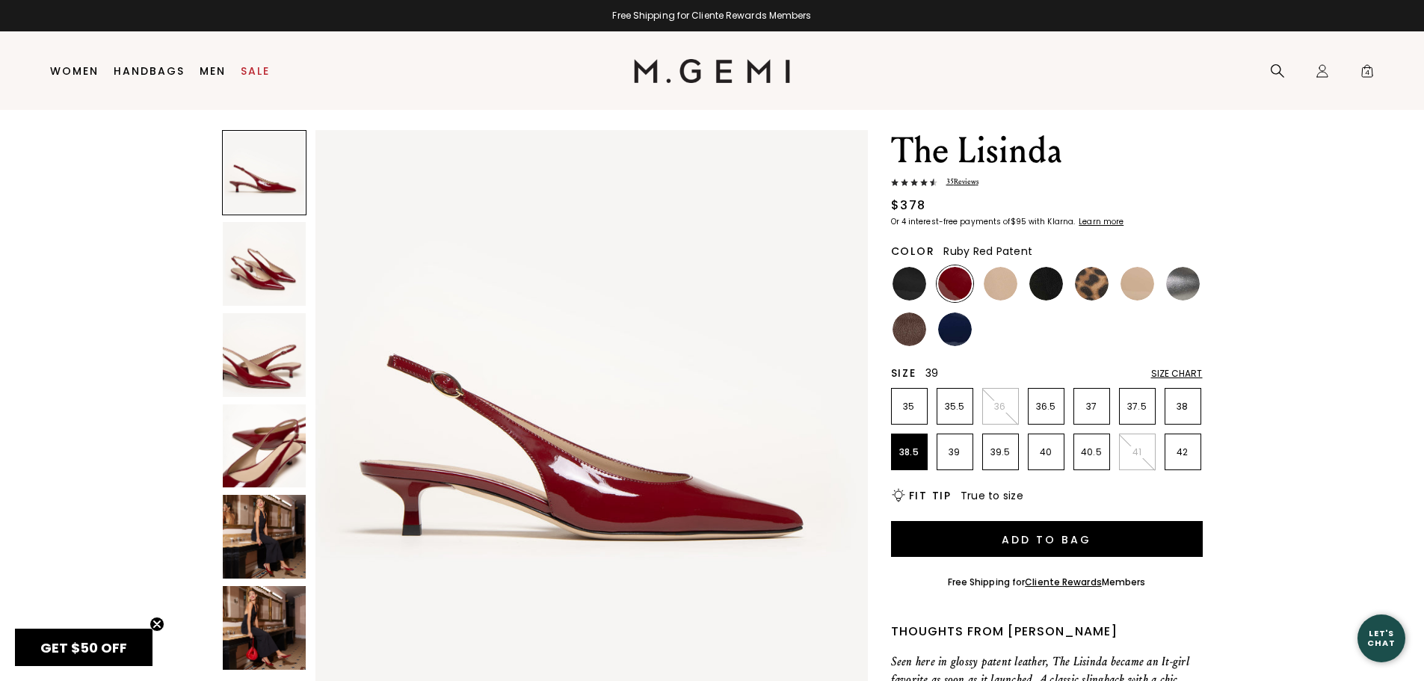
click at [958, 458] on p "39" at bounding box center [955, 452] width 35 height 12
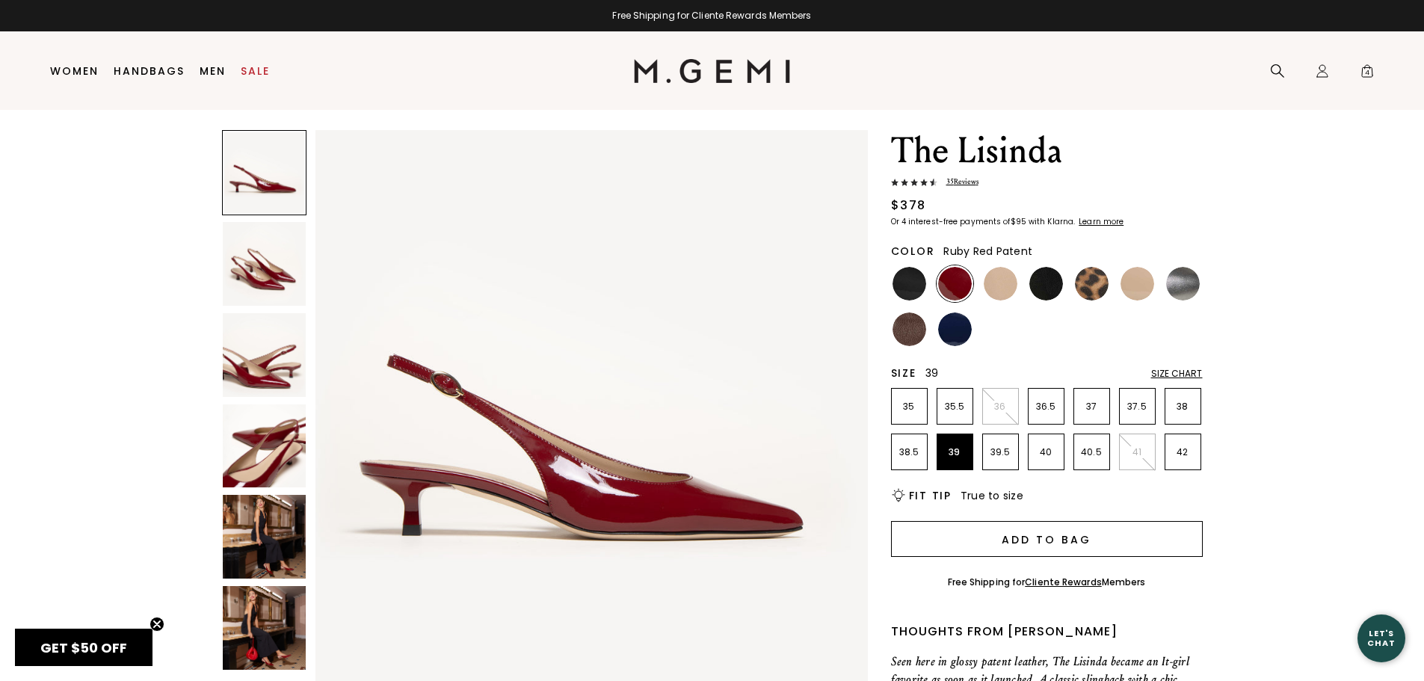
click at [1003, 536] on button "Add to Bag" at bounding box center [1047, 539] width 312 height 36
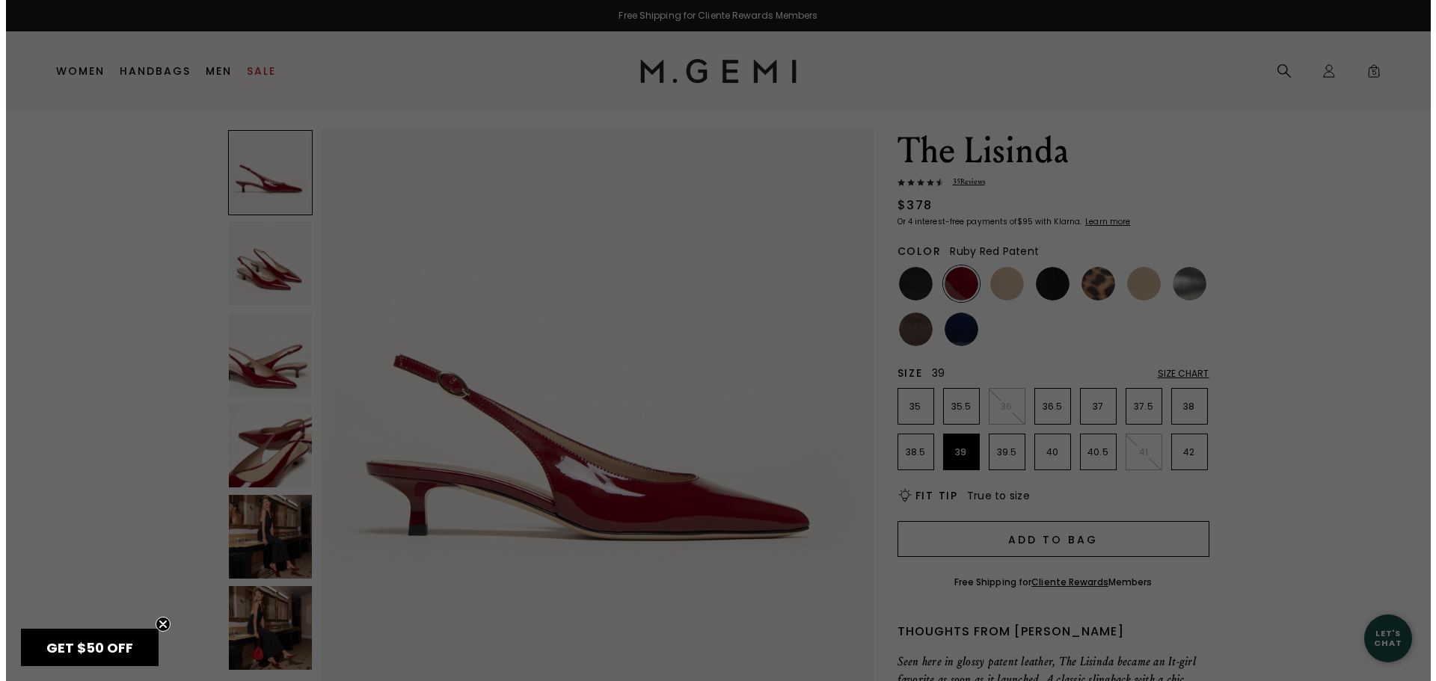
scroll to position [0, 0]
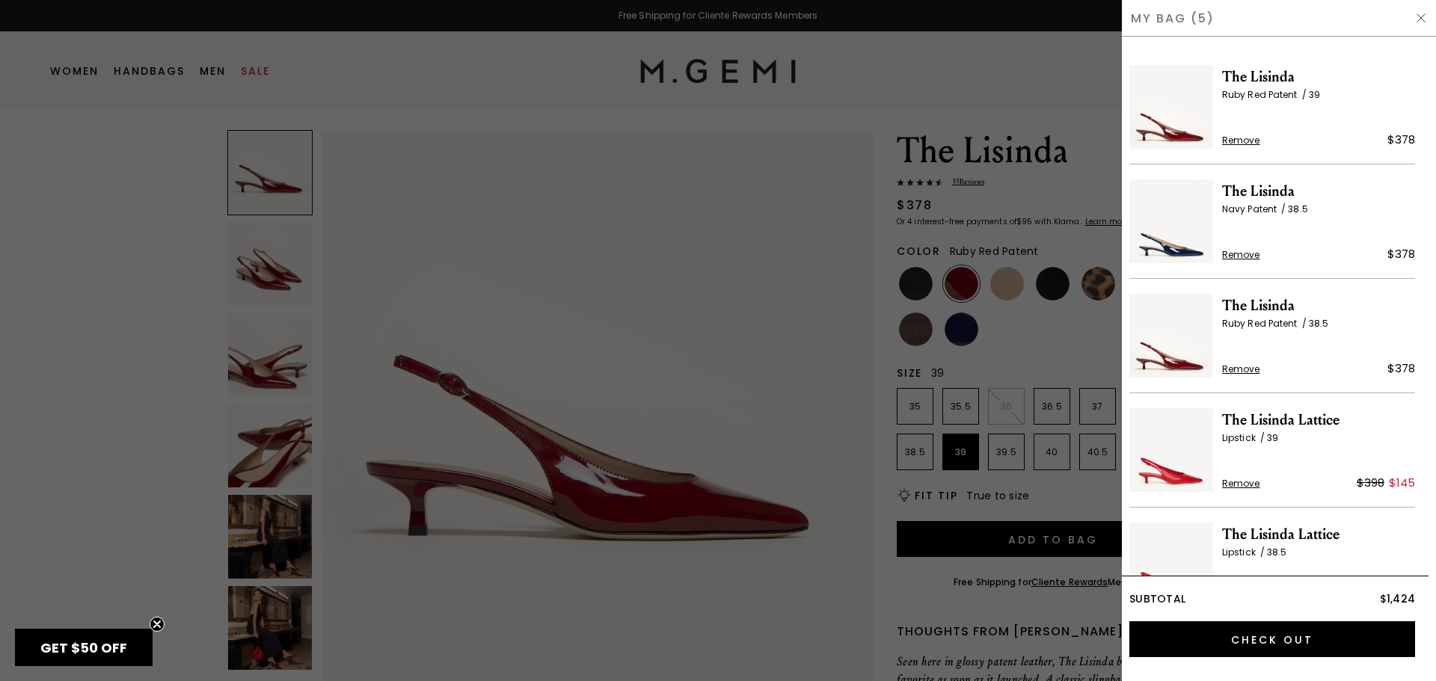
click at [820, 288] on div at bounding box center [718, 340] width 1436 height 681
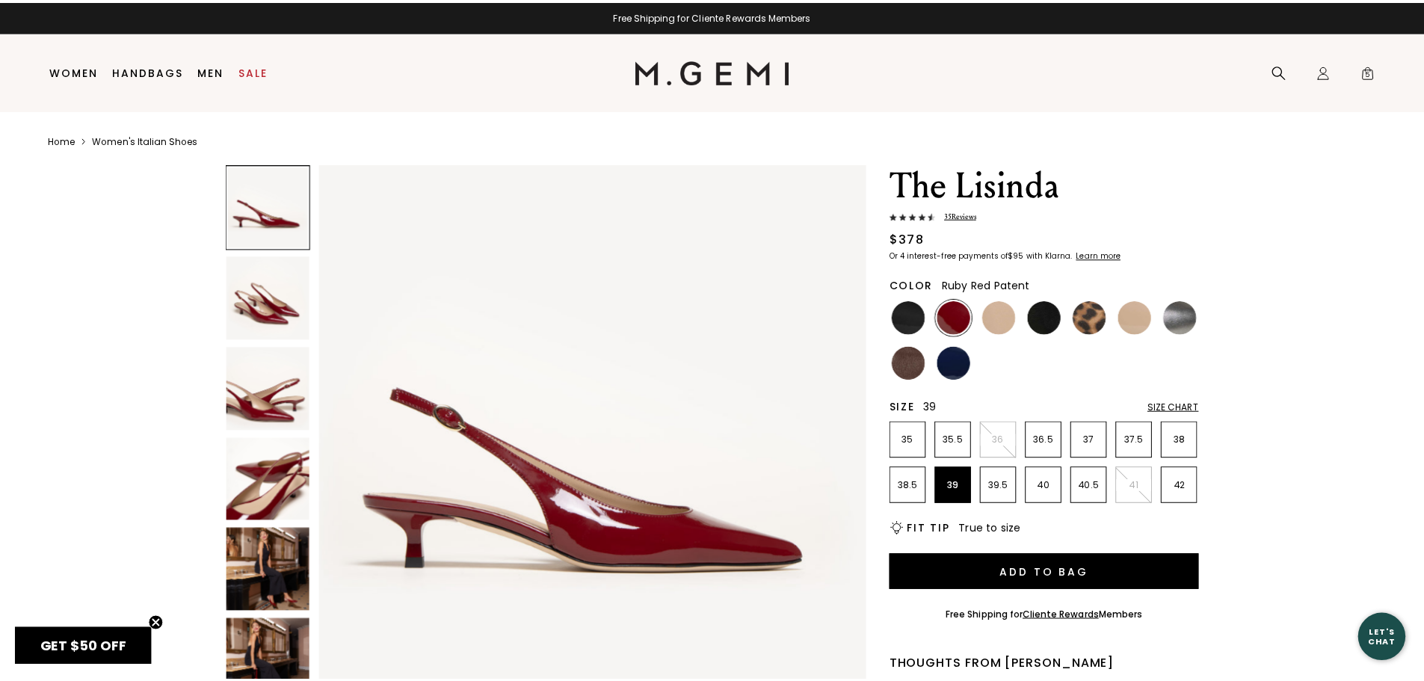
scroll to position [34, 0]
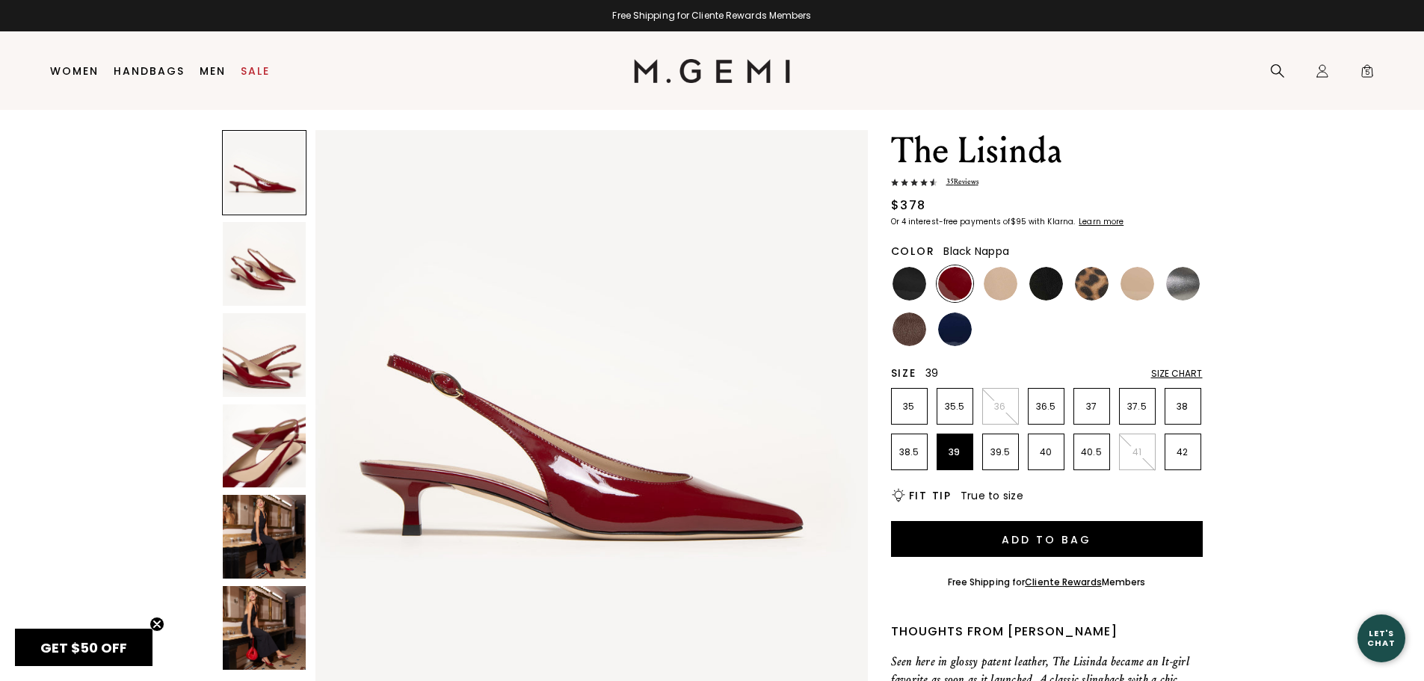
click at [1050, 285] on img at bounding box center [1047, 284] width 34 height 34
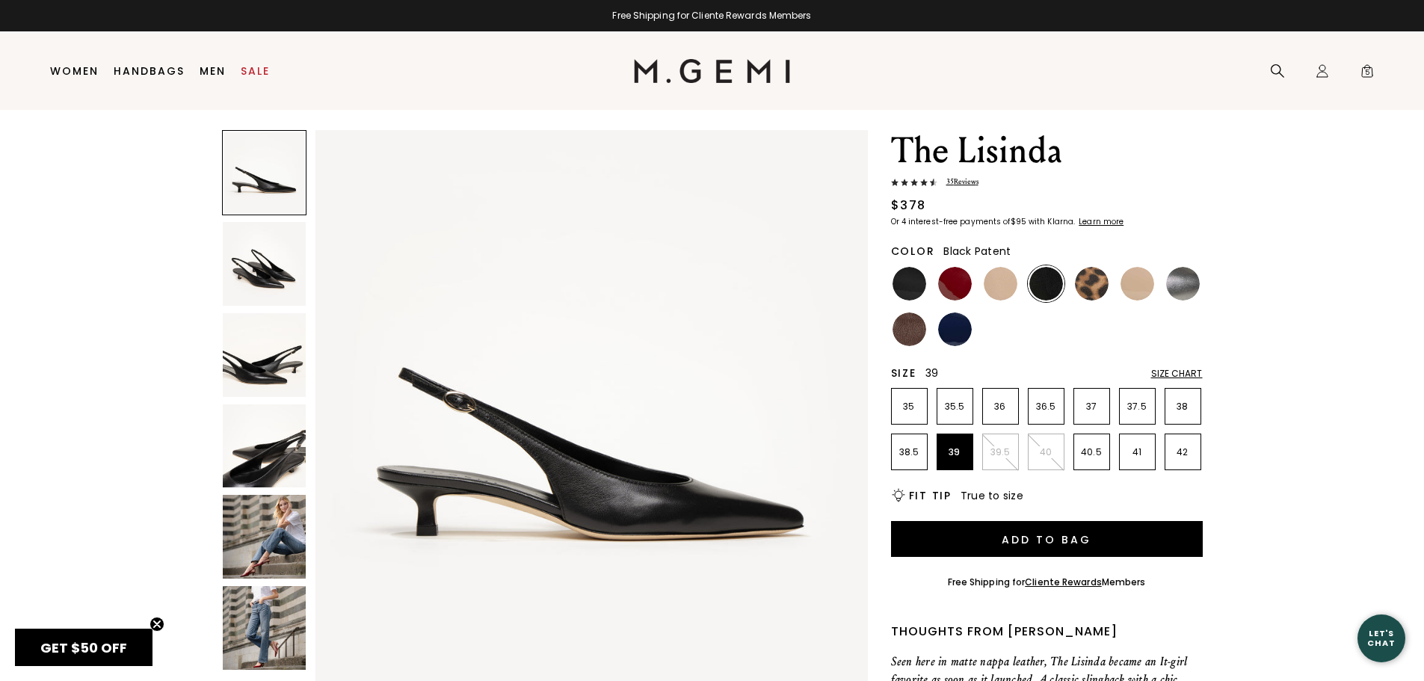
click at [914, 284] on img at bounding box center [910, 284] width 34 height 34
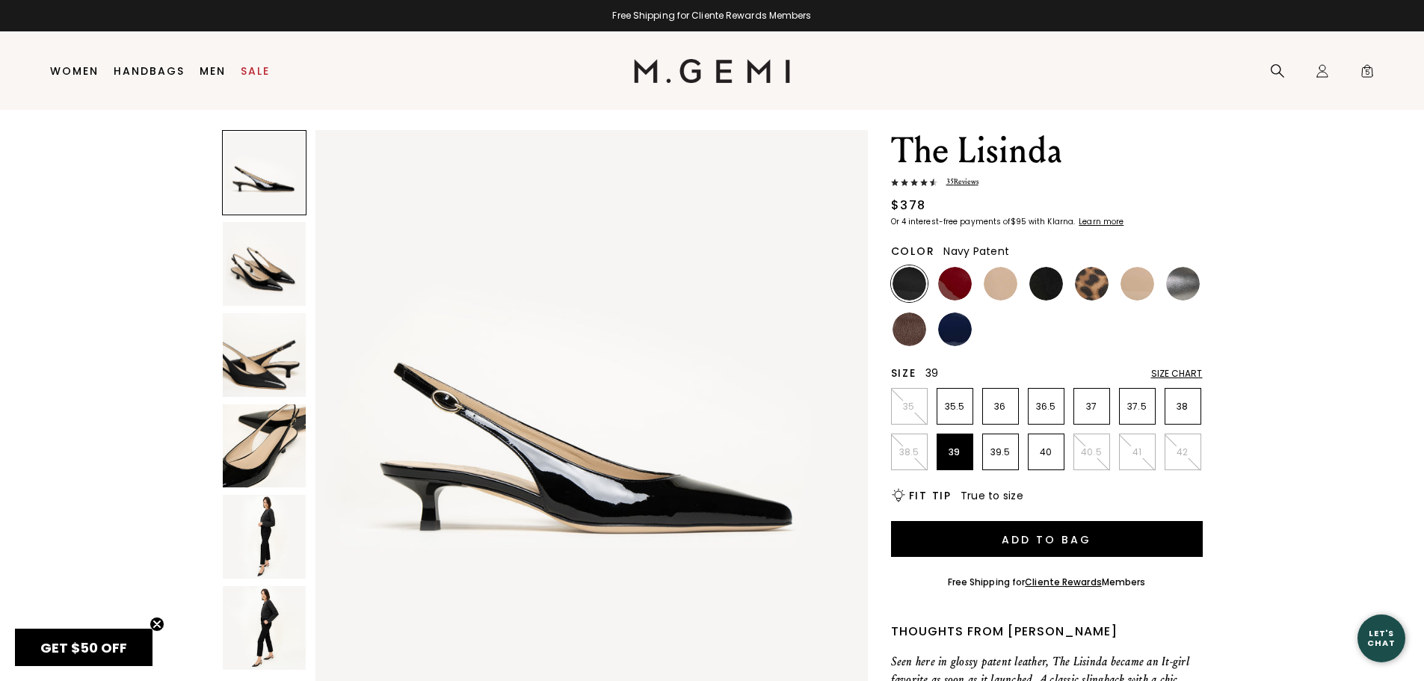
click at [960, 336] on img at bounding box center [955, 330] width 34 height 34
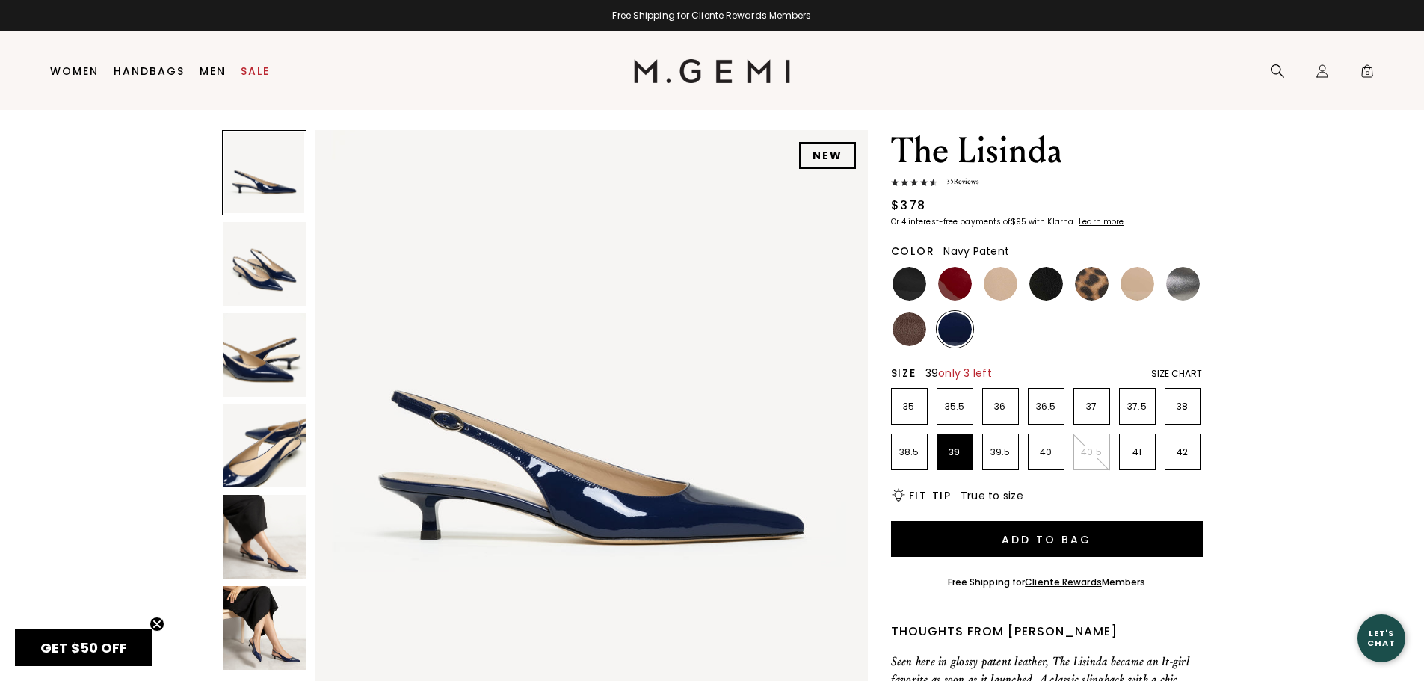
click at [1030, 520] on div "The Lisinda 35 Review s $378 Or 4 interest-free payments of $95 with Klarna Lea…" at bounding box center [1047, 552] width 312 height 845
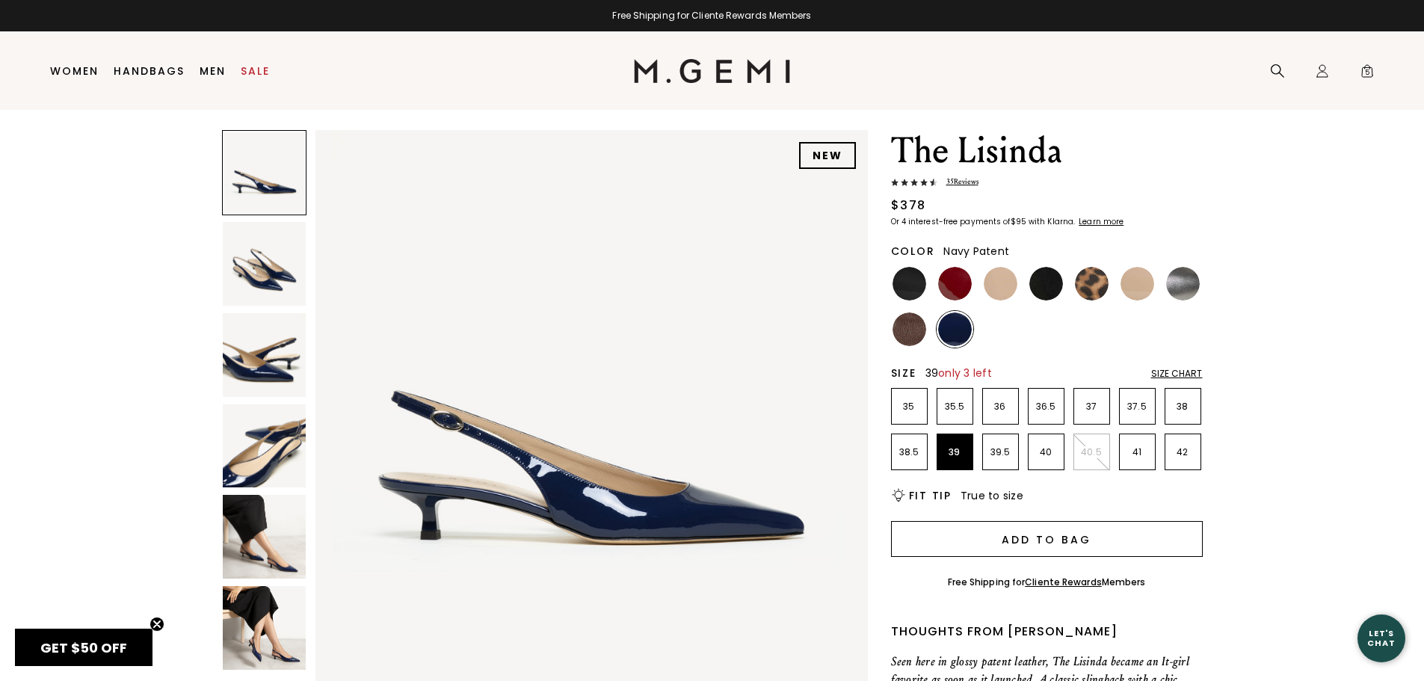
click at [1033, 533] on button "Add to Bag" at bounding box center [1047, 539] width 312 height 36
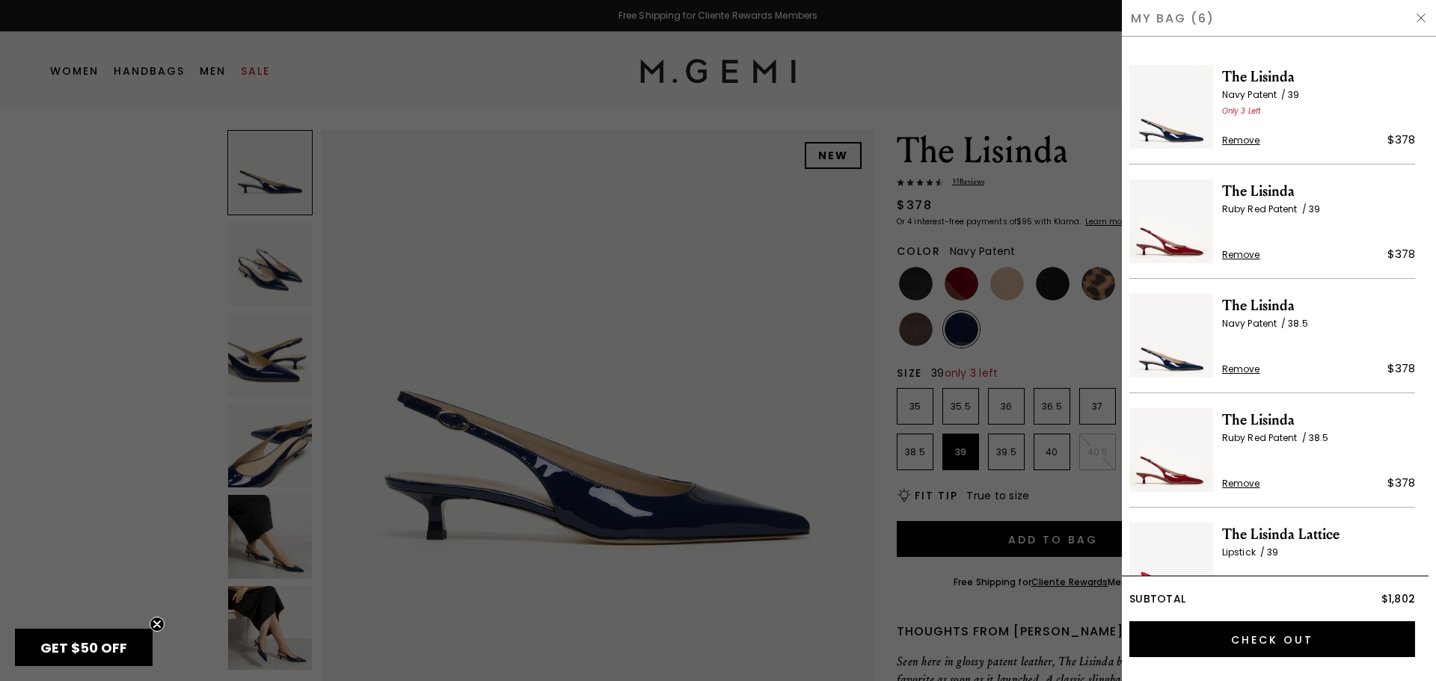
click at [620, 224] on div at bounding box center [718, 340] width 1436 height 681
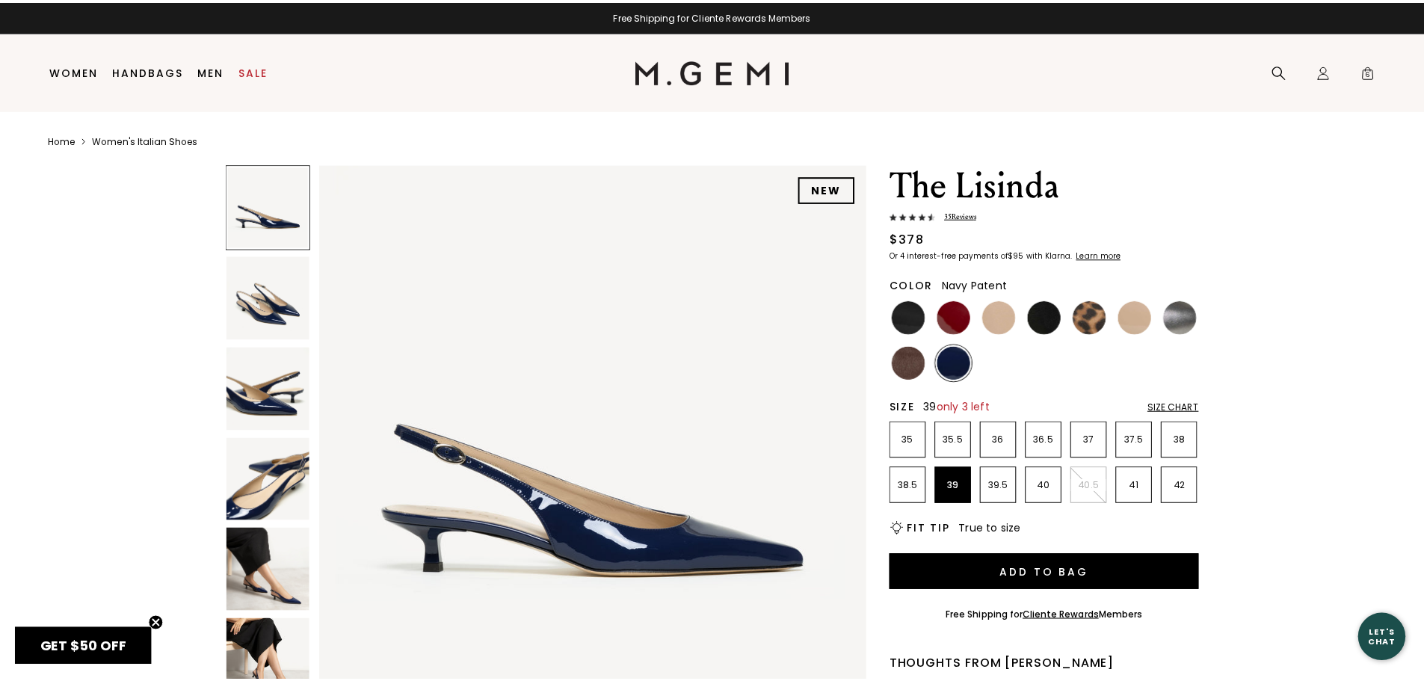
scroll to position [34, 0]
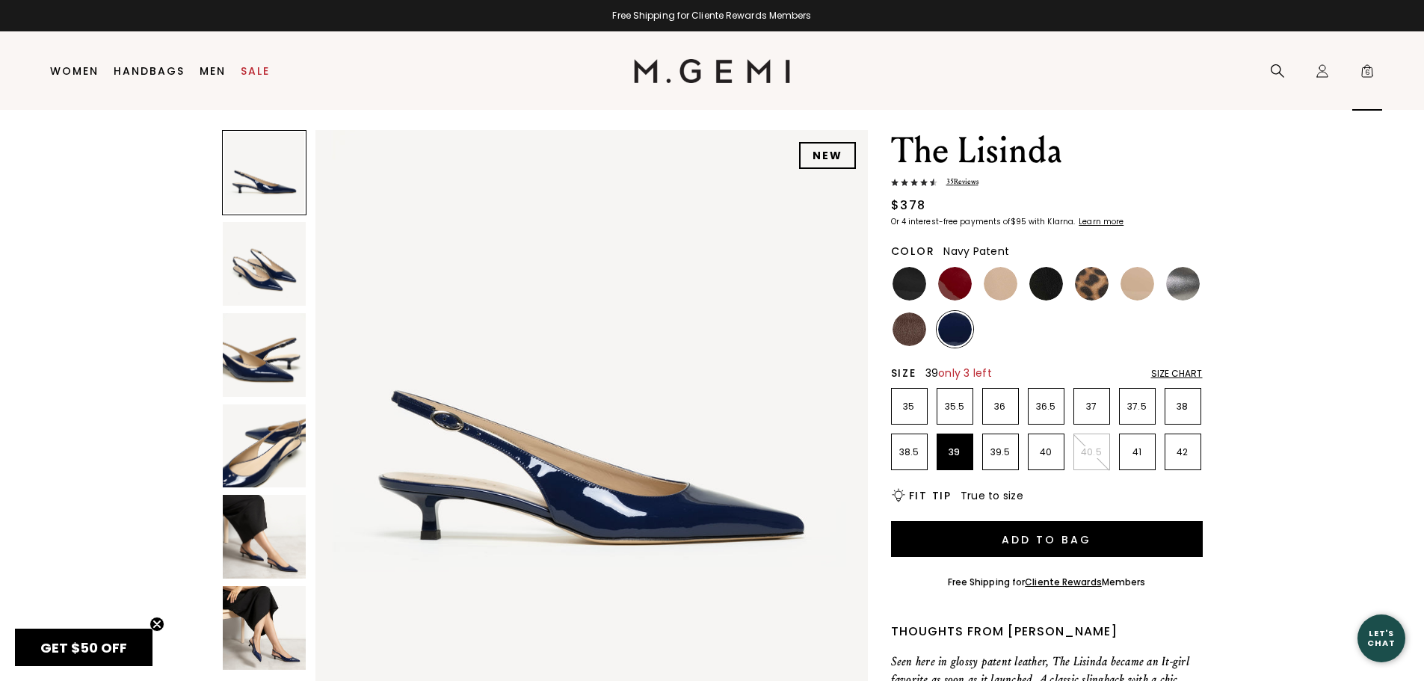
click at [1371, 72] on span "6" at bounding box center [1367, 74] width 15 height 15
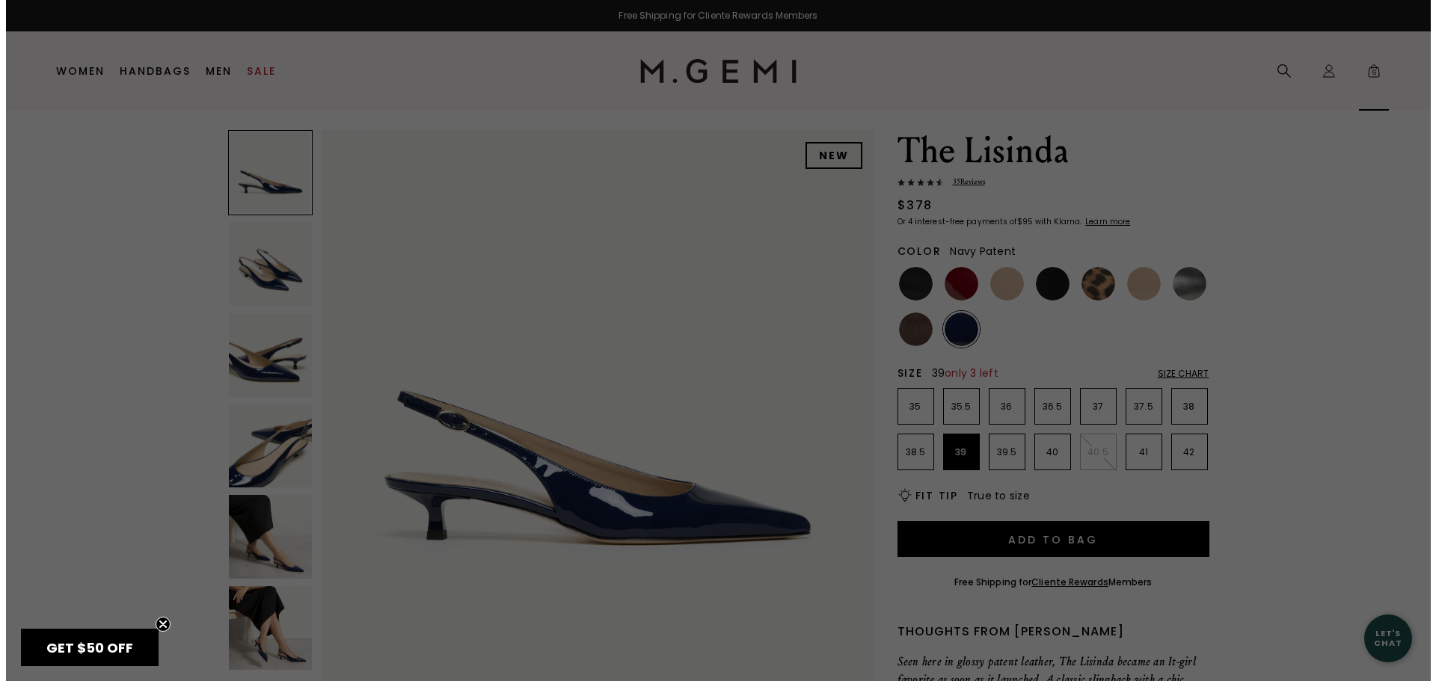
scroll to position [0, 0]
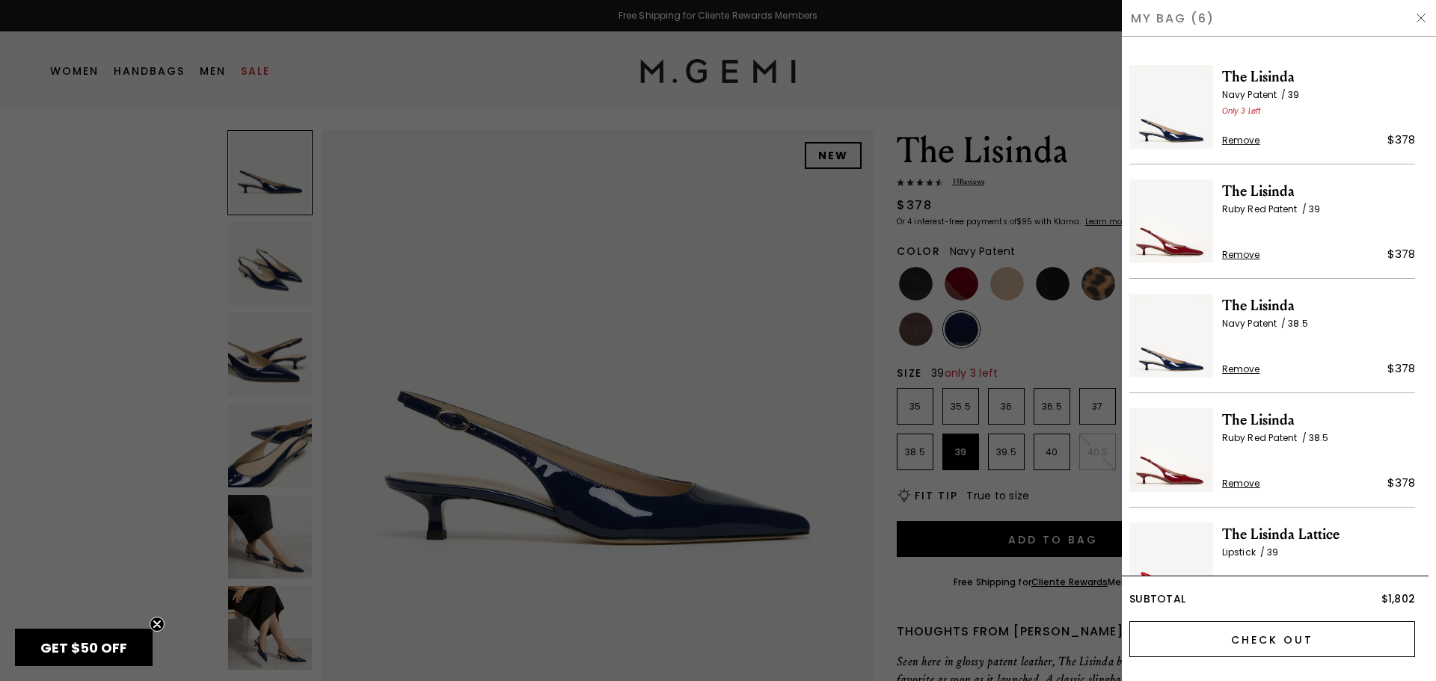
click at [1292, 646] on input "Check Out" at bounding box center [1272, 639] width 286 height 36
